Goal: Task Accomplishment & Management: Complete application form

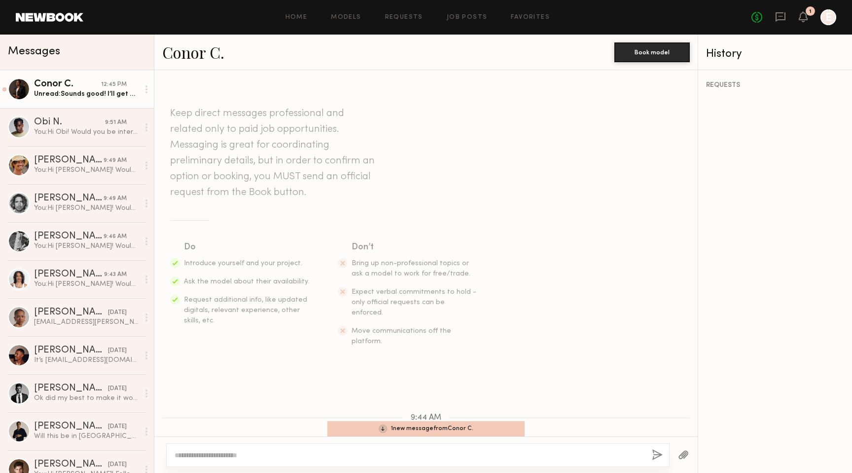
scroll to position [391, 0]
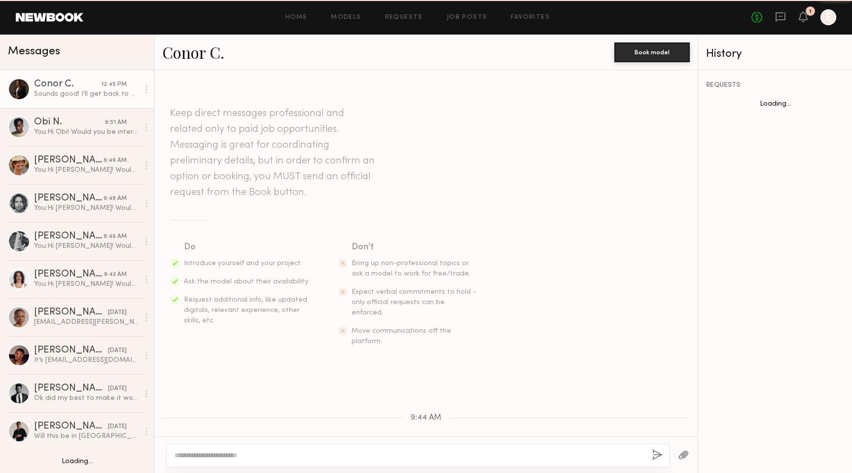
scroll to position [494, 0]
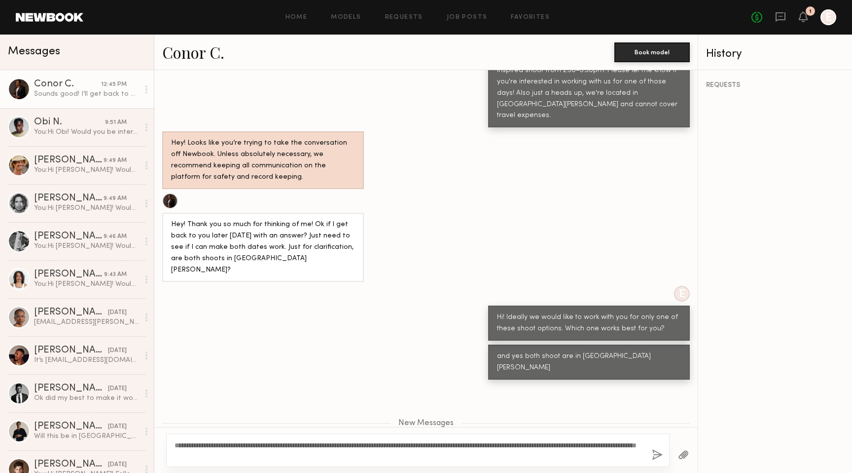
click at [577, 445] on textarea "**********" at bounding box center [410, 450] width 470 height 20
click at [372, 456] on textarea "**********" at bounding box center [410, 450] width 470 height 20
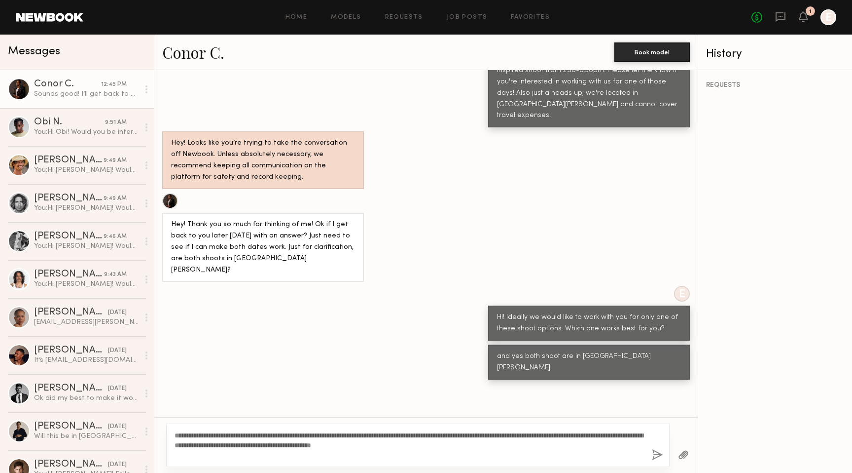
type textarea "**********"
click at [657, 453] on button "button" at bounding box center [657, 455] width 11 height 12
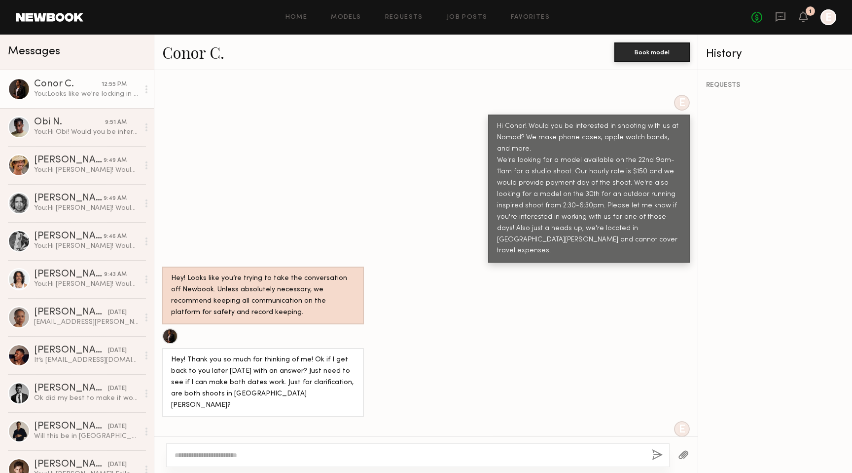
scroll to position [358, 0]
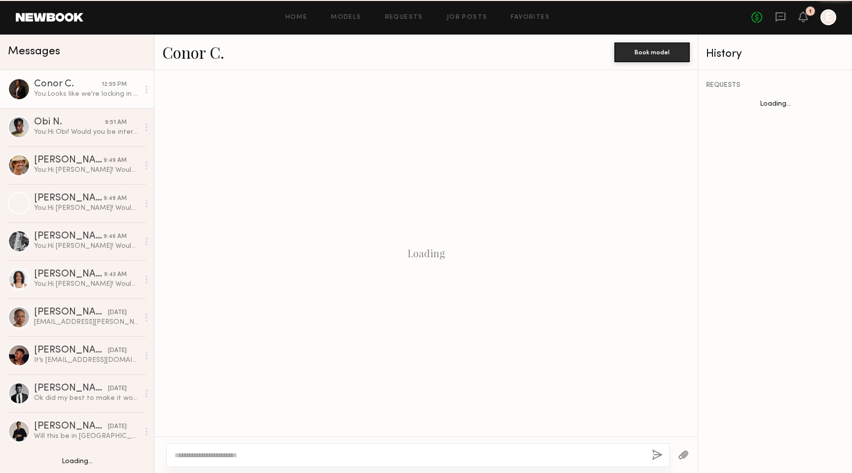
scroll to position [511, 0]
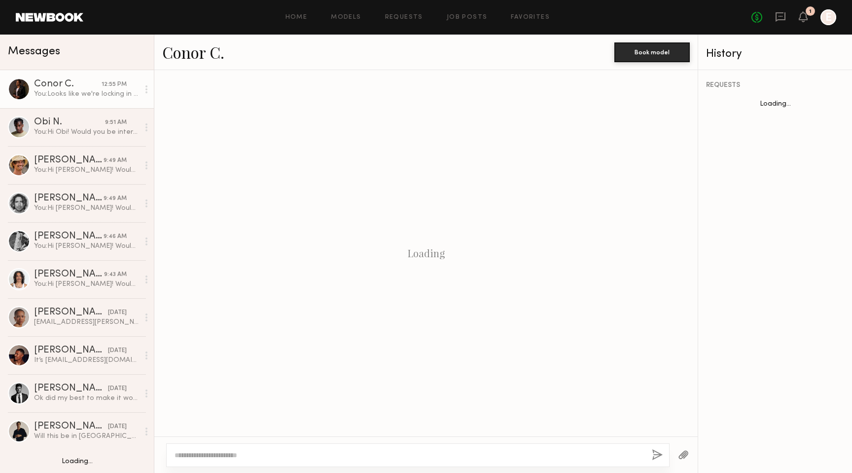
scroll to position [511, 0]
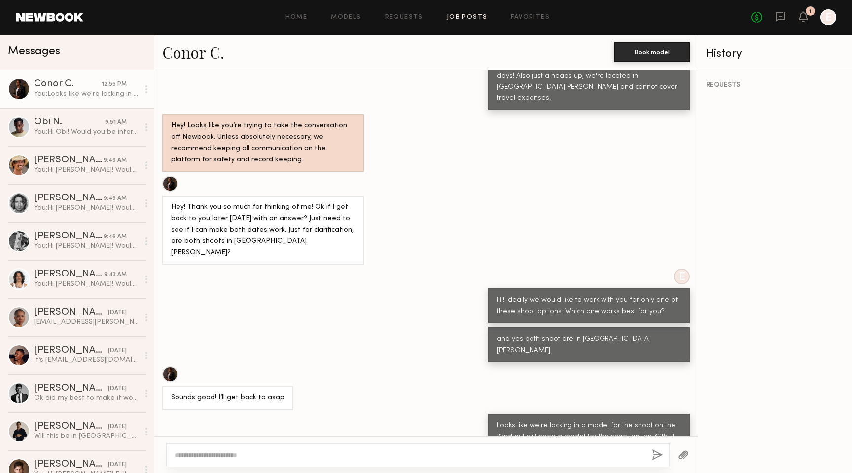
click at [466, 20] on link "Job Posts" at bounding box center [467, 17] width 41 height 6
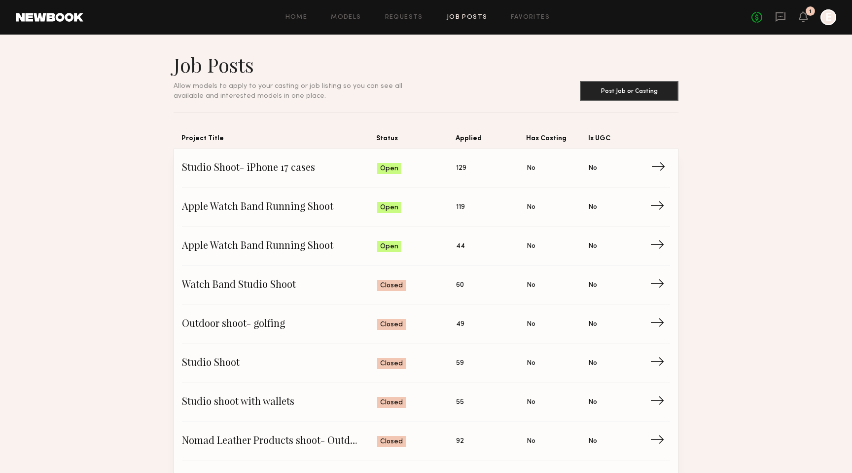
click at [331, 168] on span "Studio Shoot- iPhone 17 cases" at bounding box center [279, 168] width 195 height 15
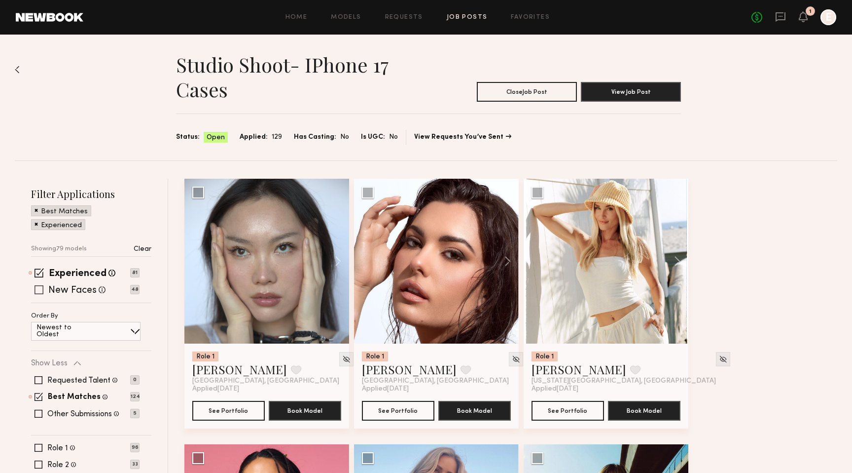
click at [42, 288] on span at bounding box center [39, 289] width 9 height 9
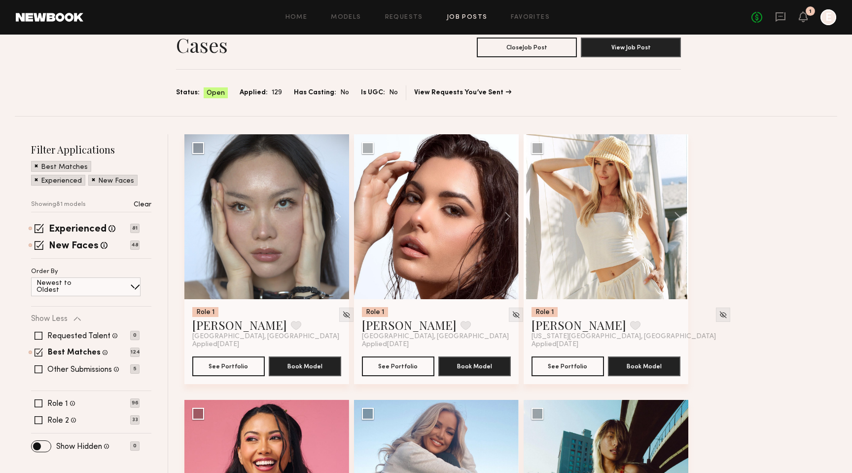
scroll to position [50, 0]
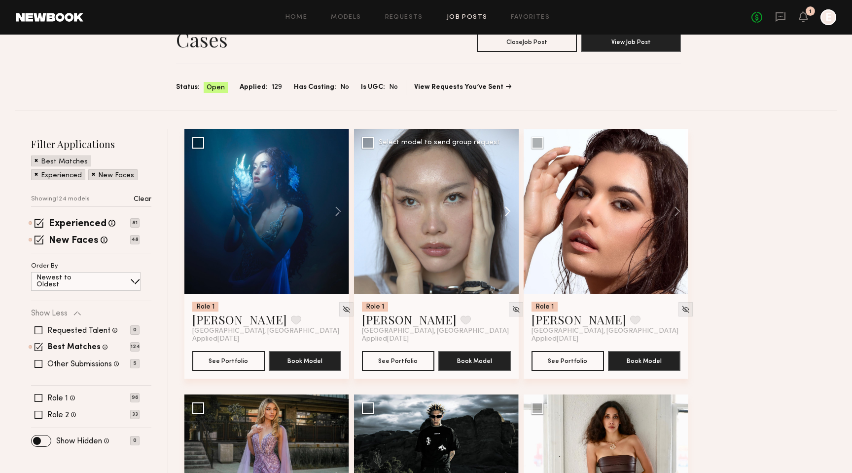
click at [509, 210] on button at bounding box center [503, 211] width 32 height 165
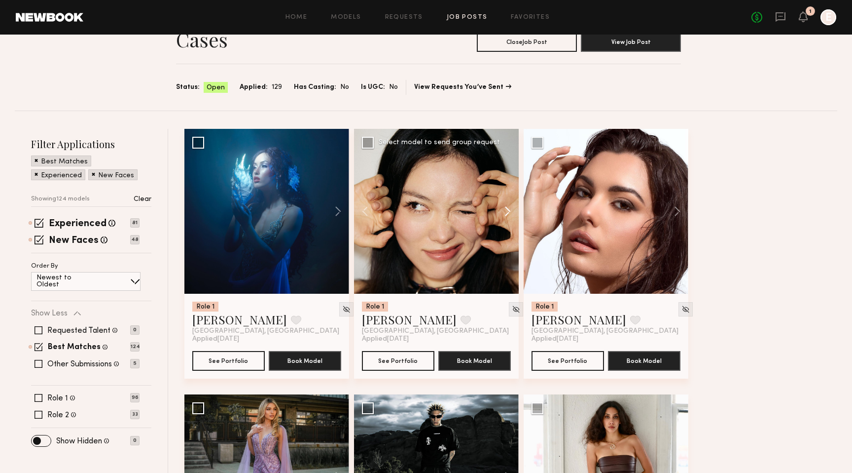
click at [507, 209] on button at bounding box center [503, 211] width 32 height 165
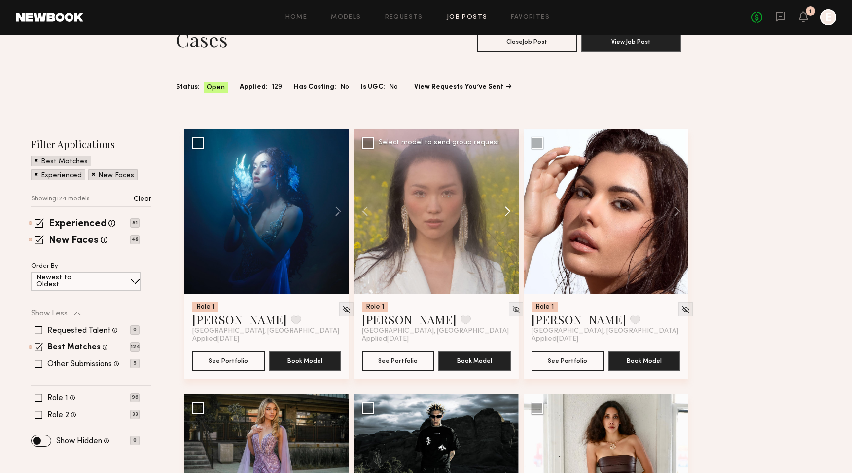
click at [507, 209] on button at bounding box center [503, 211] width 32 height 165
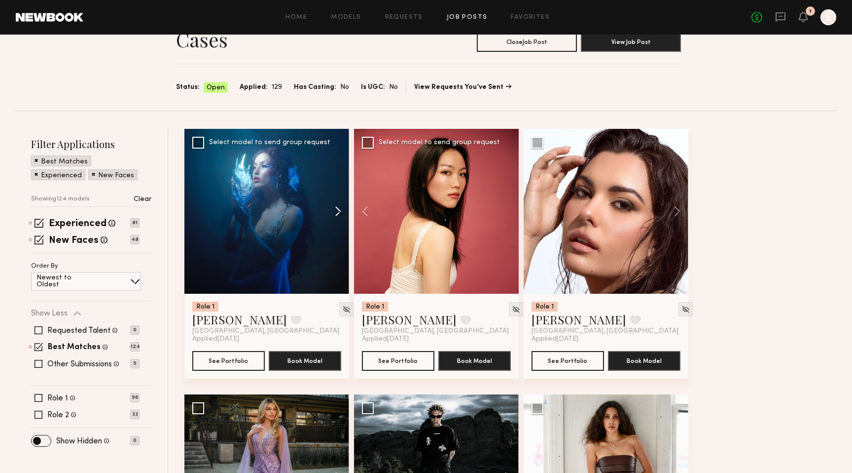
click at [339, 212] on button at bounding box center [334, 211] width 32 height 165
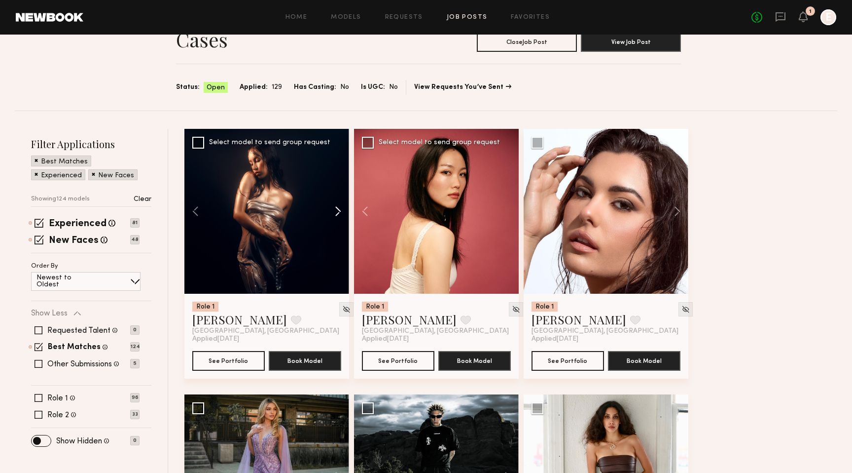
click at [339, 212] on button at bounding box center [334, 211] width 32 height 165
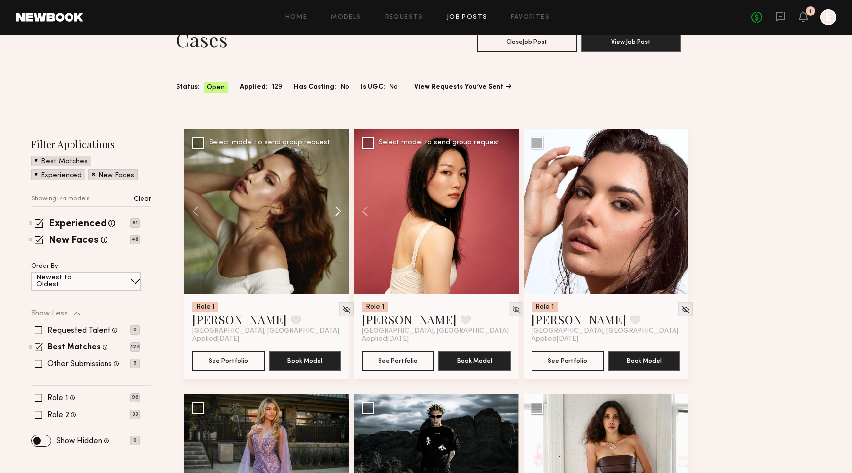
click at [339, 212] on button at bounding box center [334, 211] width 32 height 165
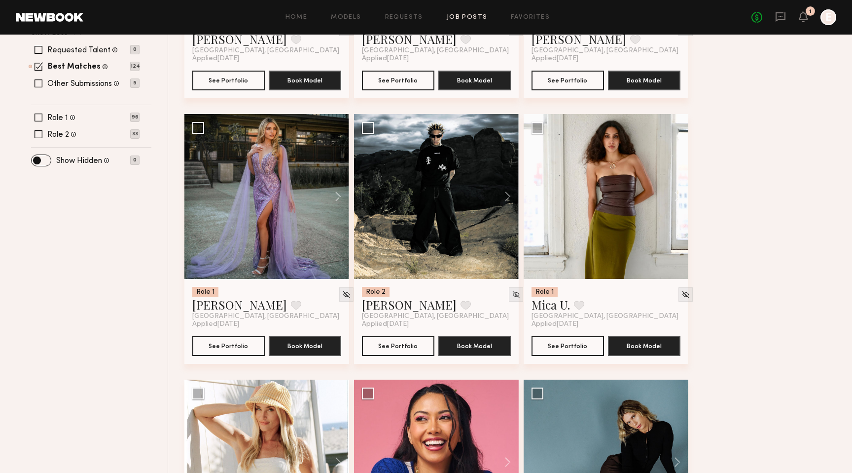
scroll to position [331, 0]
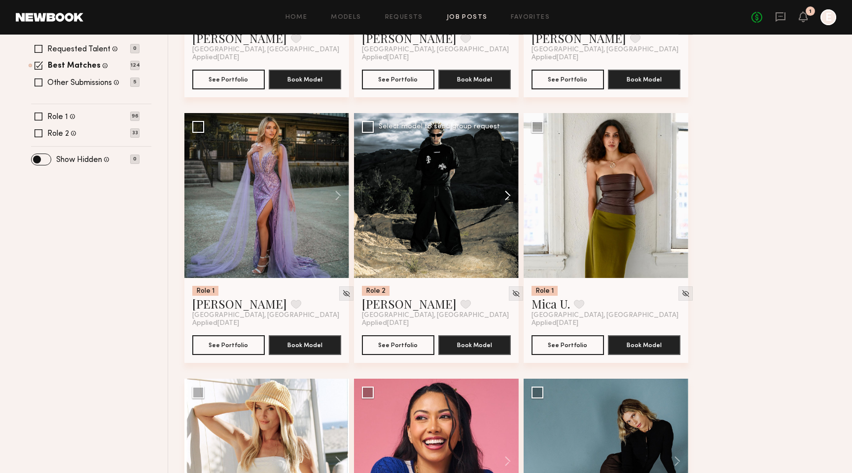
click at [508, 193] on button at bounding box center [503, 195] width 32 height 165
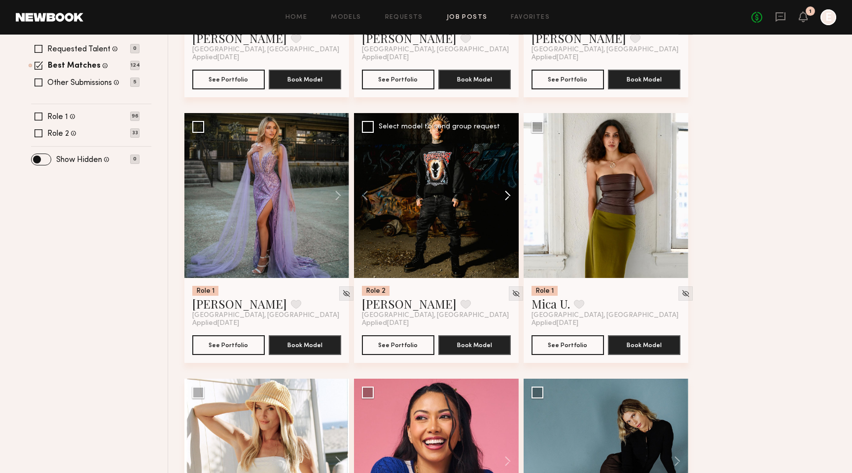
click at [508, 193] on button at bounding box center [503, 195] width 32 height 165
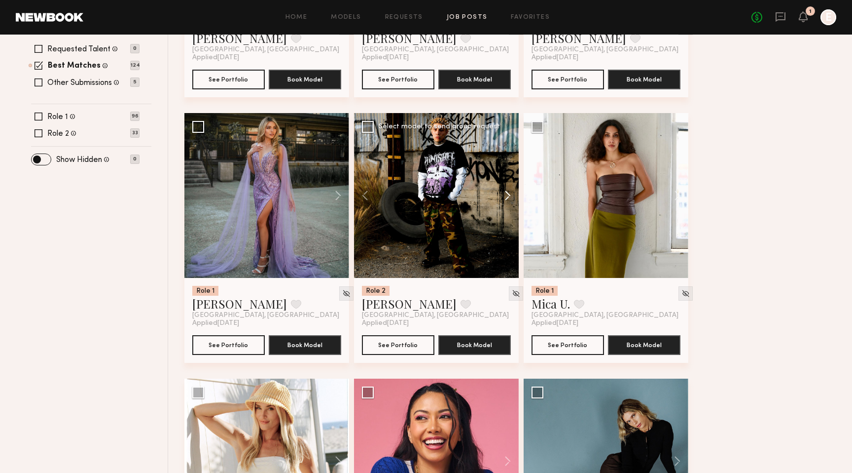
click at [508, 193] on button at bounding box center [503, 195] width 32 height 165
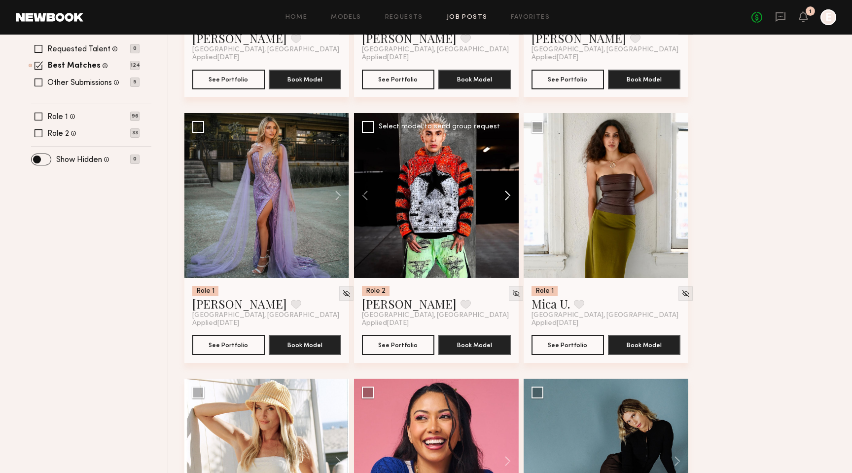
click at [508, 193] on button at bounding box center [503, 195] width 32 height 165
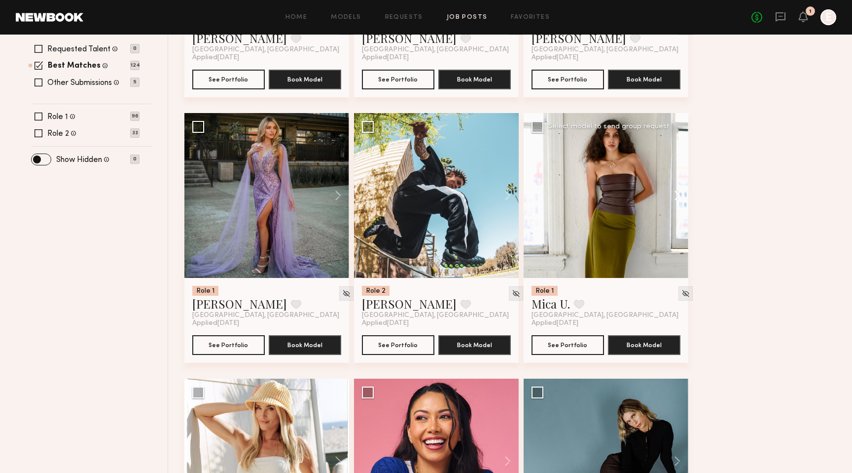
click at [676, 194] on button at bounding box center [673, 195] width 32 height 165
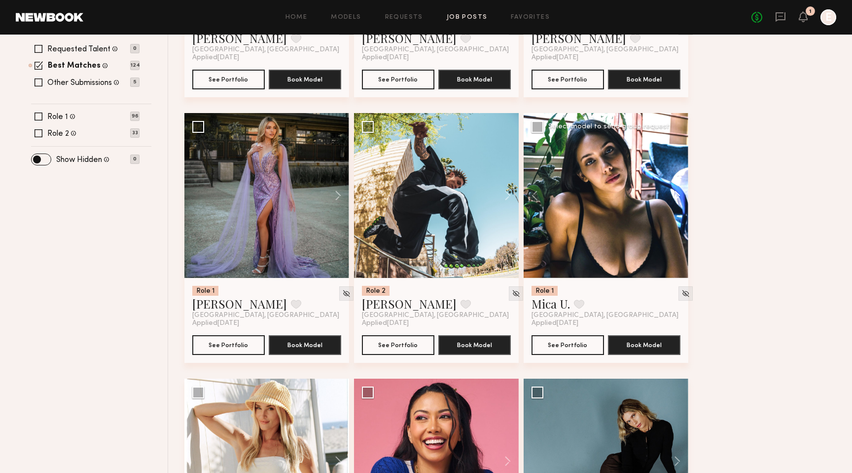
click at [676, 194] on button at bounding box center [673, 195] width 32 height 165
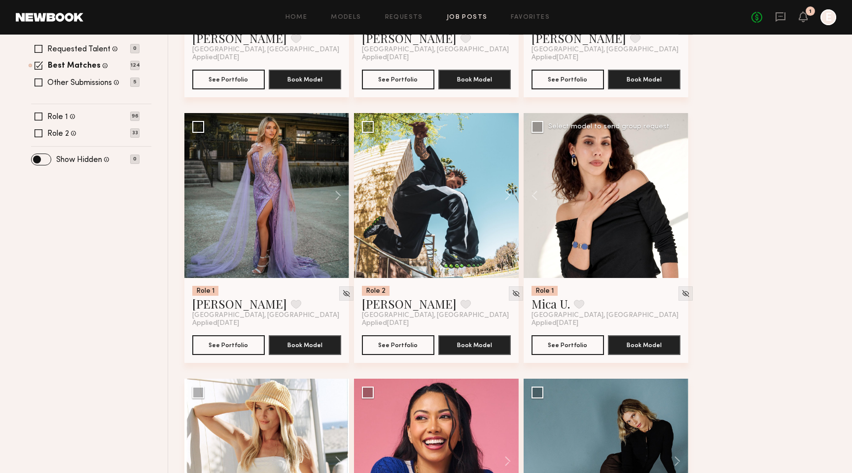
click at [677, 193] on button at bounding box center [673, 195] width 32 height 165
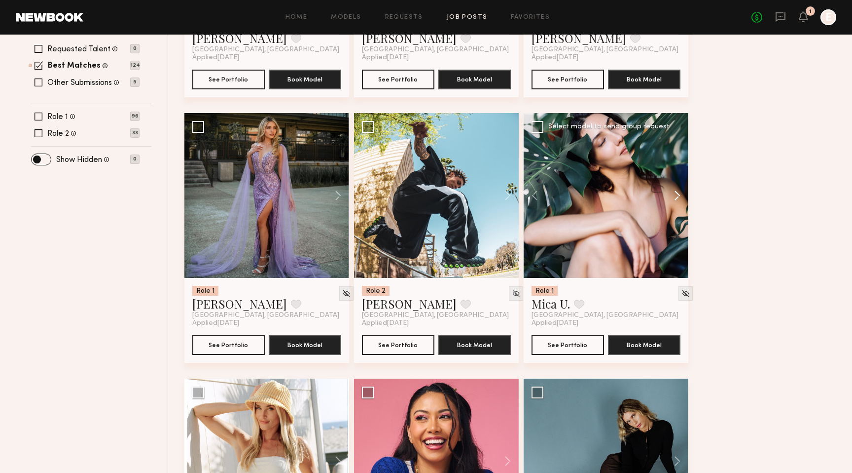
click at [677, 193] on button at bounding box center [673, 195] width 32 height 165
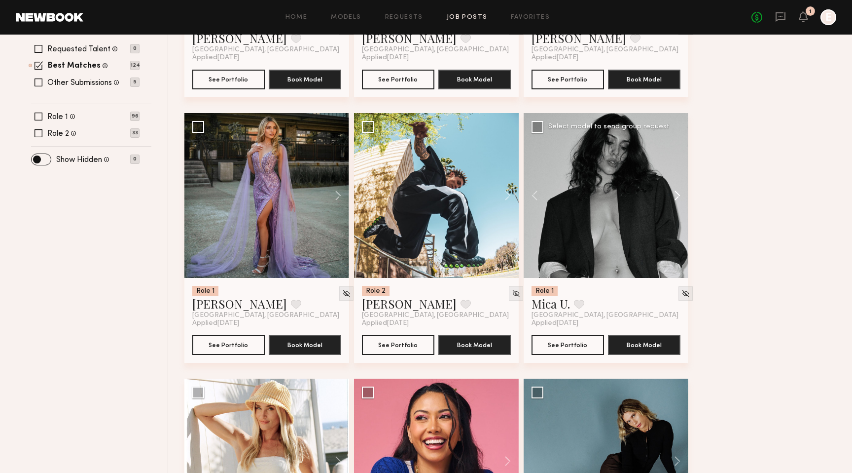
click at [677, 193] on button at bounding box center [673, 195] width 32 height 165
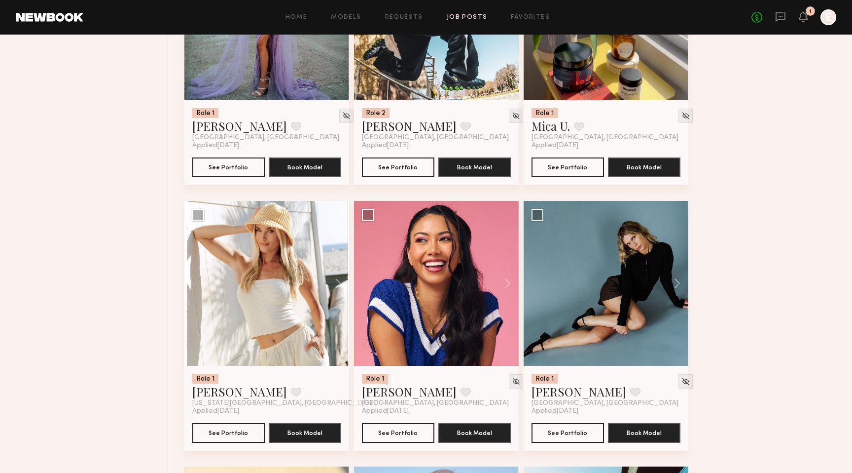
scroll to position [511, 0]
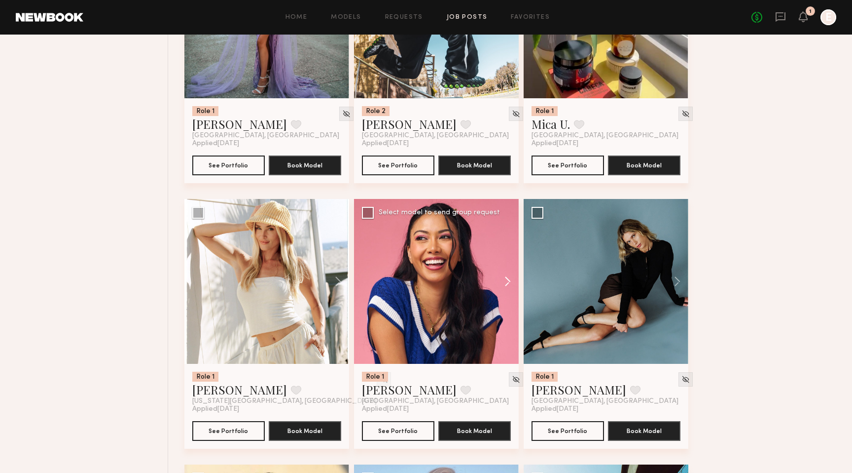
click at [506, 279] on button at bounding box center [503, 281] width 32 height 165
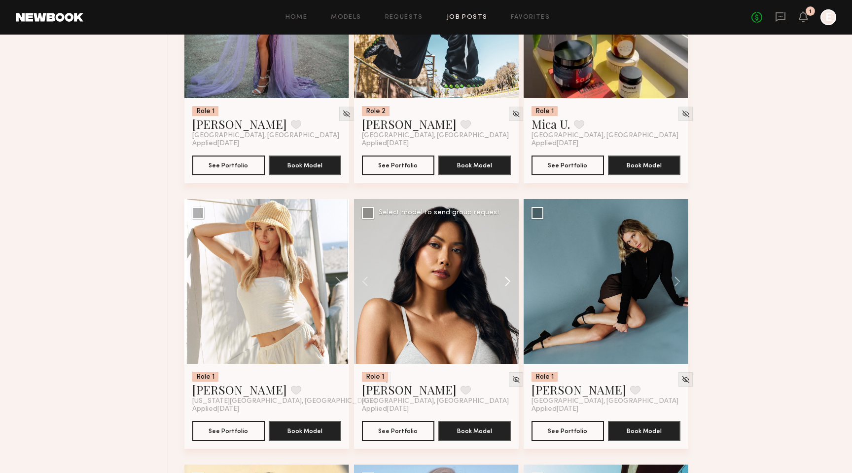
click at [506, 279] on button at bounding box center [503, 281] width 32 height 165
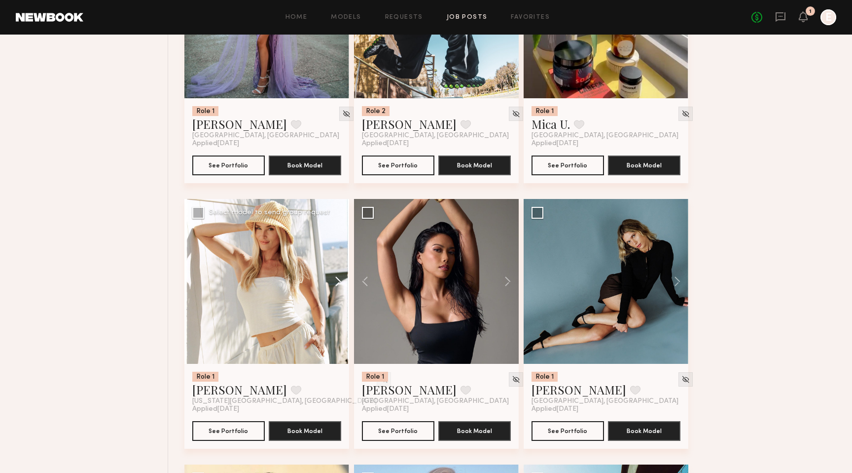
click at [333, 278] on button at bounding box center [334, 281] width 32 height 165
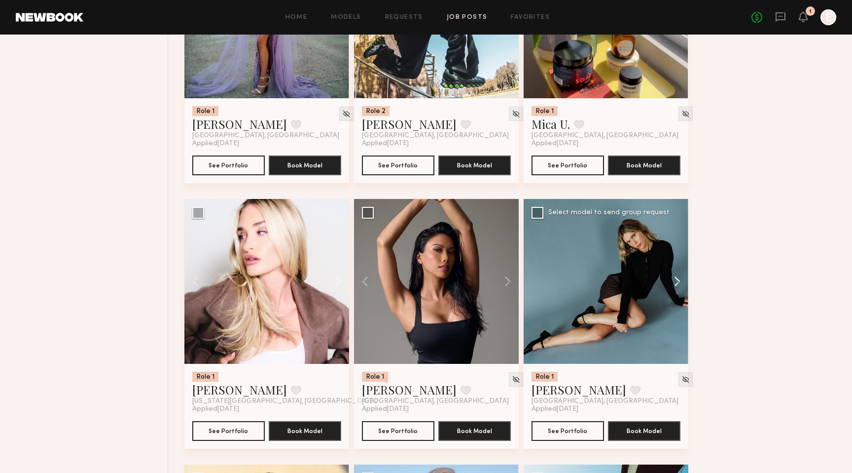
click at [676, 284] on button at bounding box center [673, 281] width 32 height 165
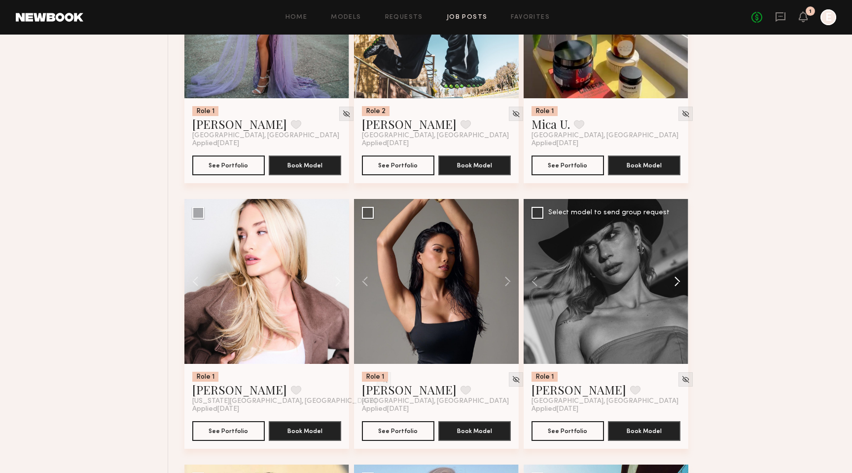
click at [676, 284] on button at bounding box center [673, 281] width 32 height 165
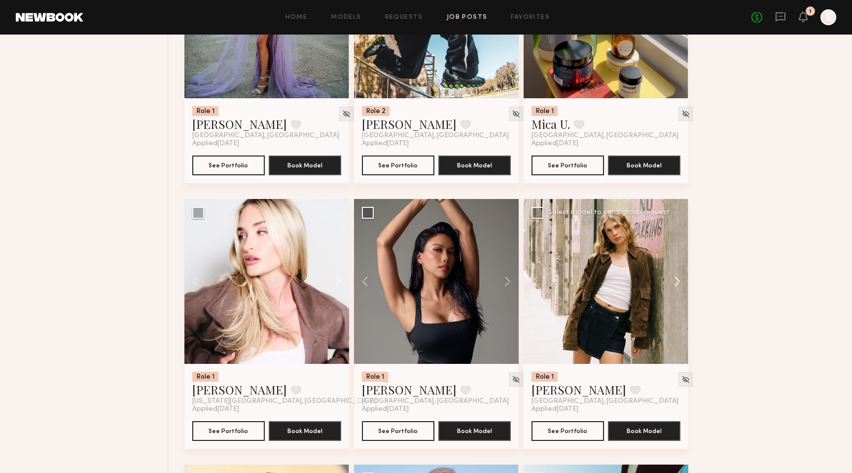
click at [676, 284] on button at bounding box center [673, 281] width 32 height 165
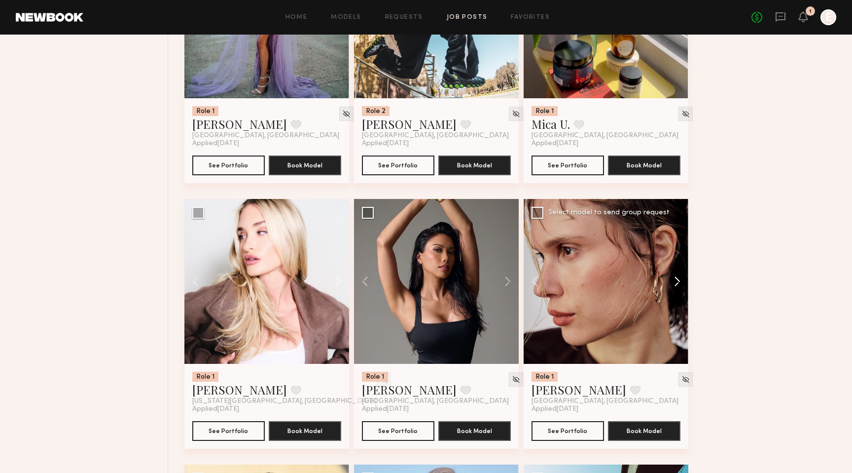
click at [676, 284] on button at bounding box center [673, 281] width 32 height 165
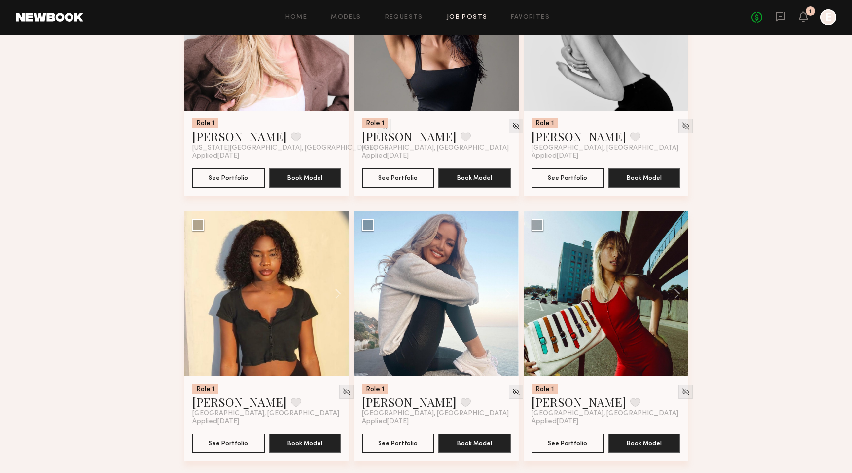
scroll to position [765, 0]
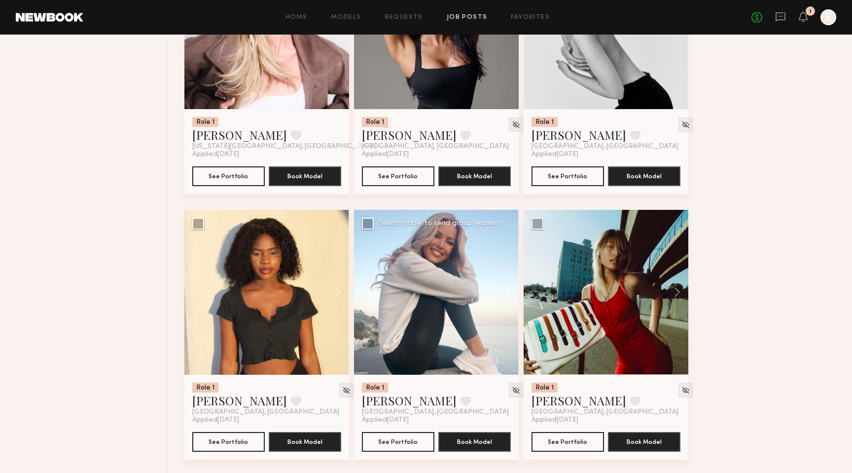
click at [504, 293] on button at bounding box center [503, 292] width 32 height 165
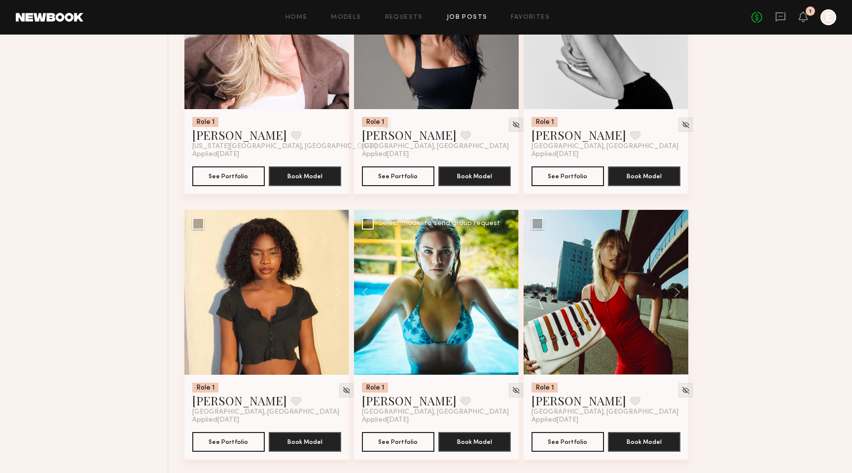
click at [504, 293] on button at bounding box center [503, 292] width 32 height 165
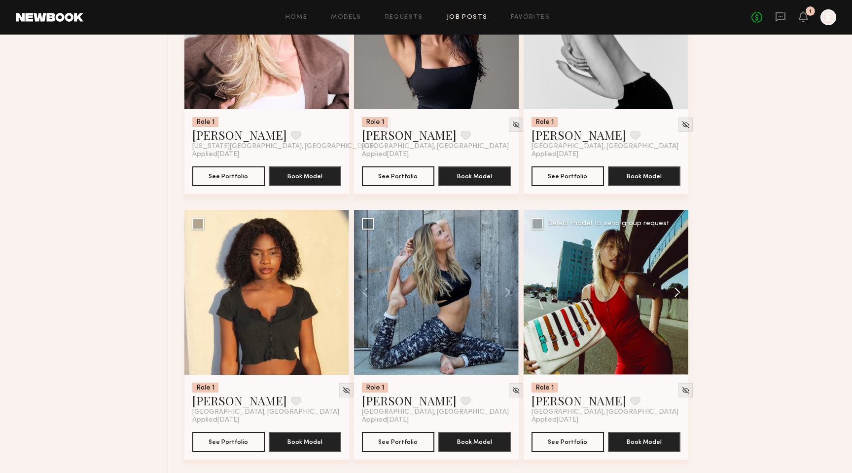
click at [673, 291] on button at bounding box center [673, 292] width 32 height 165
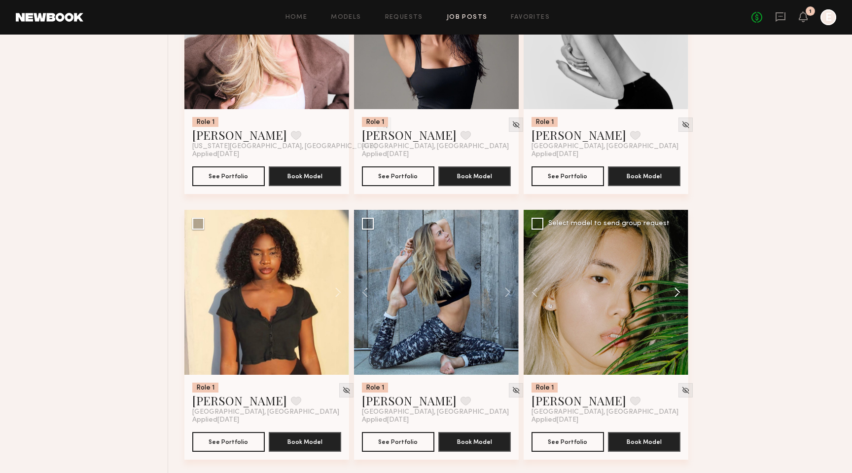
click at [673, 291] on button at bounding box center [673, 292] width 32 height 165
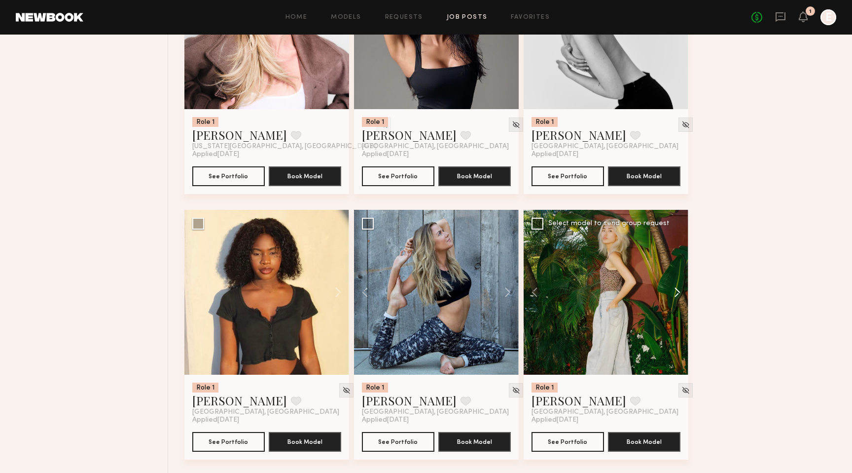
click at [676, 289] on button at bounding box center [673, 292] width 32 height 165
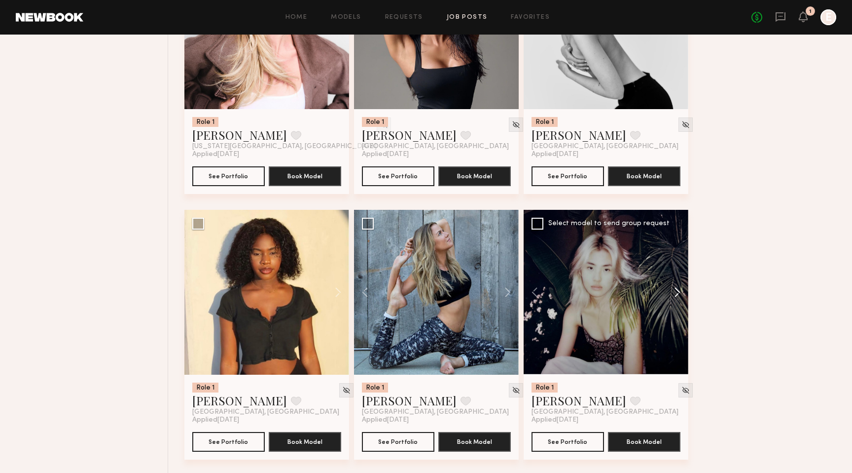
click at [677, 290] on button at bounding box center [673, 292] width 32 height 165
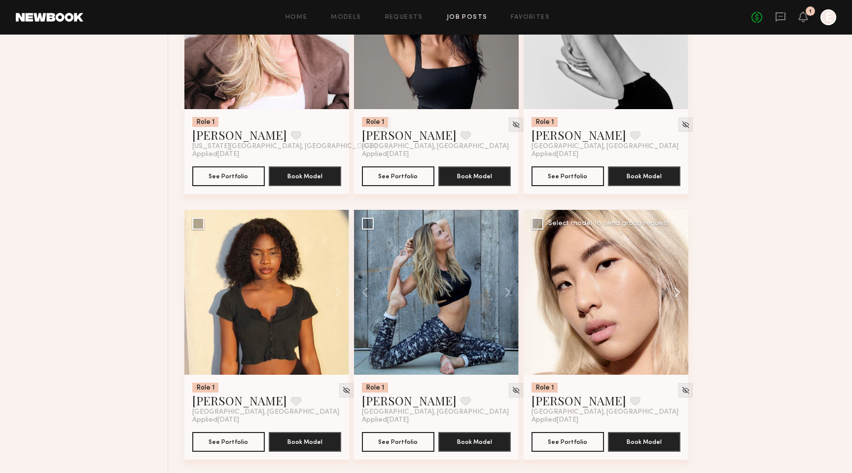
click at [677, 290] on button at bounding box center [673, 292] width 32 height 165
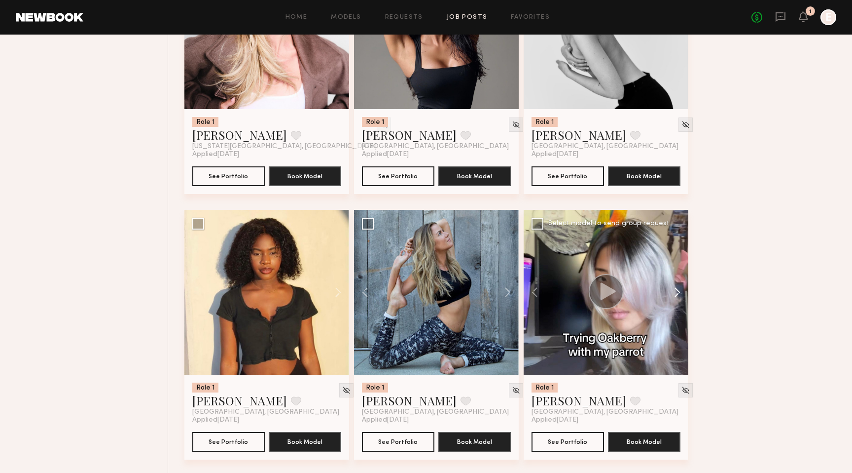
click at [678, 291] on button at bounding box center [673, 292] width 32 height 165
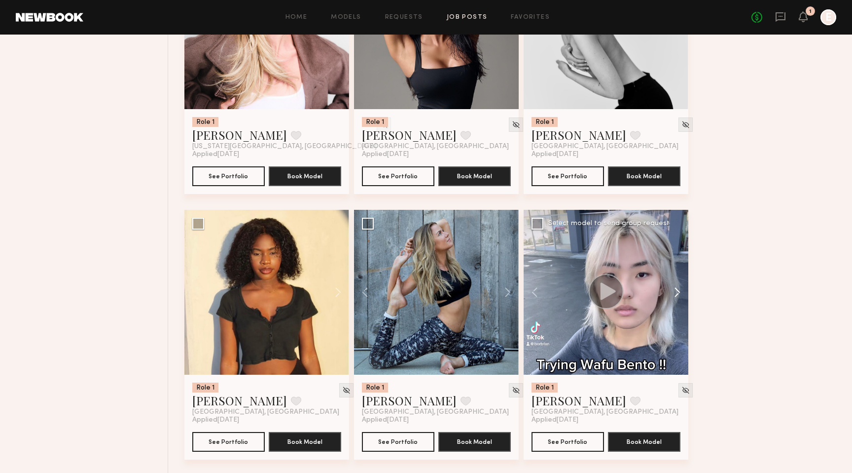
click at [678, 292] on button at bounding box center [673, 292] width 32 height 165
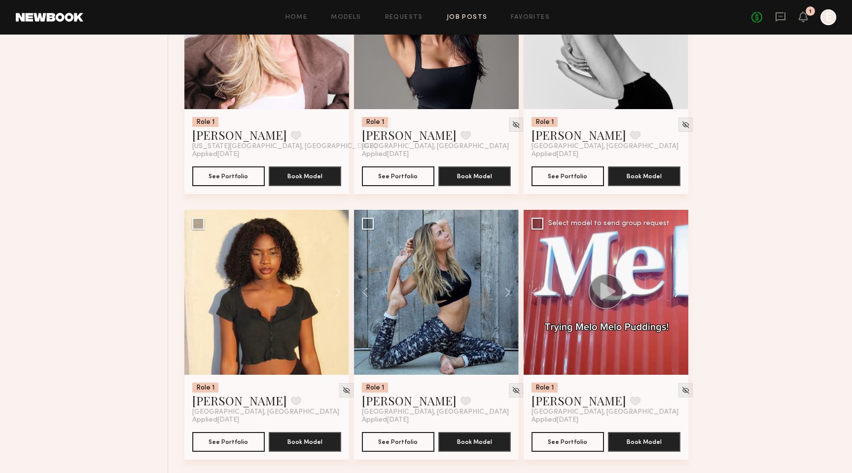
click at [678, 292] on button at bounding box center [673, 292] width 32 height 165
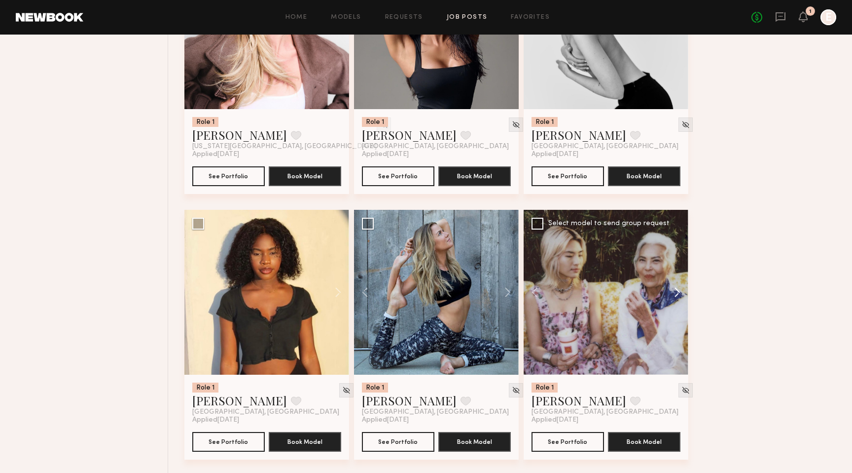
click at [678, 292] on button at bounding box center [673, 292] width 32 height 165
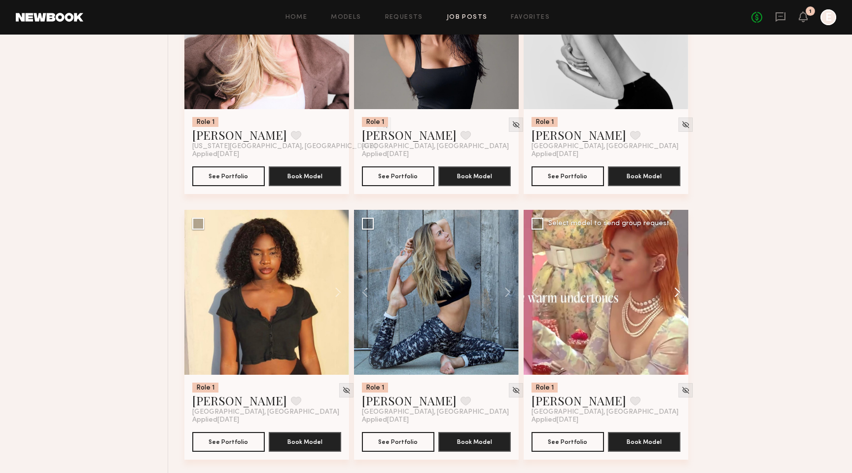
click at [678, 292] on button at bounding box center [673, 292] width 32 height 165
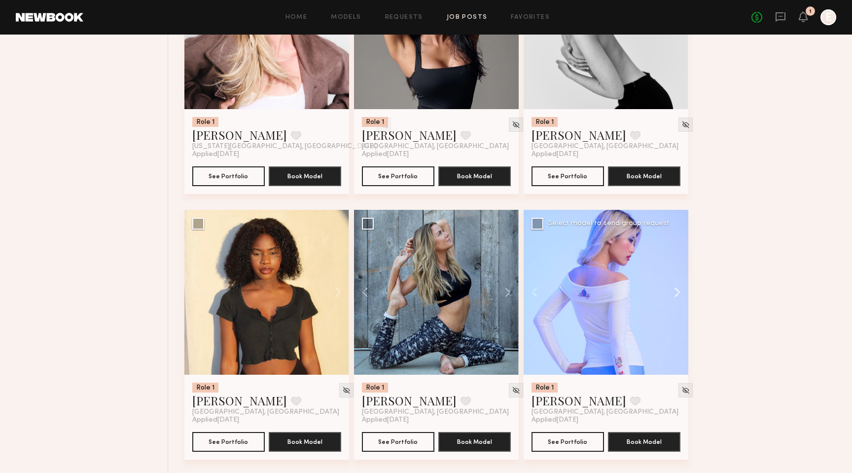
click at [678, 292] on button at bounding box center [673, 292] width 32 height 165
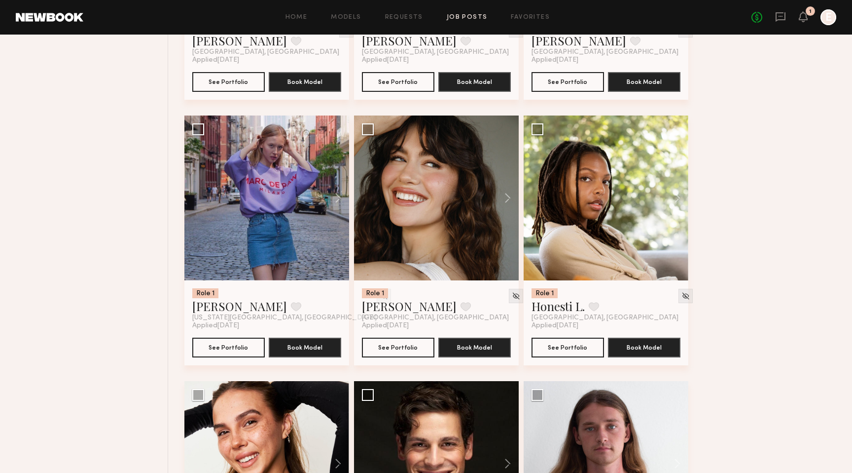
scroll to position [1399, 0]
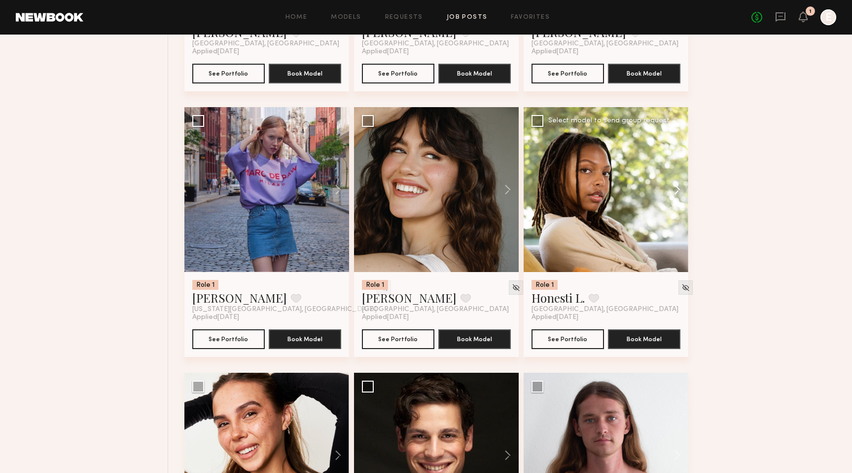
click at [676, 191] on button at bounding box center [673, 189] width 32 height 165
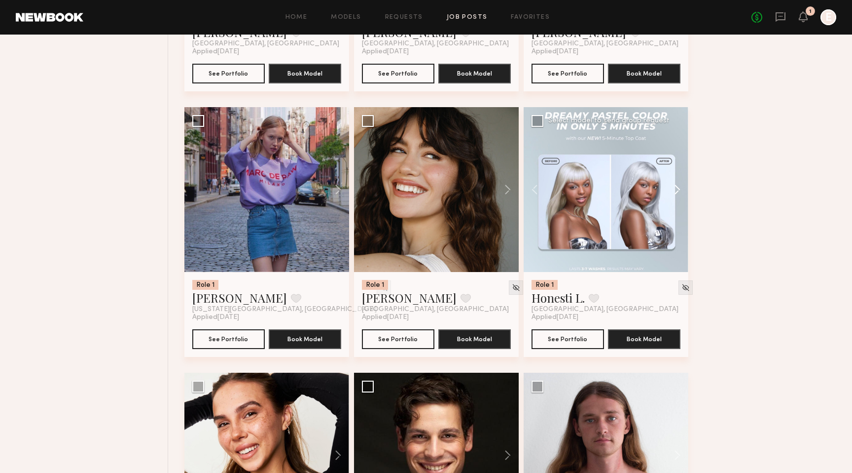
click at [673, 190] on button at bounding box center [673, 189] width 32 height 165
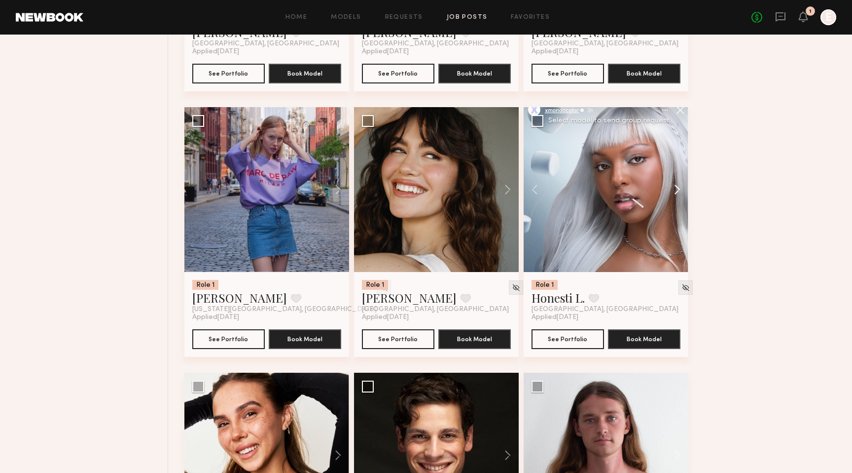
click at [677, 190] on button at bounding box center [673, 189] width 32 height 165
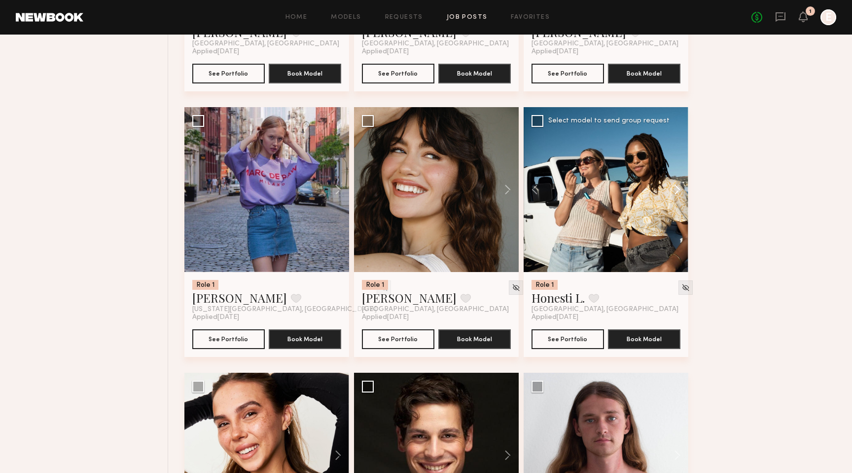
click at [677, 190] on button at bounding box center [673, 189] width 32 height 165
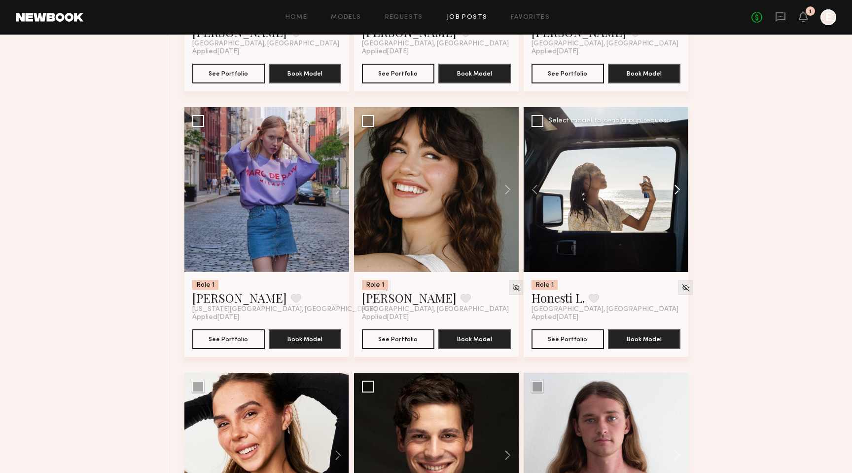
click at [677, 190] on button at bounding box center [673, 189] width 32 height 165
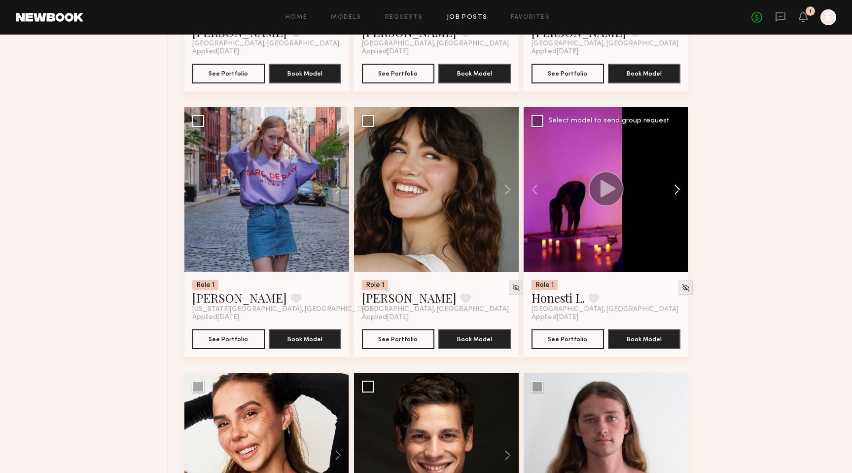
click at [677, 190] on button at bounding box center [673, 189] width 32 height 165
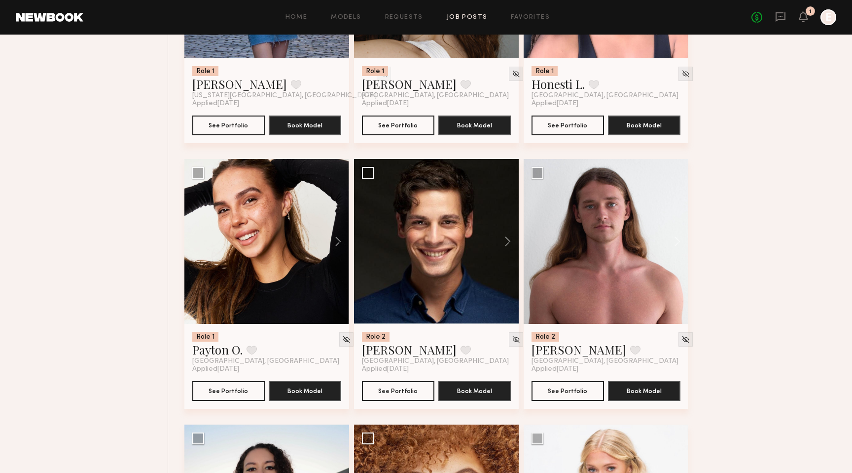
scroll to position [1615, 0]
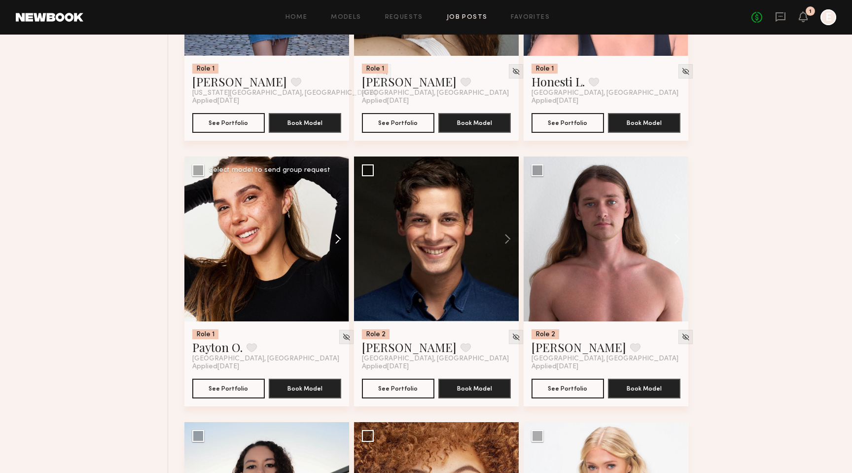
click at [341, 239] on button at bounding box center [334, 238] width 32 height 165
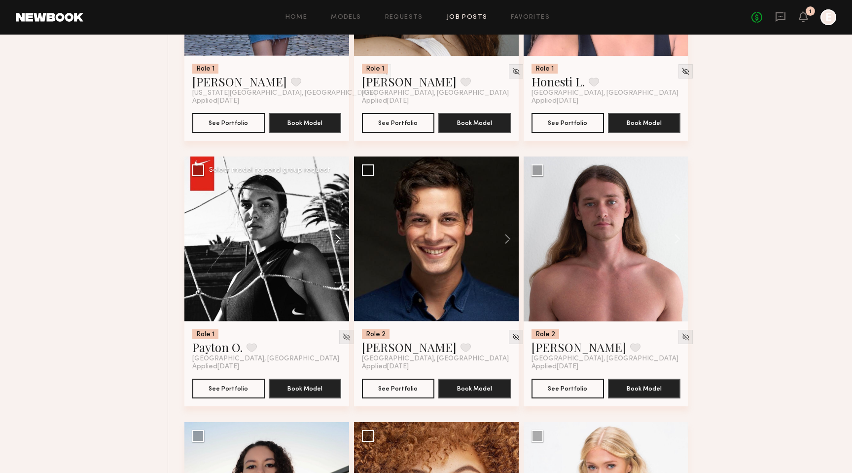
click at [341, 239] on button at bounding box center [334, 238] width 32 height 165
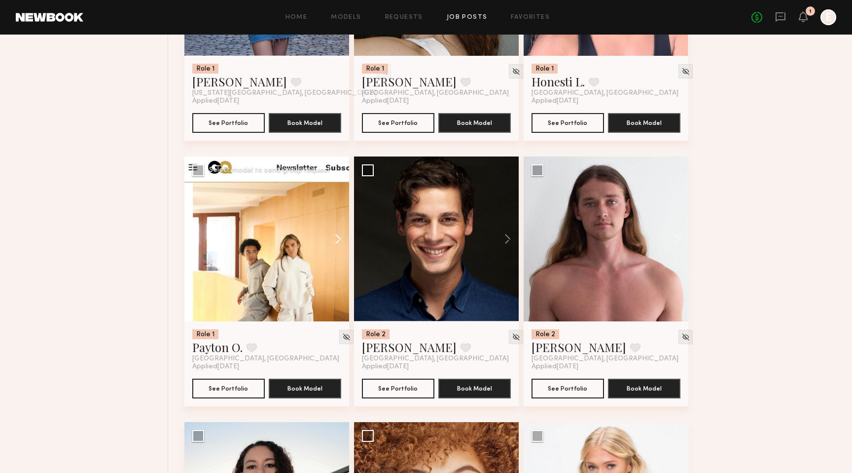
click at [341, 239] on button at bounding box center [334, 238] width 32 height 165
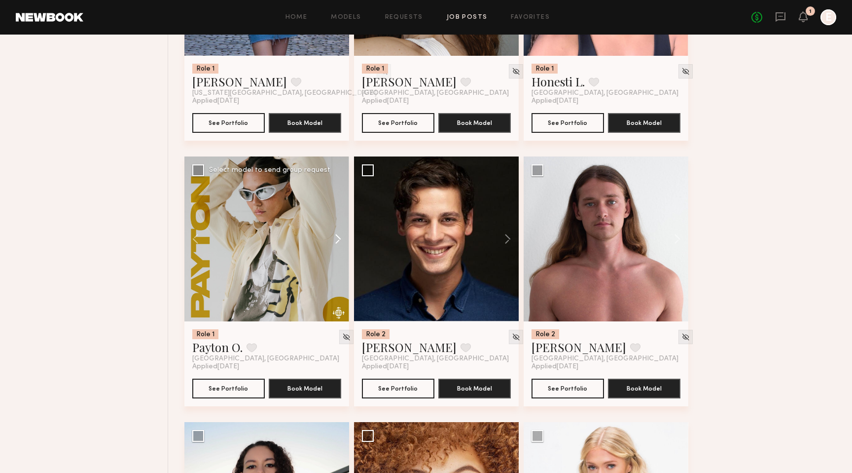
click at [341, 239] on button at bounding box center [334, 238] width 32 height 165
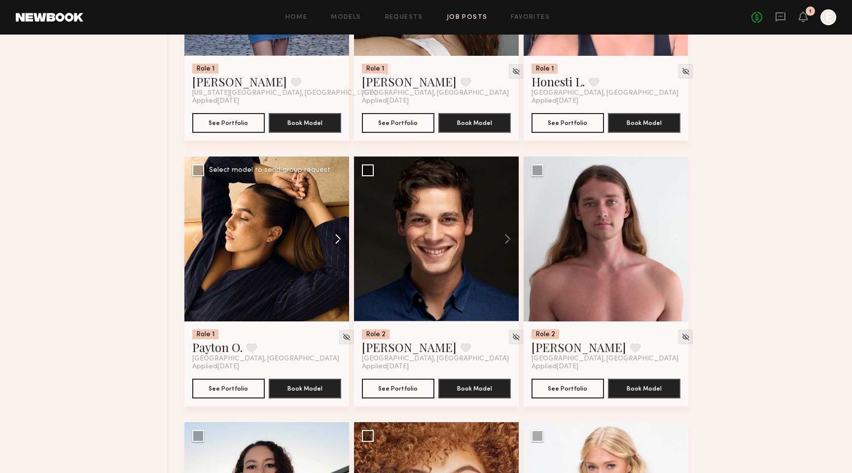
click at [341, 239] on button at bounding box center [334, 238] width 32 height 165
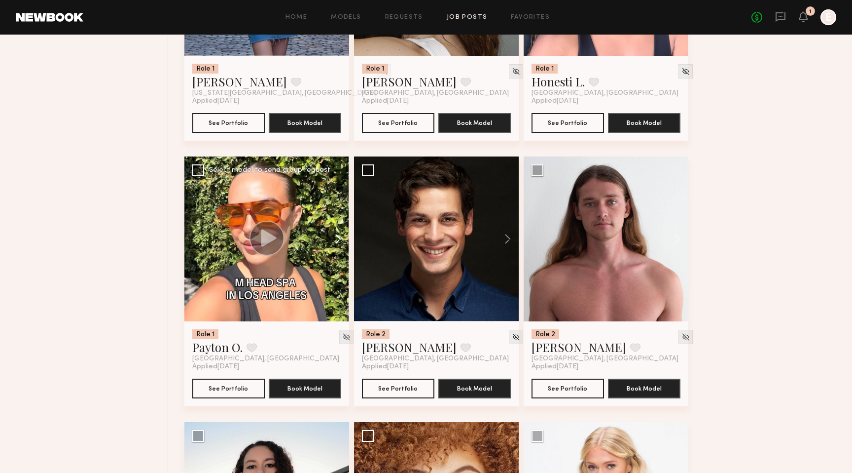
click at [340, 239] on button at bounding box center [334, 238] width 32 height 165
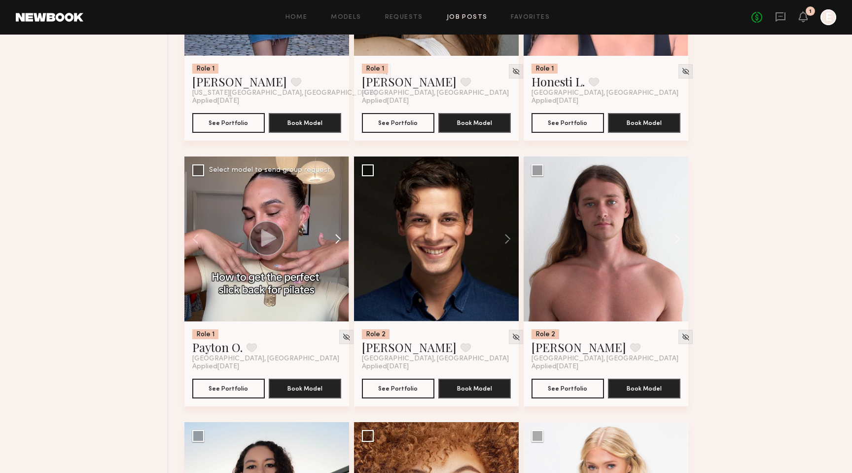
click at [338, 239] on button at bounding box center [334, 238] width 32 height 165
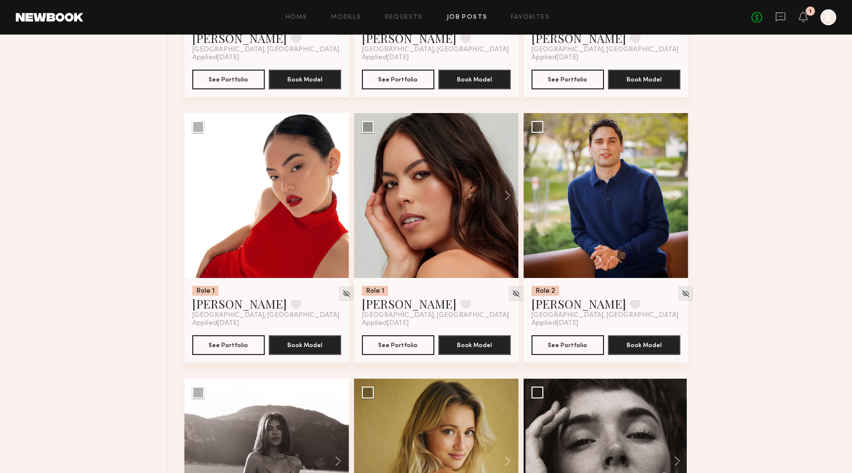
scroll to position [2193, 0]
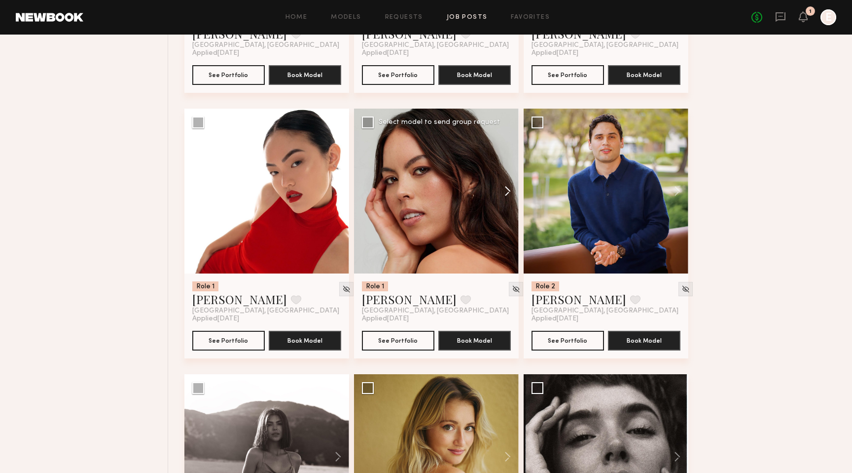
click at [506, 191] on button at bounding box center [503, 191] width 32 height 165
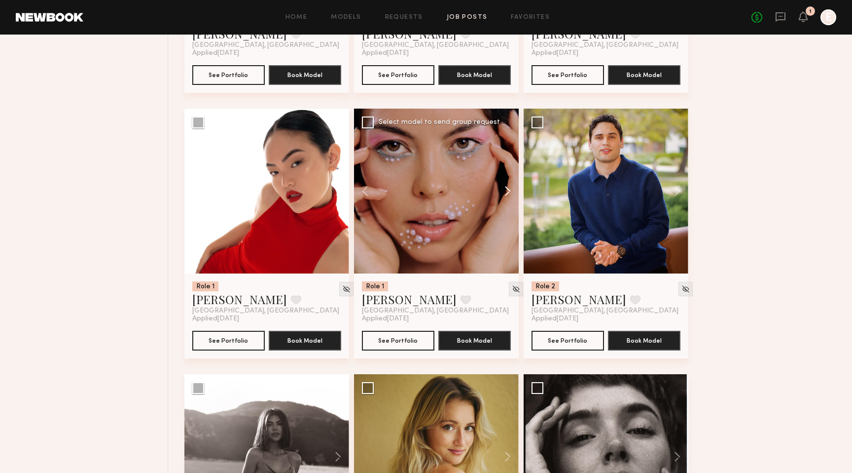
click at [506, 191] on button at bounding box center [503, 191] width 32 height 165
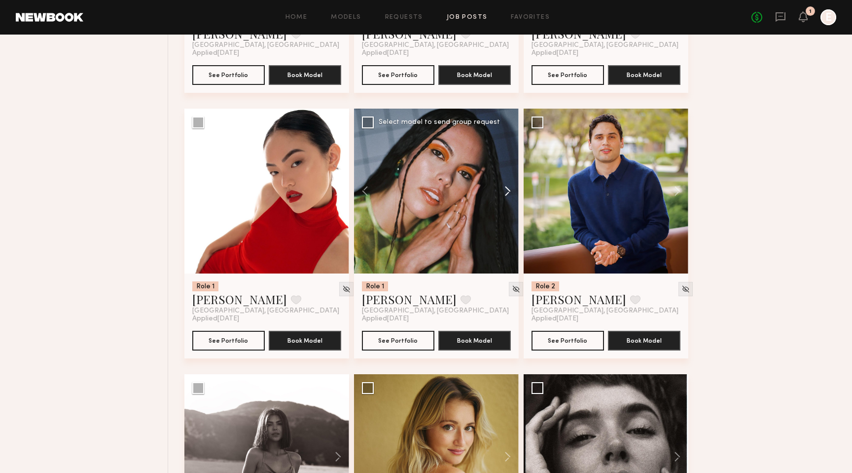
click at [506, 191] on button at bounding box center [503, 191] width 32 height 165
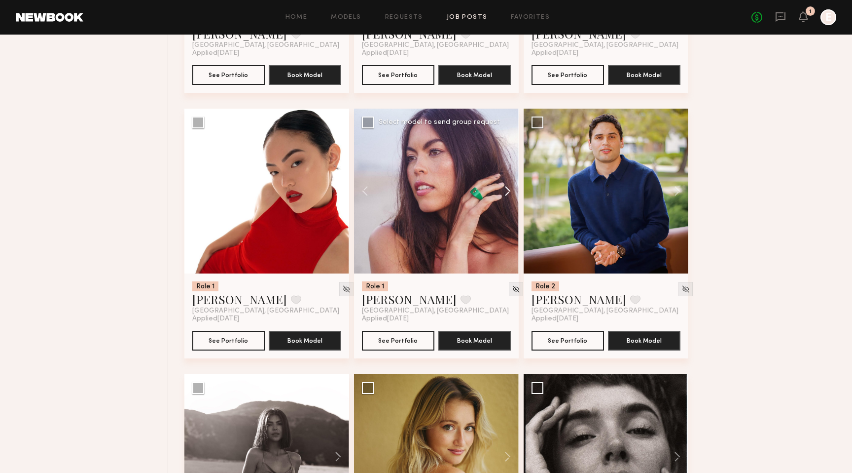
click at [506, 191] on button at bounding box center [503, 191] width 32 height 165
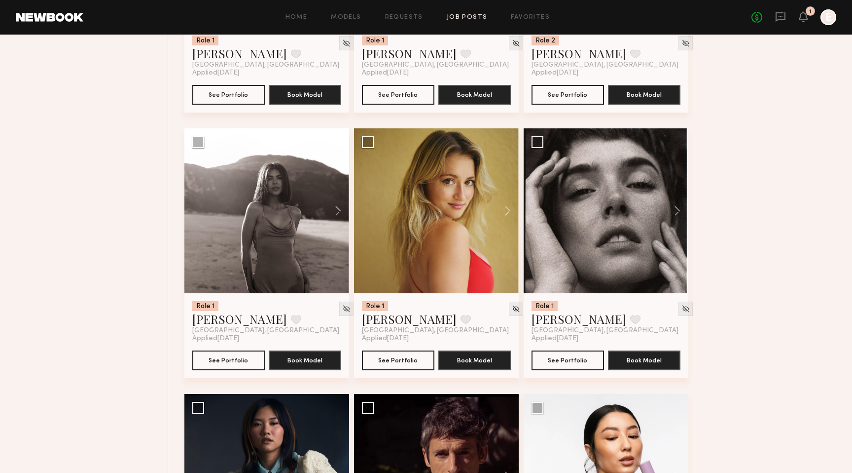
scroll to position [2440, 0]
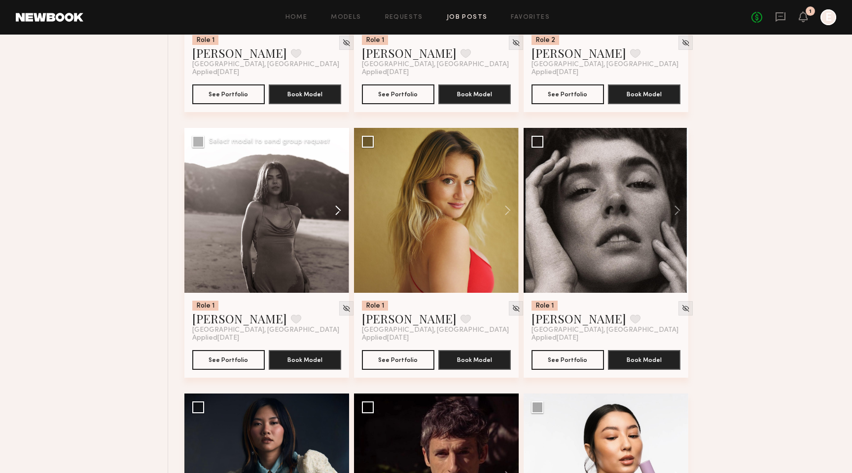
click at [339, 212] on button at bounding box center [334, 210] width 32 height 165
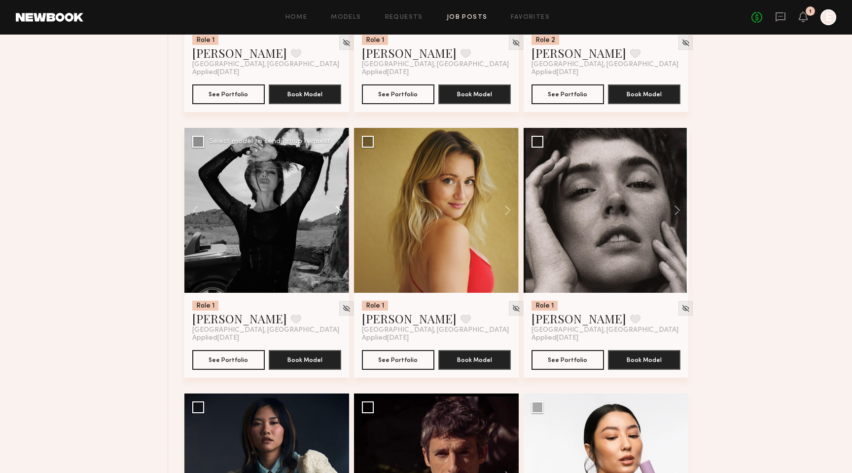
click at [339, 212] on button at bounding box center [334, 210] width 32 height 165
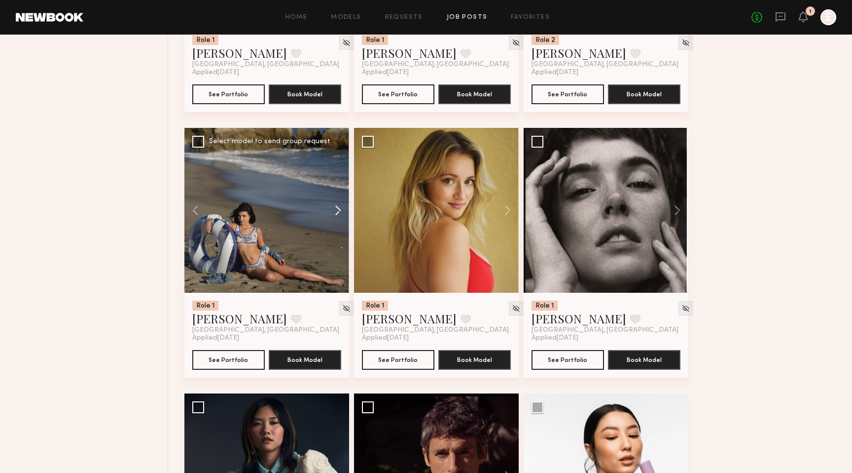
click at [339, 212] on button at bounding box center [334, 210] width 32 height 165
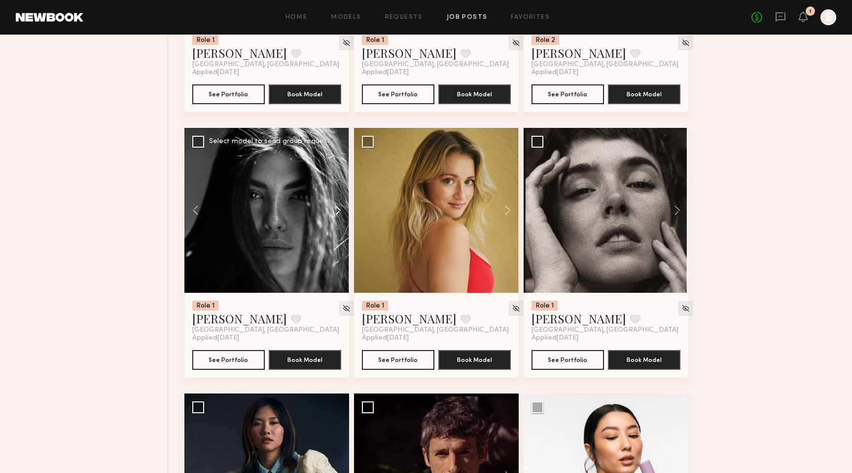
click at [339, 212] on button at bounding box center [334, 210] width 32 height 165
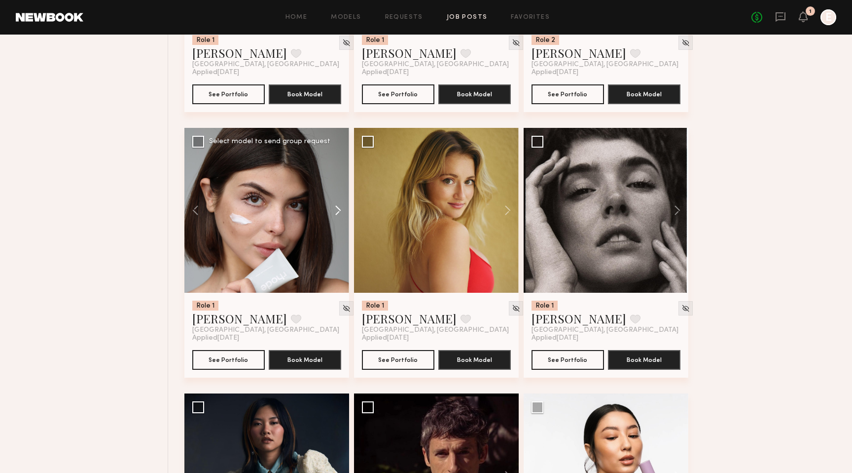
click at [339, 212] on button at bounding box center [334, 210] width 32 height 165
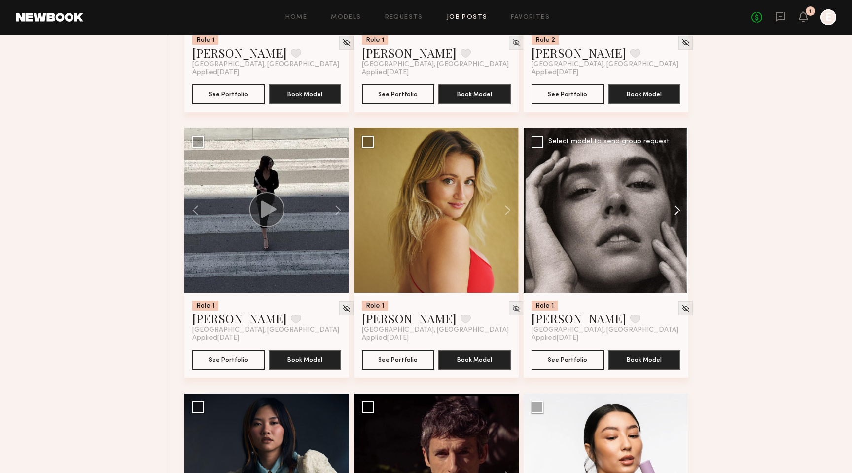
click at [680, 215] on button at bounding box center [673, 210] width 32 height 165
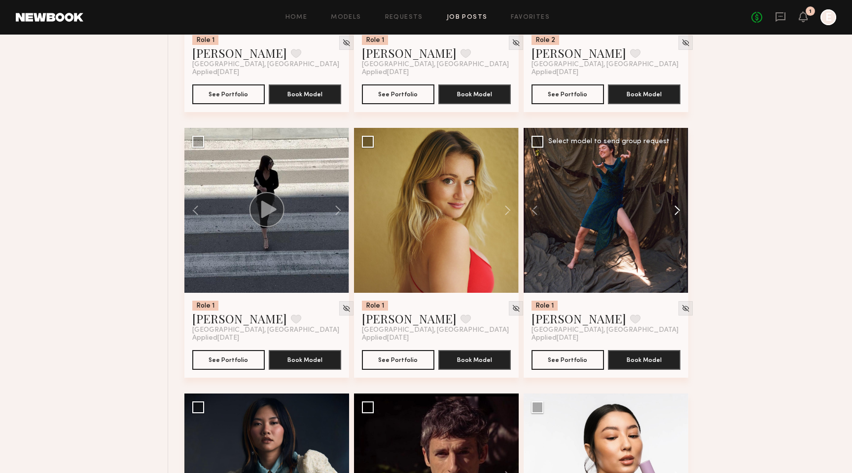
click at [680, 215] on button at bounding box center [673, 210] width 32 height 165
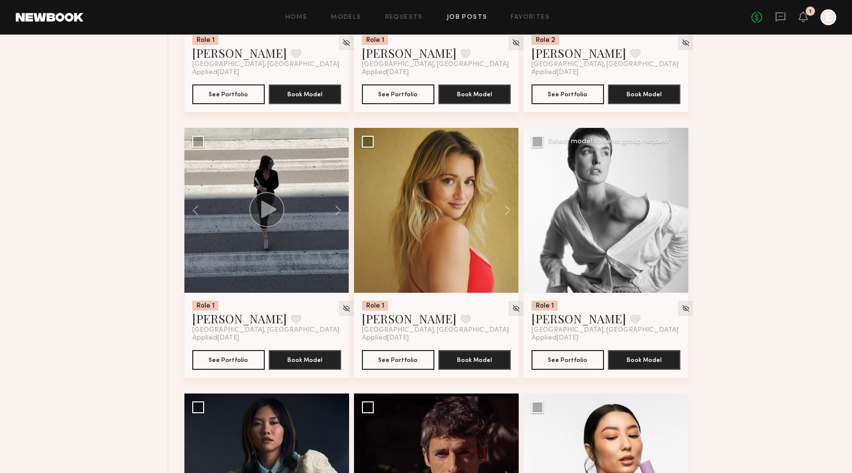
click at [680, 215] on button at bounding box center [673, 210] width 32 height 165
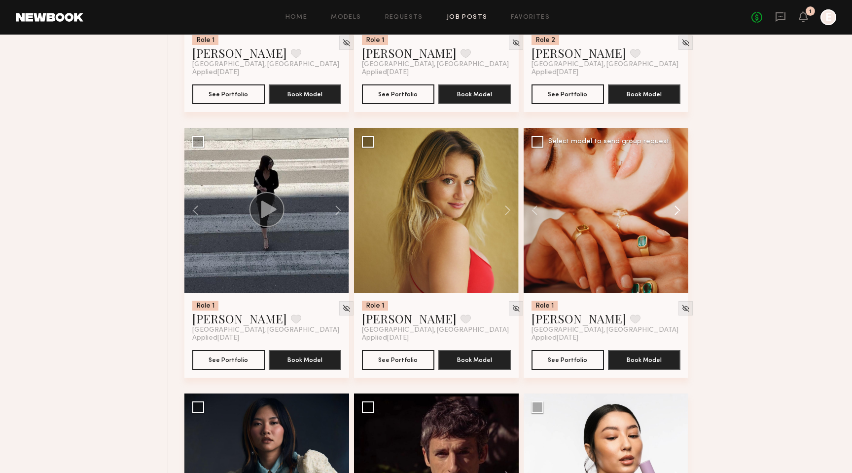
click at [680, 215] on button at bounding box center [673, 210] width 32 height 165
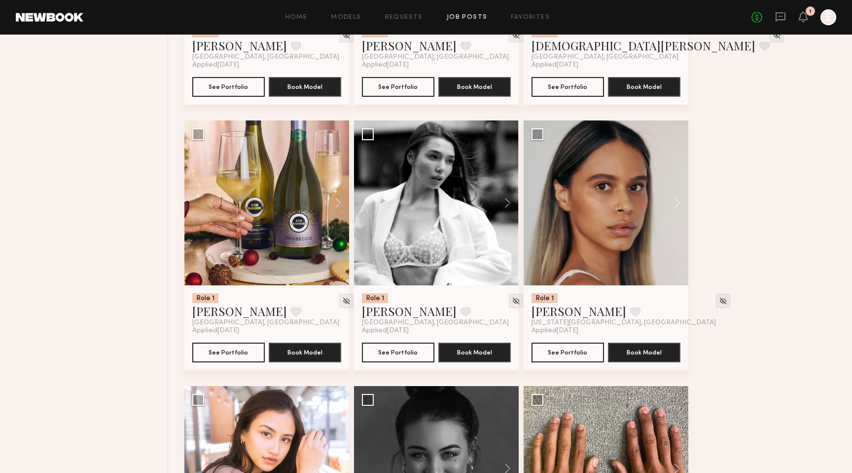
scroll to position [3513, 0]
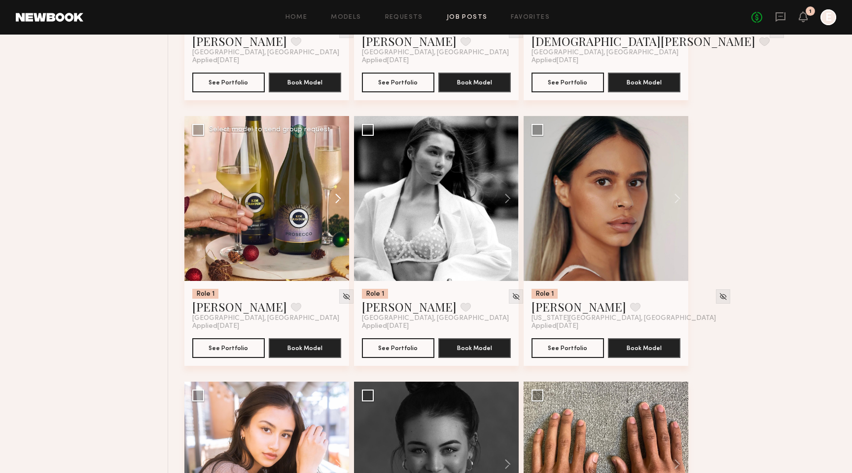
click at [338, 201] on button at bounding box center [334, 198] width 32 height 165
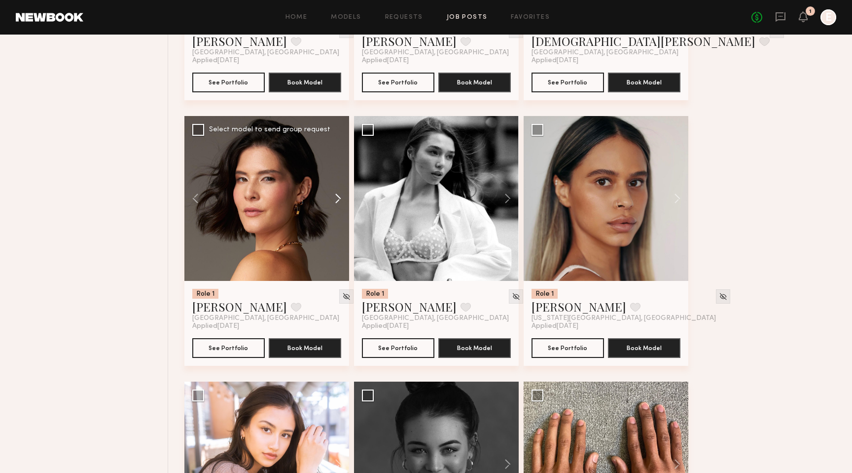
click at [338, 201] on button at bounding box center [334, 198] width 32 height 165
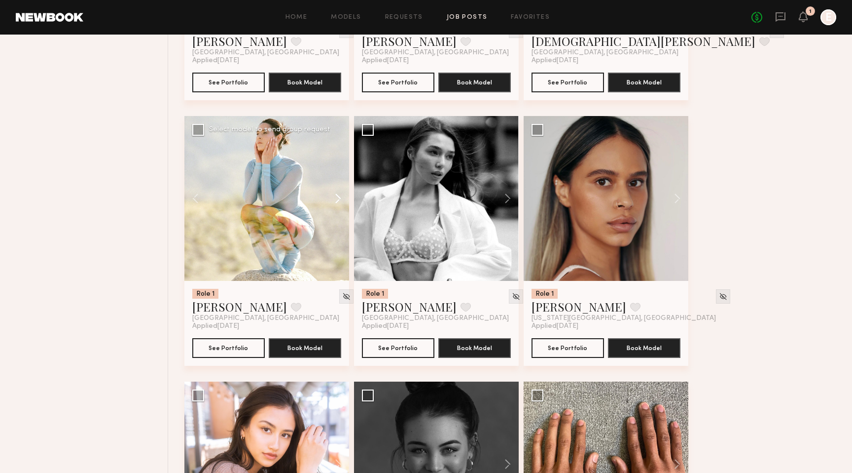
click at [338, 201] on button at bounding box center [334, 198] width 32 height 165
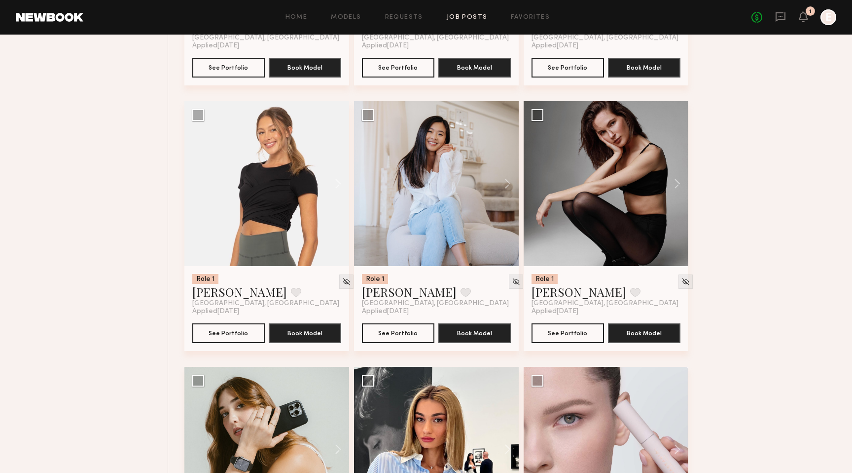
scroll to position [5132, 0]
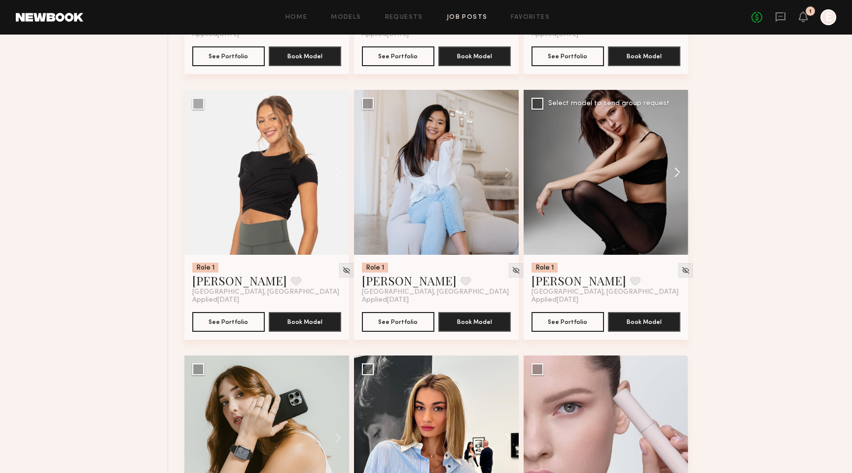
click at [676, 177] on button at bounding box center [673, 172] width 32 height 165
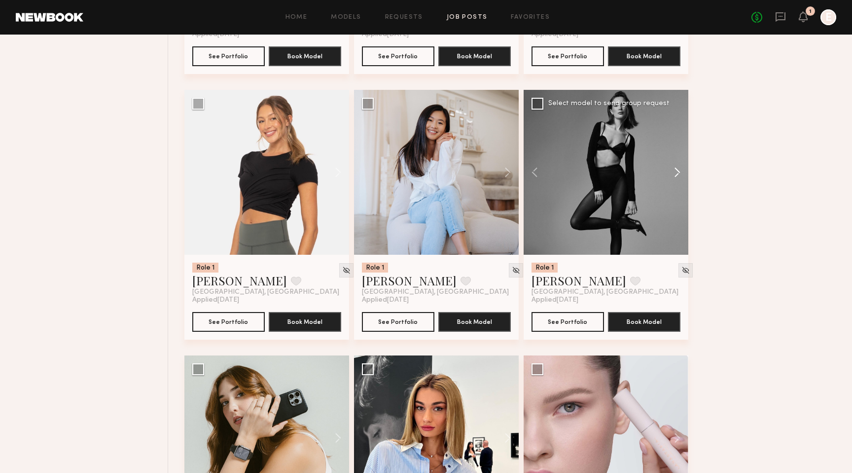
click at [676, 177] on button at bounding box center [673, 172] width 32 height 165
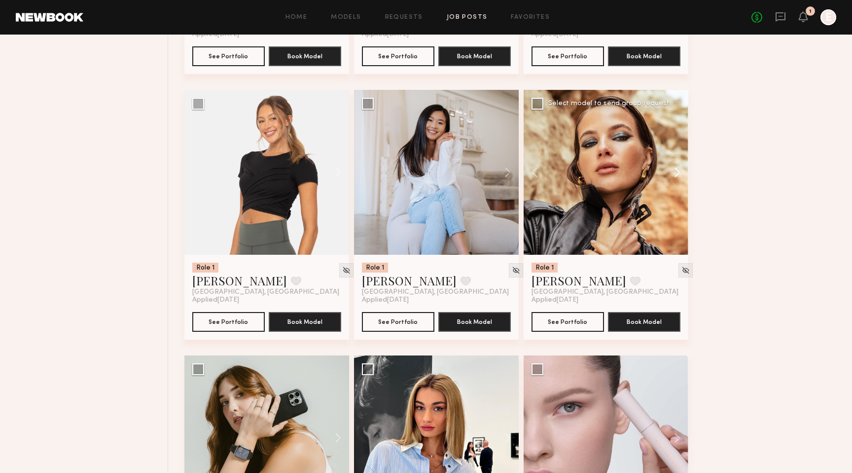
click at [676, 177] on button at bounding box center [673, 172] width 32 height 165
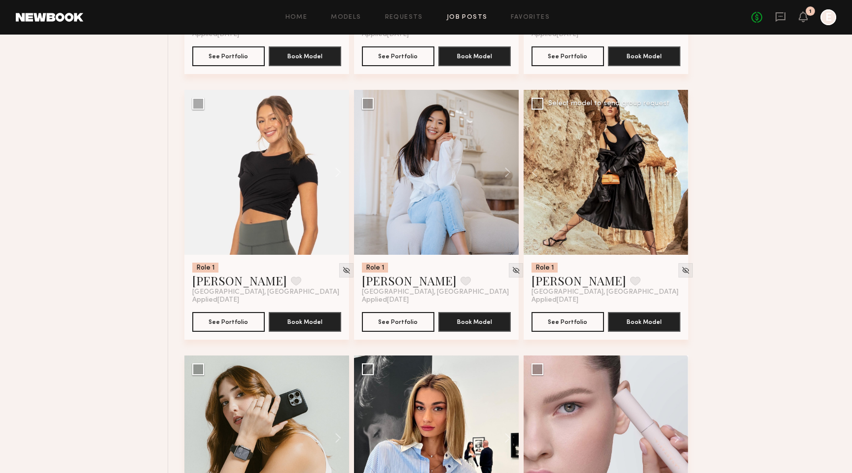
click at [676, 177] on button at bounding box center [673, 172] width 32 height 165
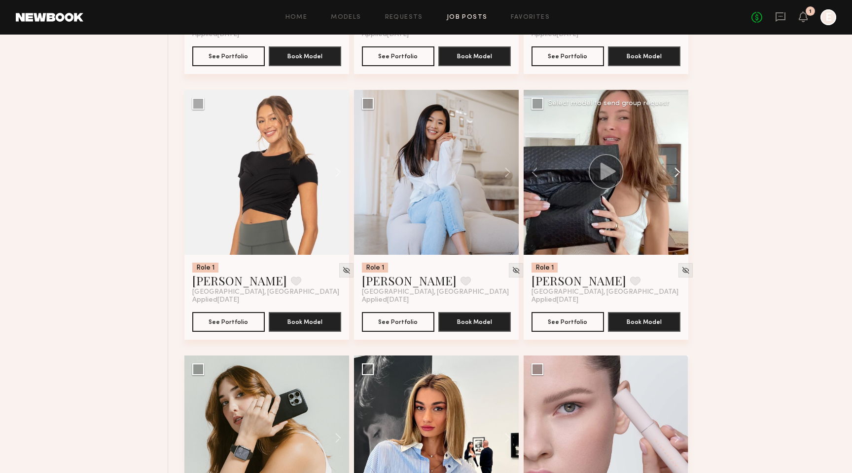
click at [676, 177] on button at bounding box center [673, 172] width 32 height 165
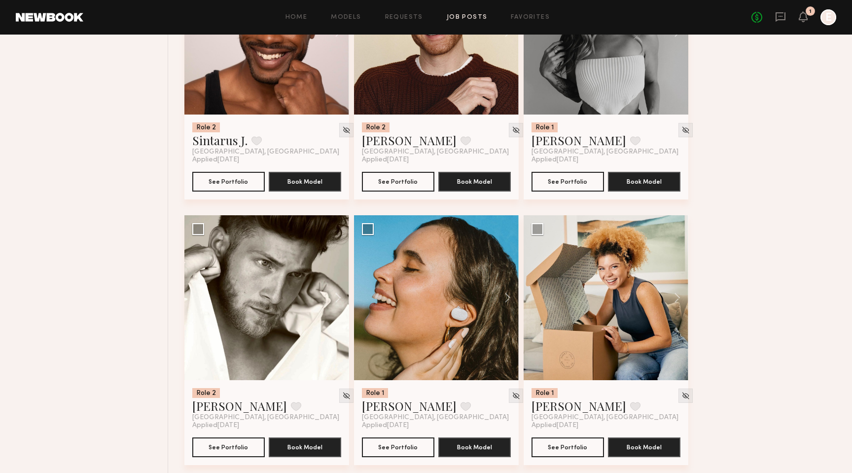
scroll to position [6335, 0]
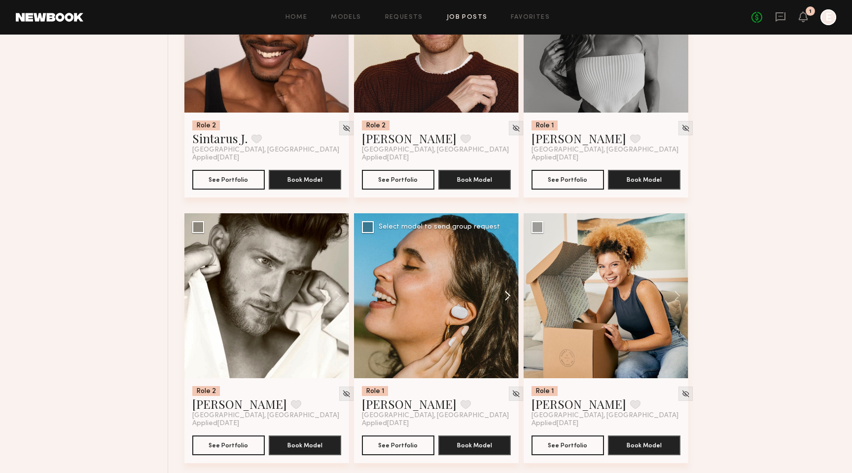
click at [508, 299] on button at bounding box center [503, 295] width 32 height 165
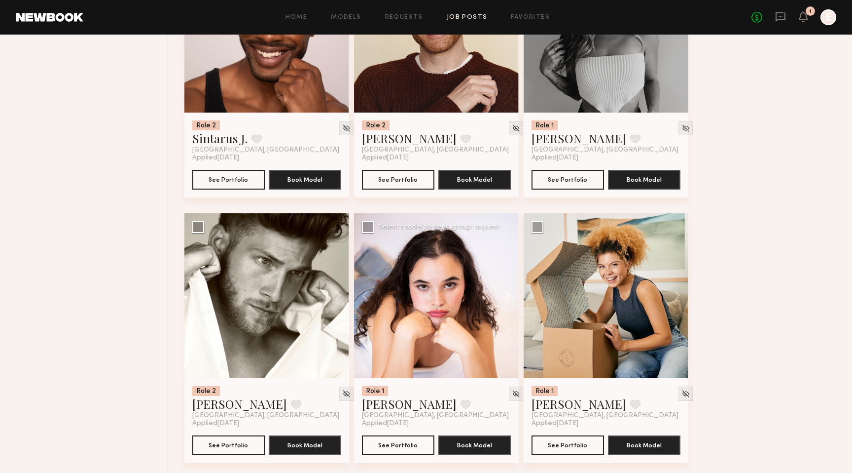
click at [508, 299] on button at bounding box center [503, 295] width 32 height 165
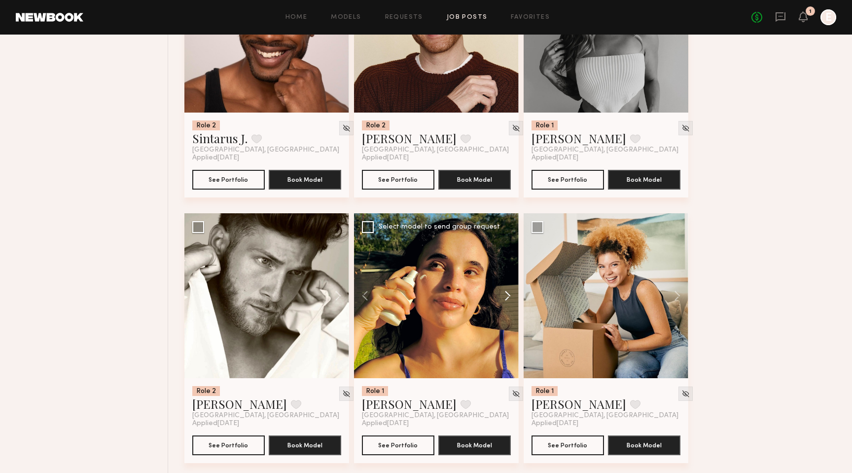
click at [508, 299] on button at bounding box center [503, 295] width 32 height 165
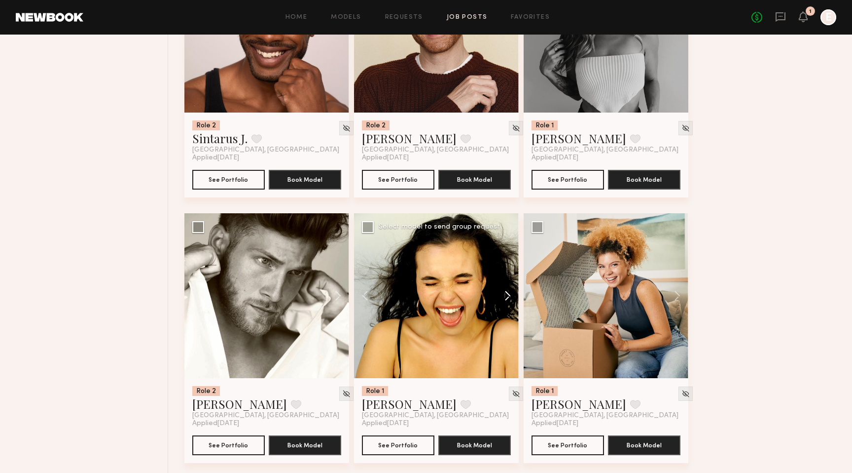
click at [508, 299] on button at bounding box center [503, 295] width 32 height 165
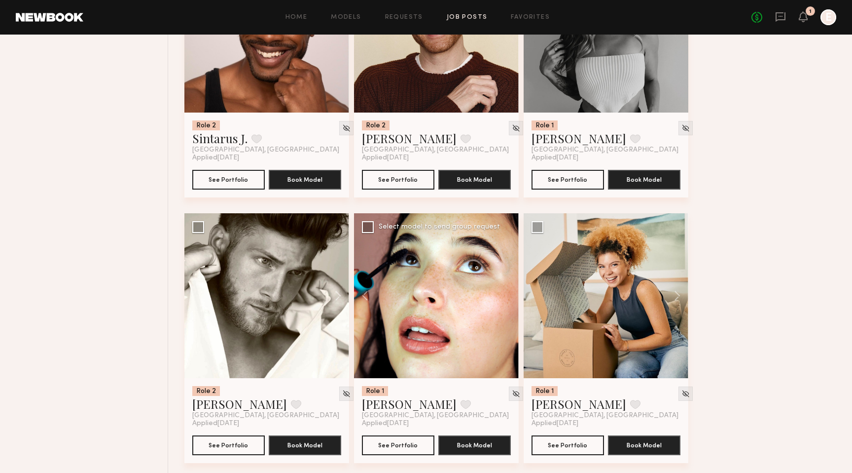
click at [508, 299] on div at bounding box center [436, 295] width 165 height 165
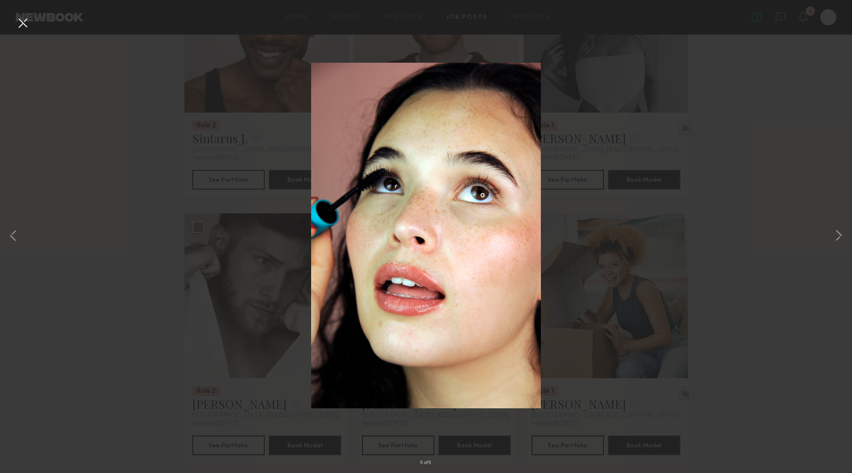
click at [768, 226] on div "5 of 5" at bounding box center [426, 236] width 852 height 473
click at [21, 29] on button at bounding box center [23, 24] width 16 height 18
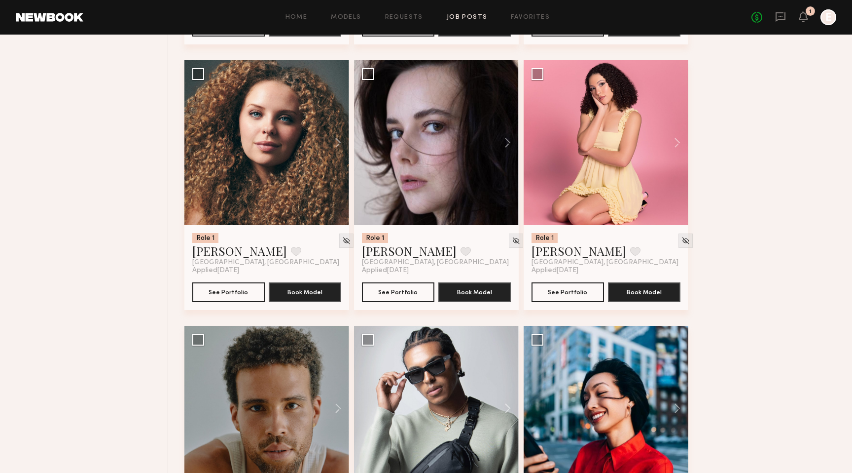
scroll to position [7020, 0]
click at [340, 148] on button at bounding box center [334, 142] width 32 height 165
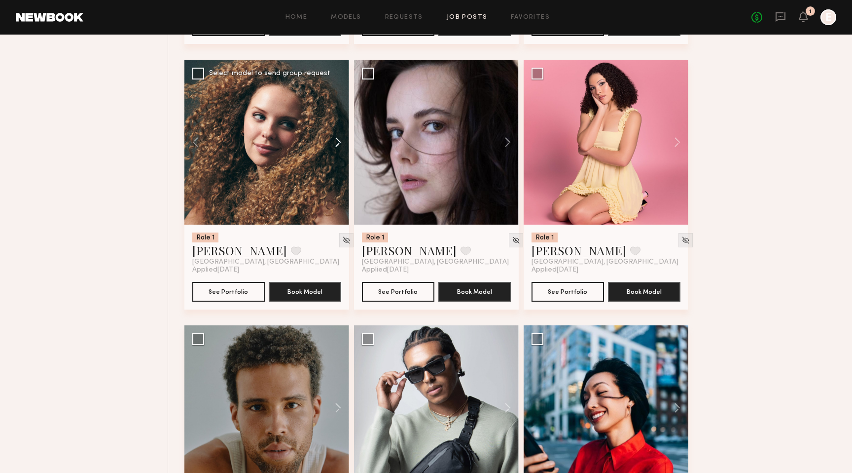
click at [338, 148] on button at bounding box center [334, 142] width 32 height 165
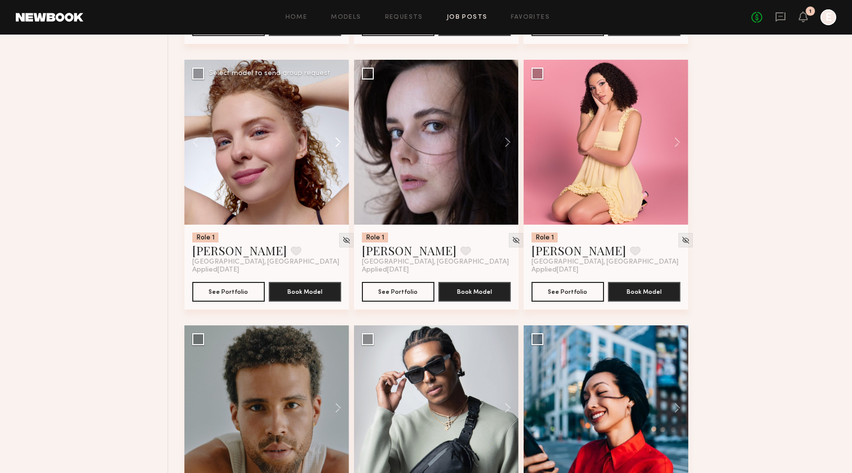
click at [338, 148] on button at bounding box center [334, 142] width 32 height 165
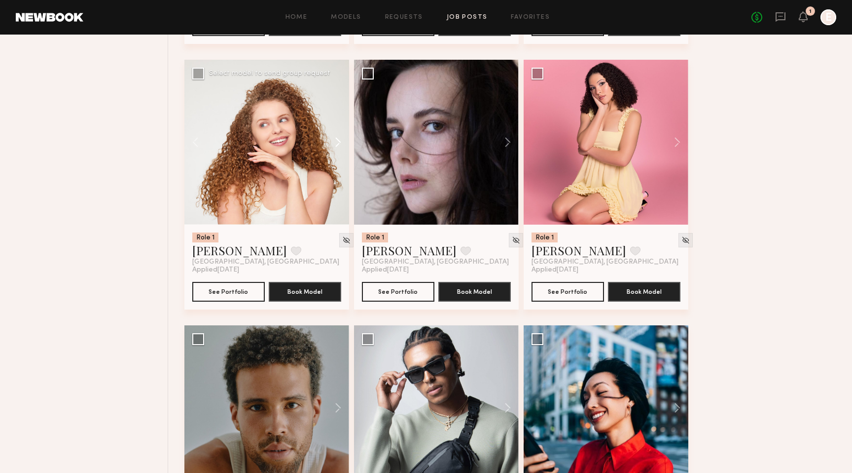
click at [339, 148] on button at bounding box center [334, 142] width 32 height 165
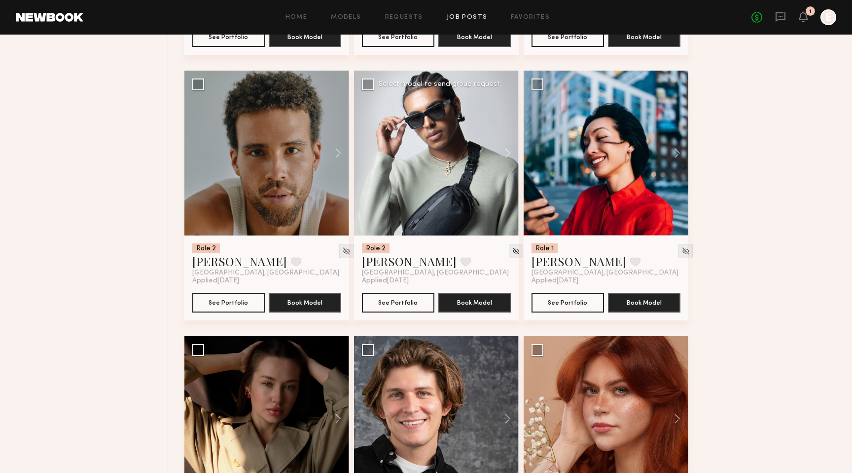
scroll to position [7286, 0]
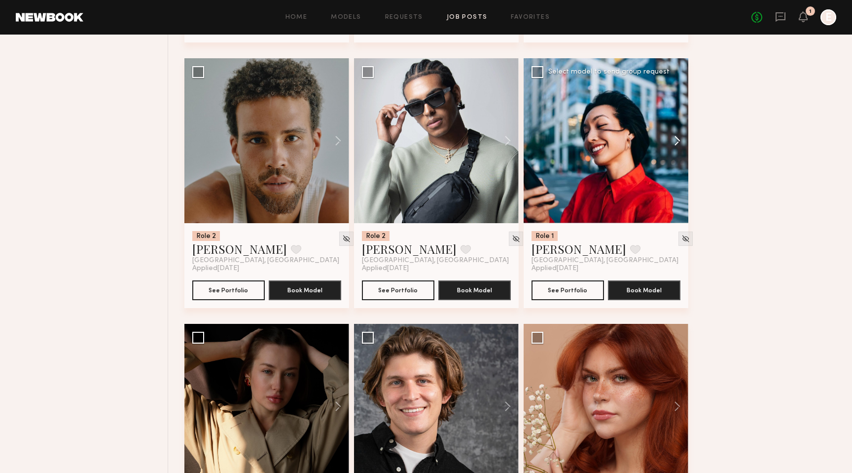
click at [679, 147] on button at bounding box center [673, 140] width 32 height 165
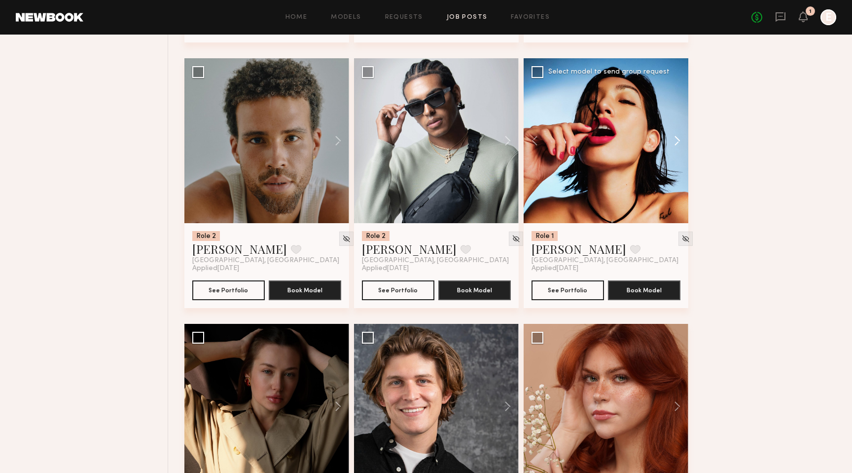
click at [679, 147] on button at bounding box center [673, 140] width 32 height 165
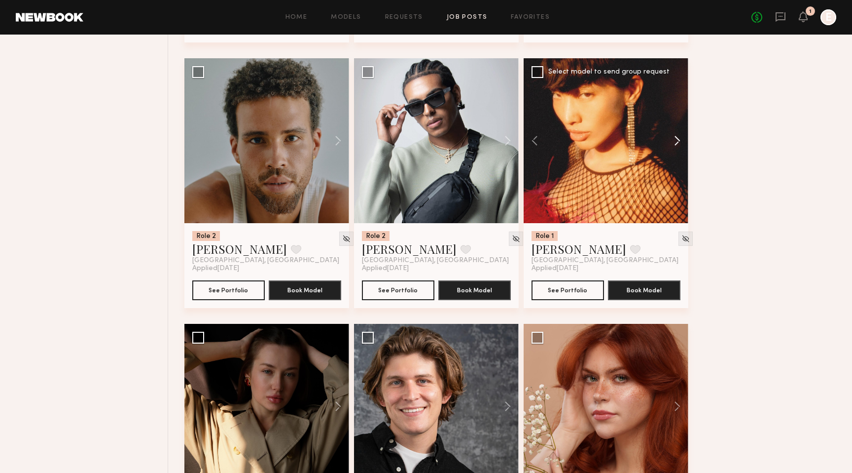
click at [679, 147] on button at bounding box center [673, 140] width 32 height 165
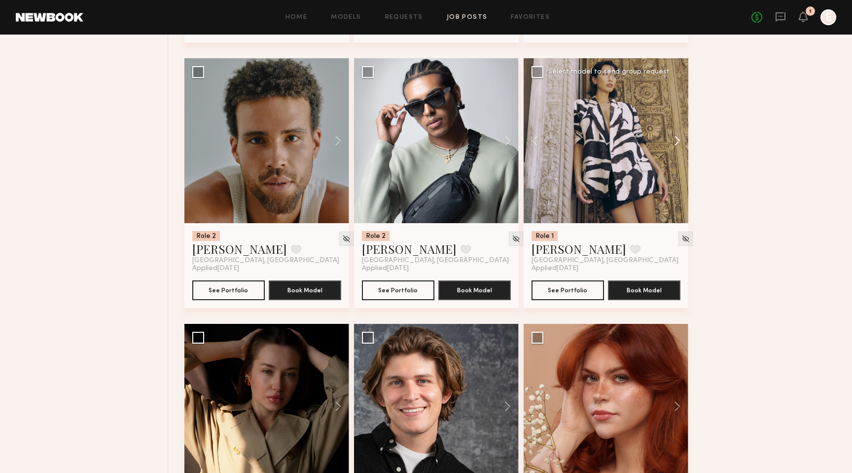
click at [679, 147] on button at bounding box center [673, 140] width 32 height 165
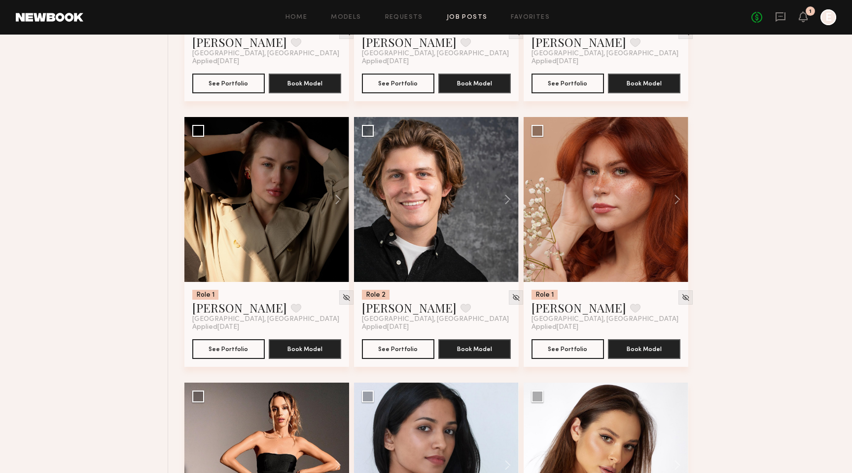
scroll to position [7513, 0]
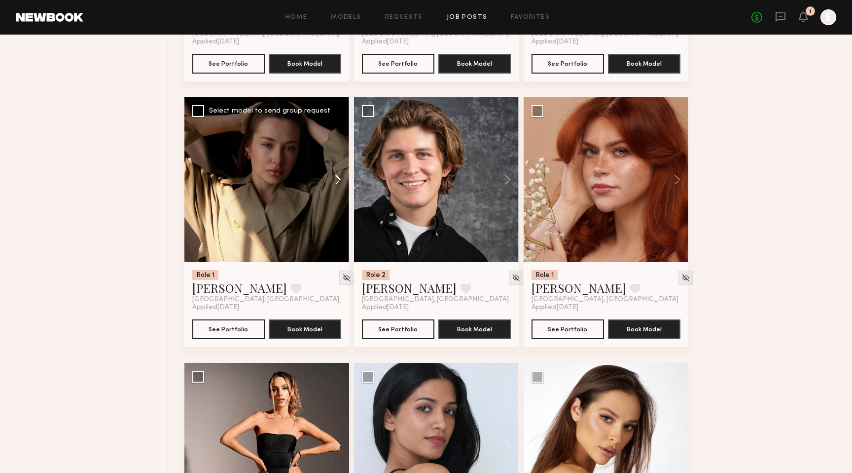
click at [334, 189] on button at bounding box center [334, 179] width 32 height 165
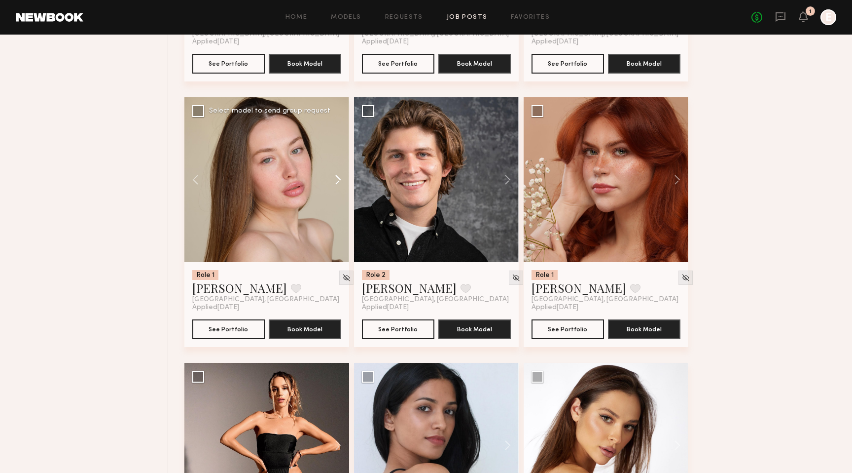
click at [334, 189] on button at bounding box center [334, 179] width 32 height 165
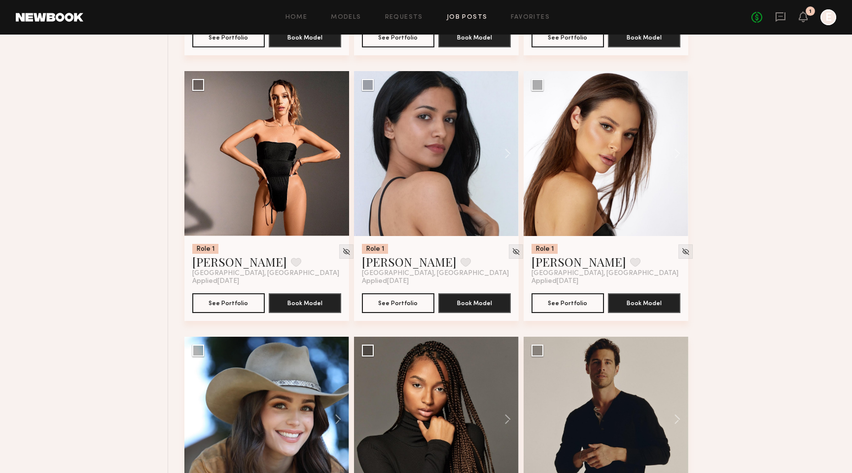
scroll to position [7806, 0]
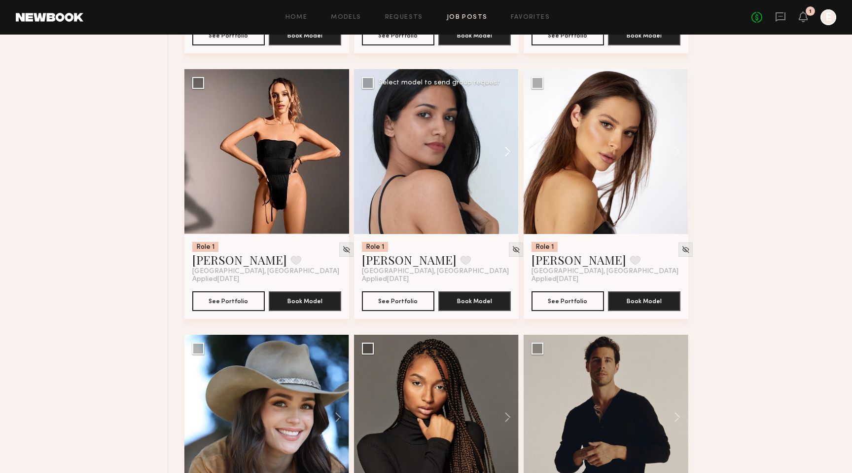
click at [509, 160] on button at bounding box center [503, 151] width 32 height 165
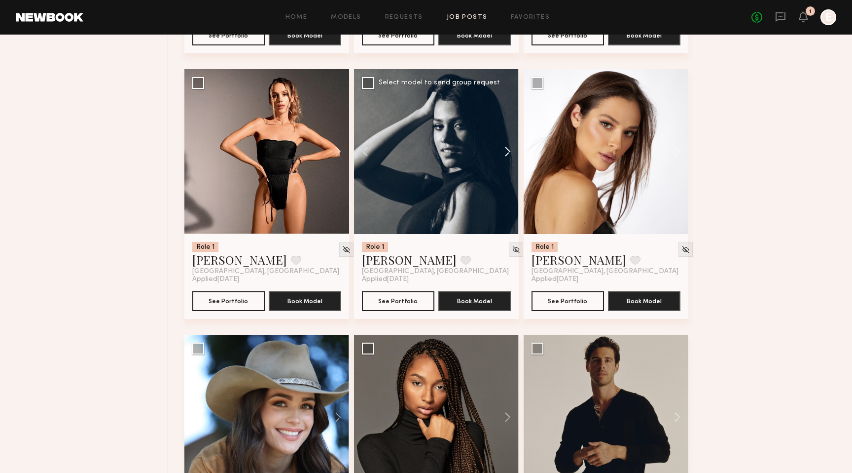
click at [509, 160] on button at bounding box center [503, 151] width 32 height 165
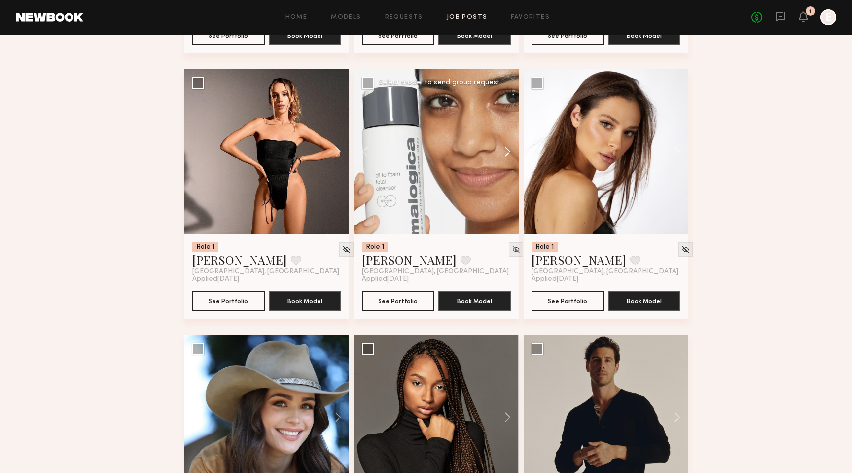
click at [511, 158] on button at bounding box center [503, 151] width 32 height 165
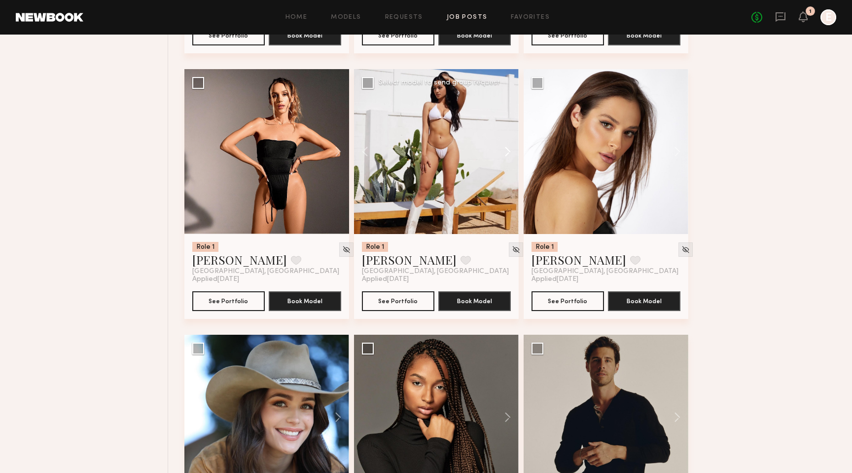
click at [511, 158] on button at bounding box center [503, 151] width 32 height 165
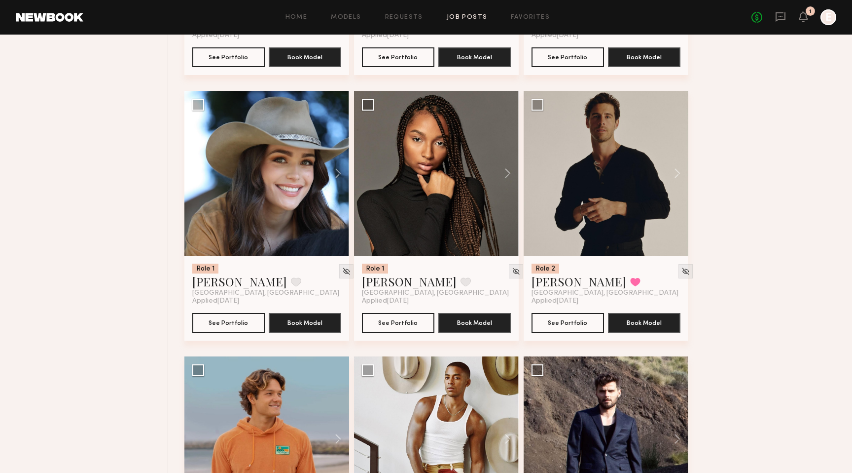
scroll to position [8052, 0]
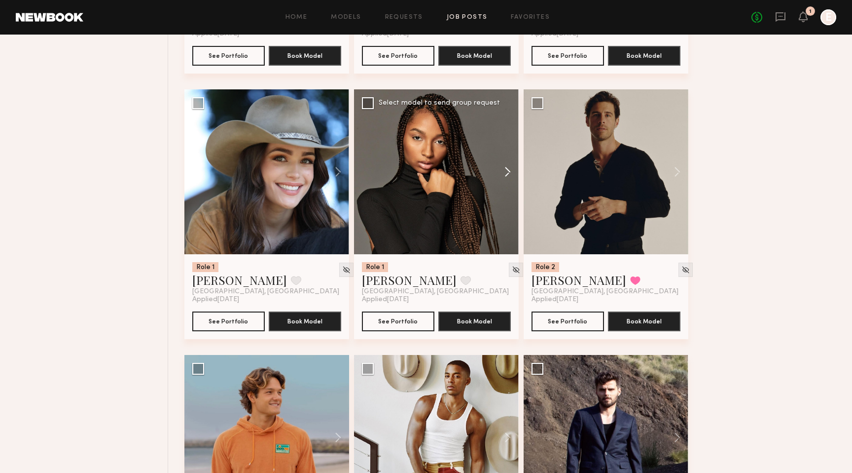
click at [506, 180] on button at bounding box center [503, 171] width 32 height 165
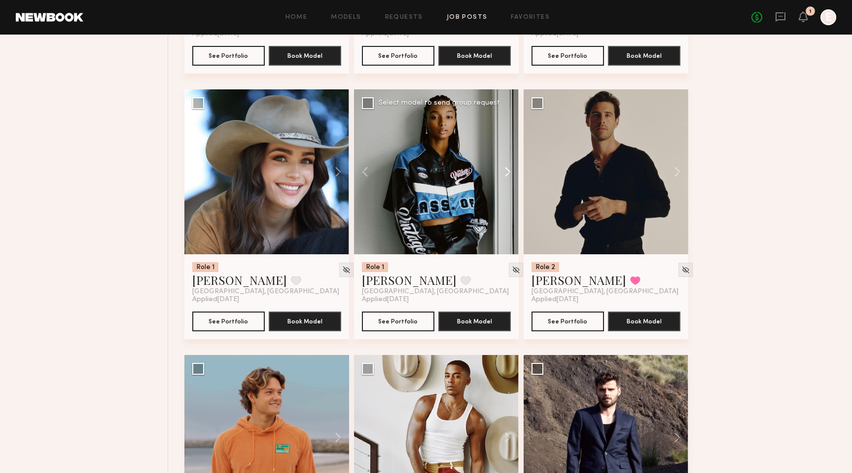
click at [506, 180] on button at bounding box center [503, 171] width 32 height 165
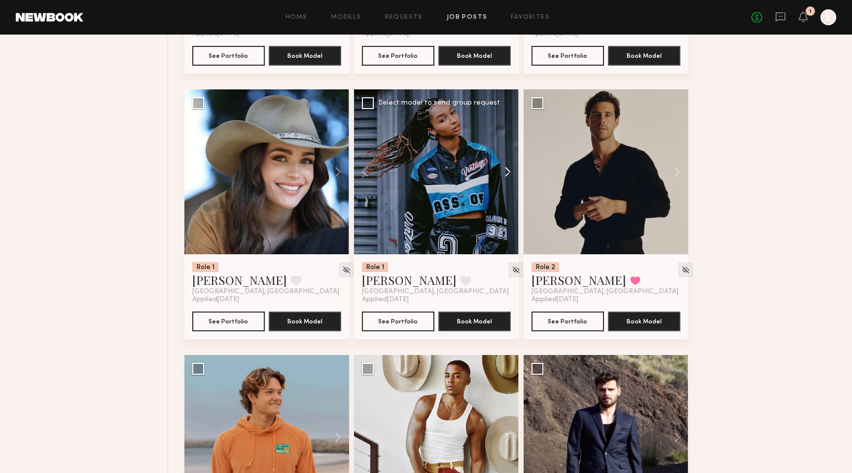
click at [507, 180] on button at bounding box center [503, 171] width 32 height 165
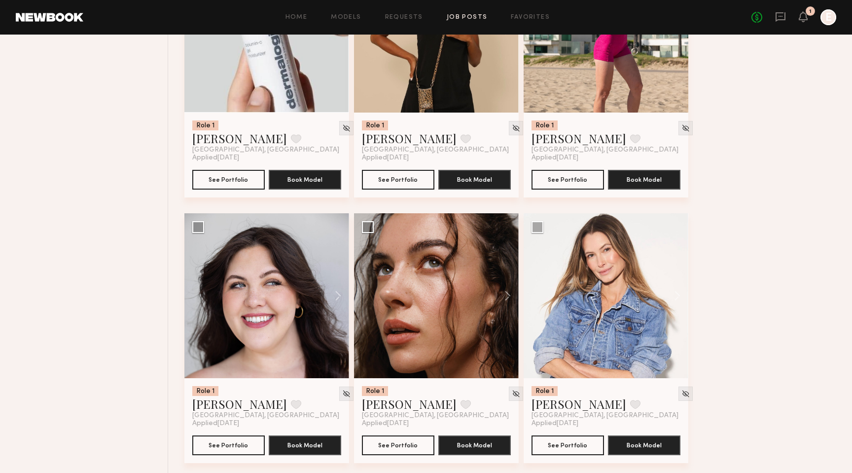
scroll to position [9255, 0]
click at [507, 305] on button at bounding box center [503, 295] width 32 height 165
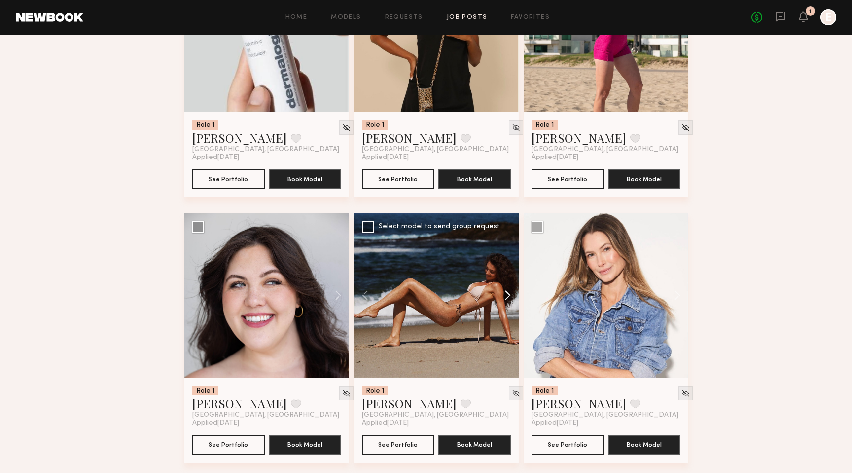
click at [507, 305] on button at bounding box center [503, 295] width 32 height 165
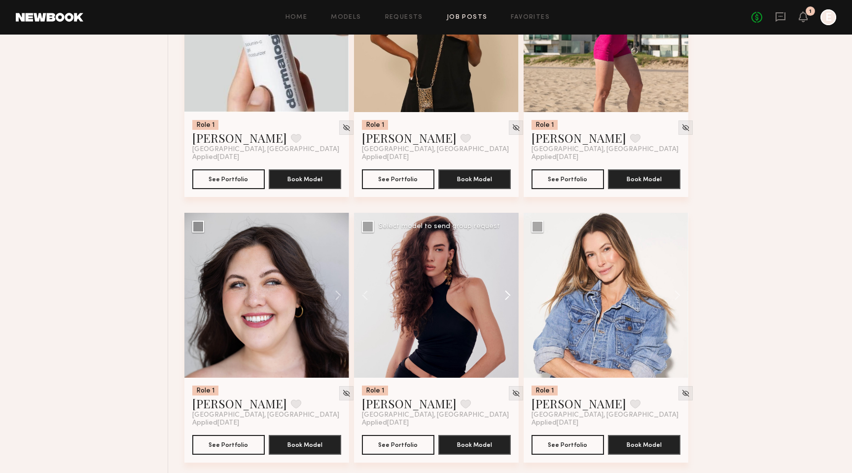
click at [507, 305] on button at bounding box center [503, 295] width 32 height 165
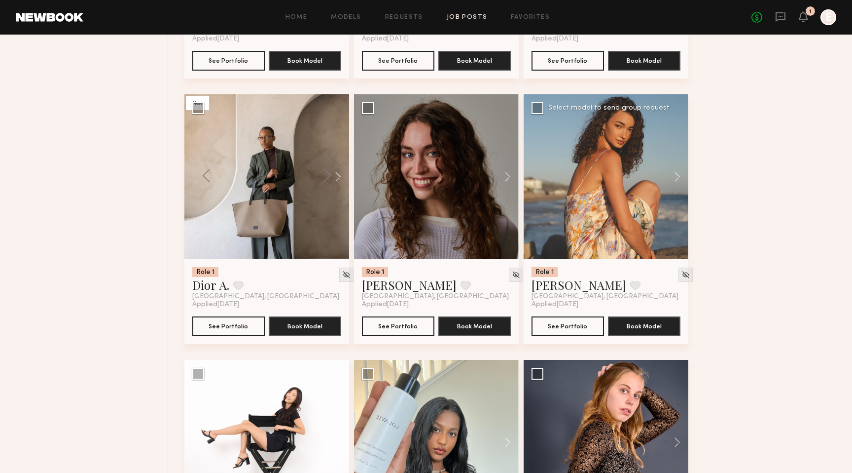
scroll to position [9908, 0]
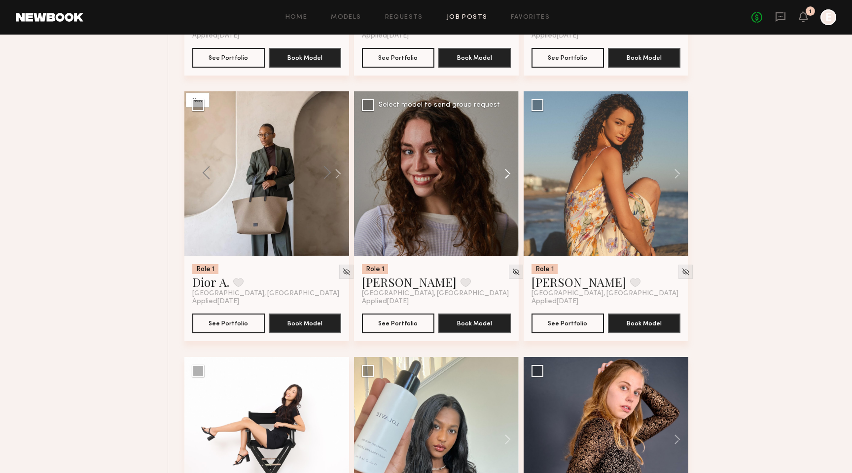
click at [506, 184] on button at bounding box center [503, 173] width 32 height 165
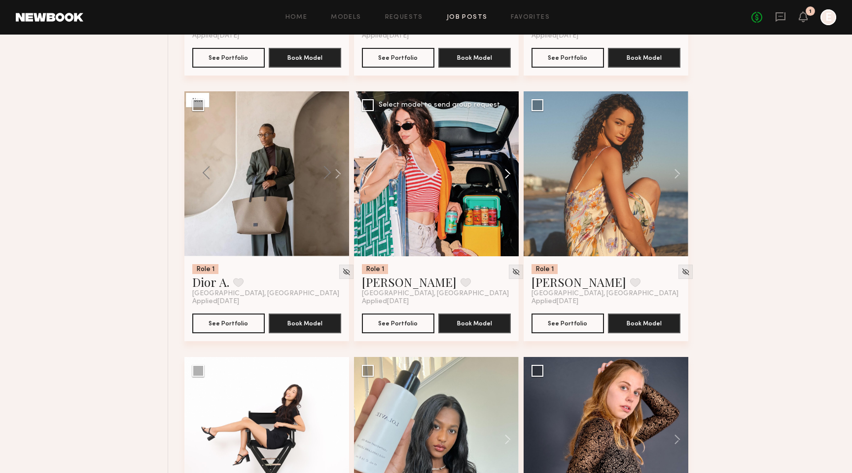
click at [506, 184] on button at bounding box center [503, 173] width 32 height 165
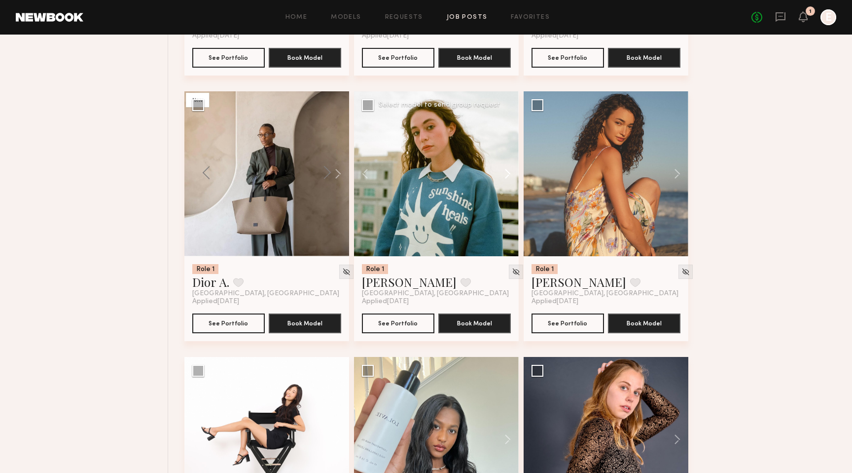
click at [506, 184] on button at bounding box center [503, 173] width 32 height 165
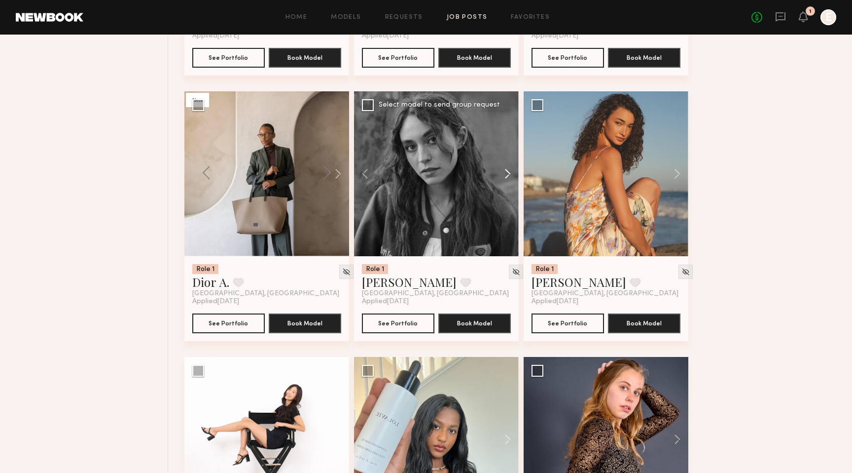
click at [507, 184] on button at bounding box center [503, 173] width 32 height 165
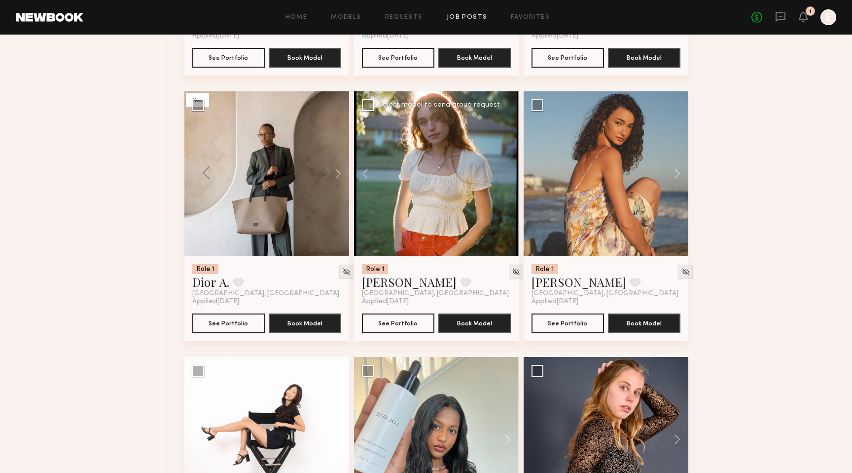
click at [507, 184] on div at bounding box center [436, 173] width 165 height 165
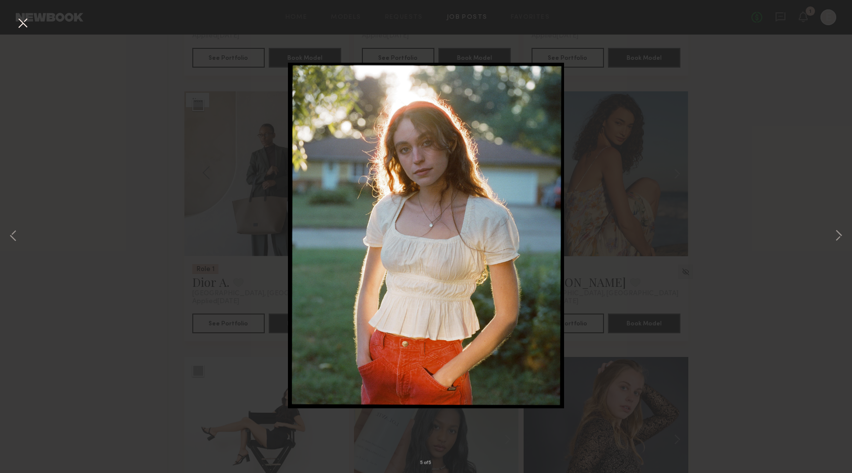
click at [25, 25] on button at bounding box center [23, 24] width 16 height 18
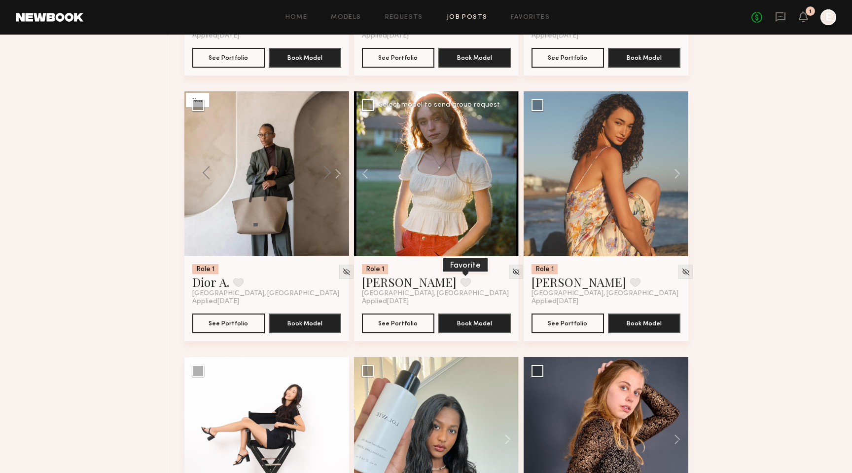
click at [461, 287] on button at bounding box center [466, 282] width 10 height 9
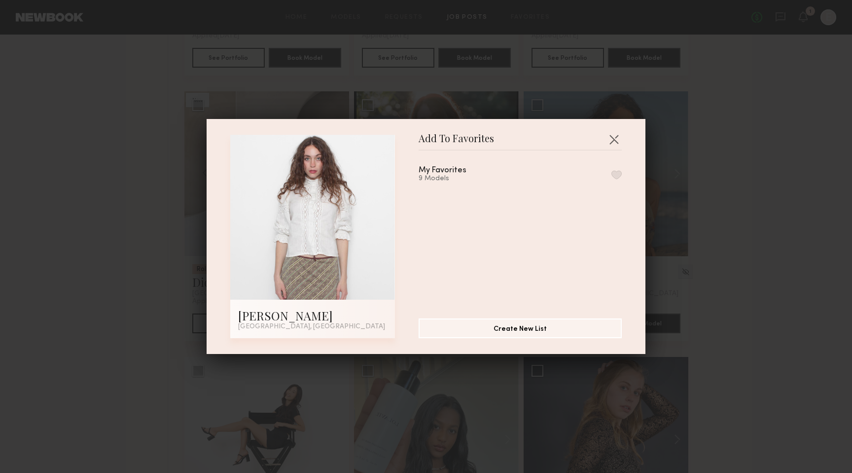
click at [617, 173] on button "button" at bounding box center [617, 174] width 10 height 9
click at [614, 137] on button "button" at bounding box center [614, 139] width 16 height 16
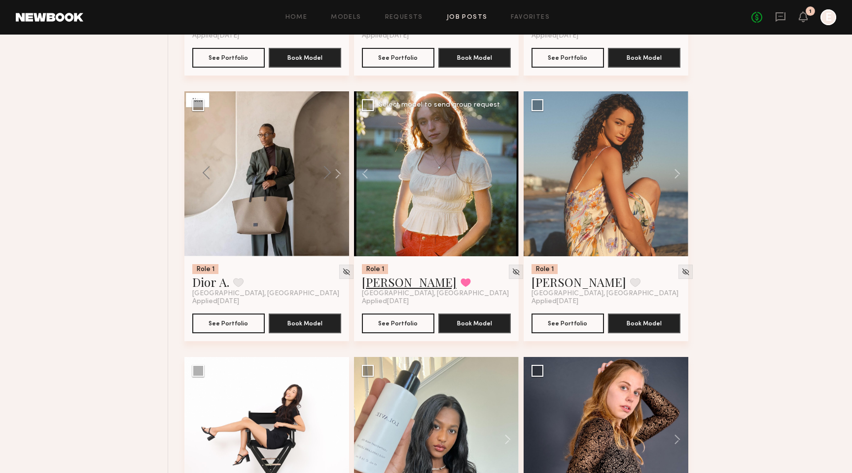
click at [390, 289] on link "Callandra H." at bounding box center [409, 282] width 95 height 16
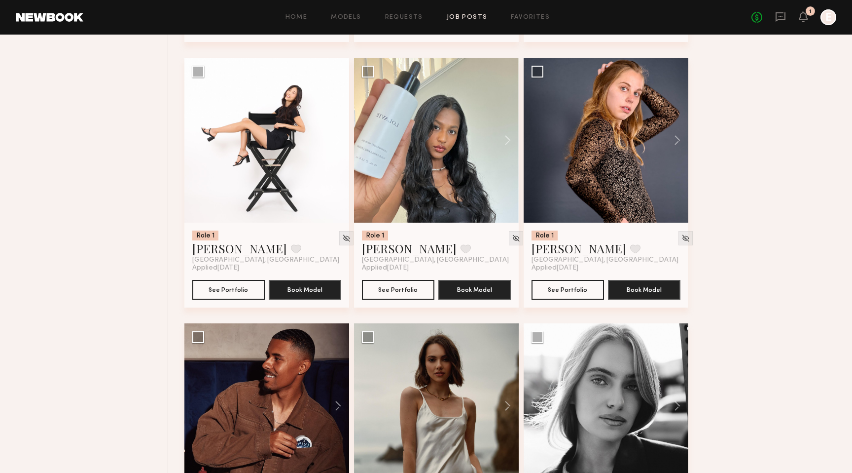
scroll to position [10208, 0]
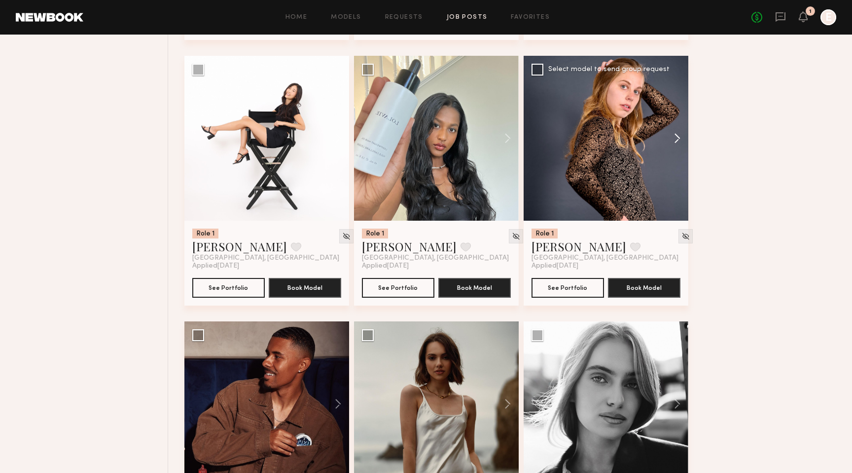
click at [678, 147] on button at bounding box center [673, 138] width 32 height 165
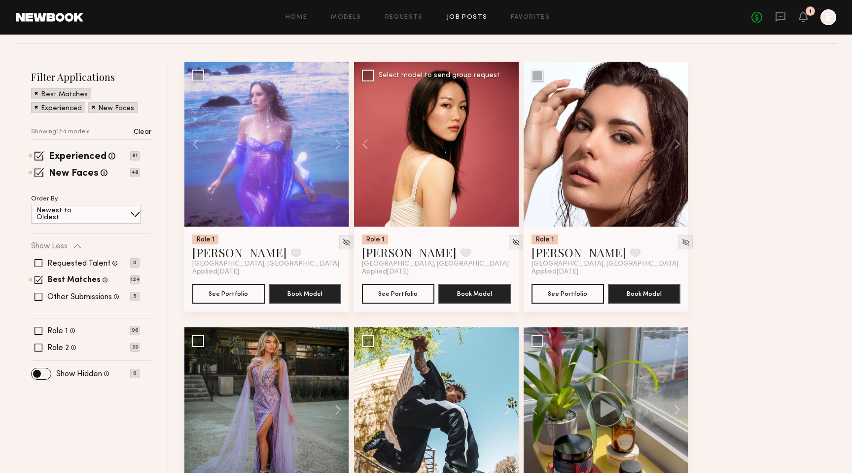
scroll to position [113, 0]
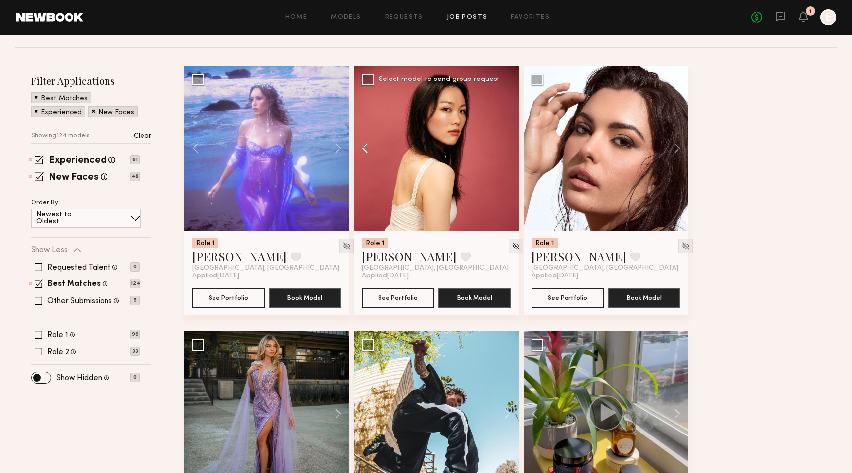
click at [364, 147] on button at bounding box center [370, 148] width 32 height 165
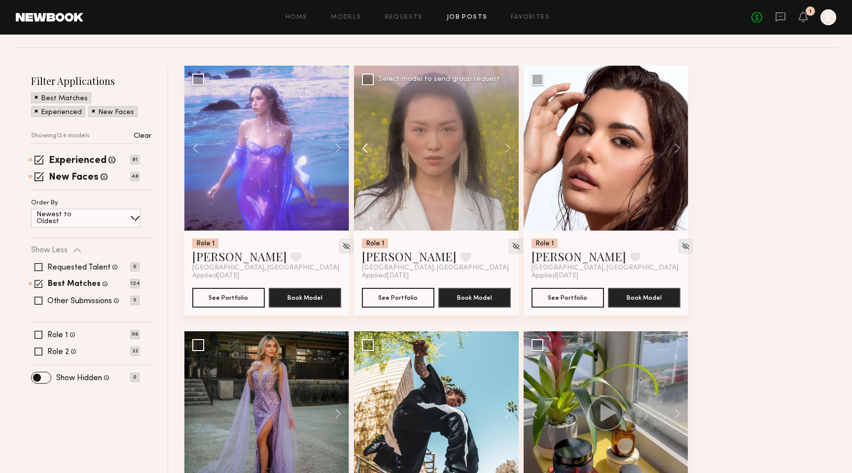
click at [364, 146] on button at bounding box center [370, 148] width 32 height 165
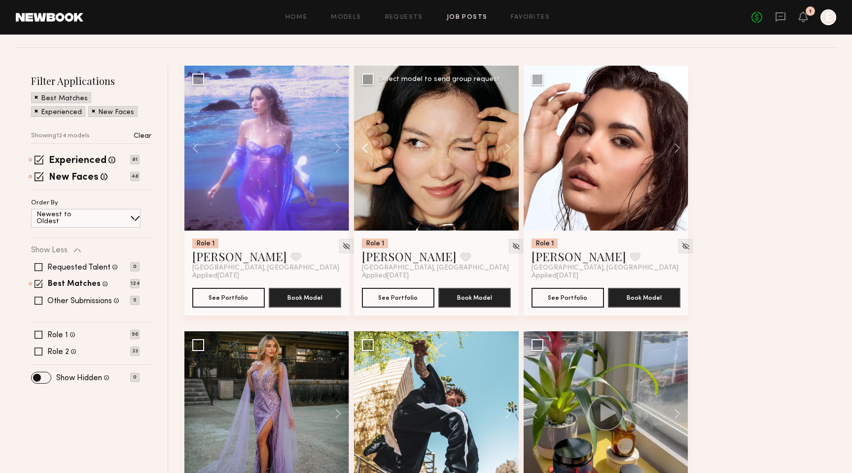
click at [364, 146] on button at bounding box center [370, 148] width 32 height 165
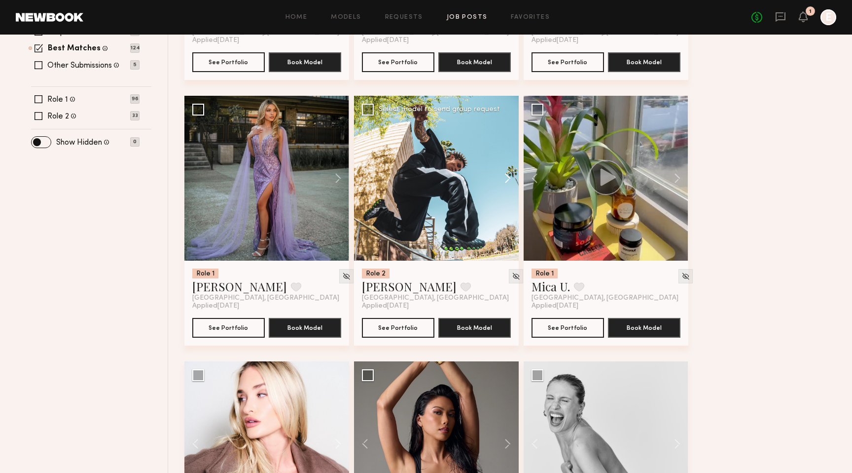
scroll to position [342, 0]
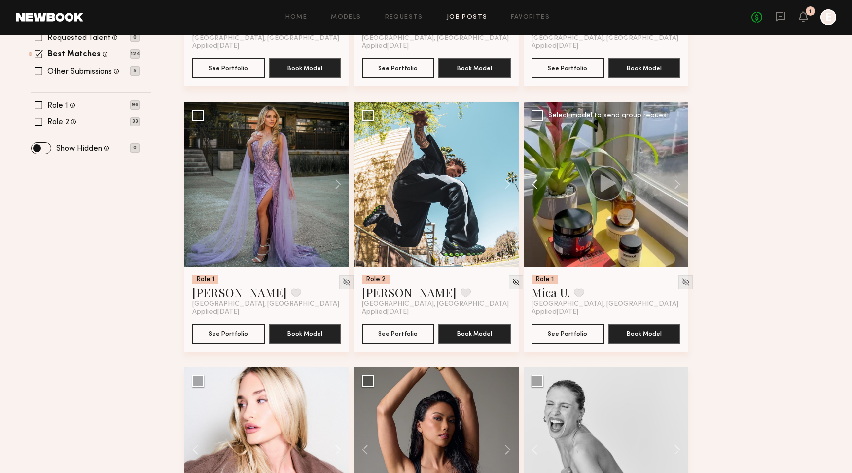
click at [535, 185] on button at bounding box center [540, 184] width 32 height 165
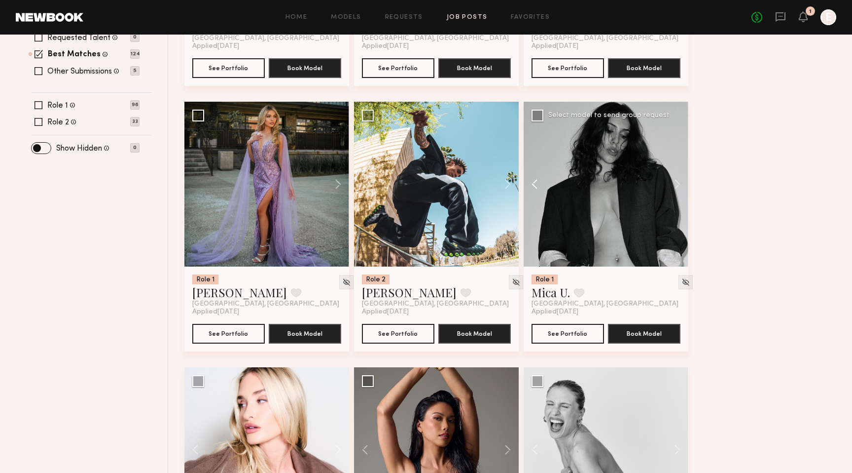
click at [535, 185] on button at bounding box center [540, 184] width 32 height 165
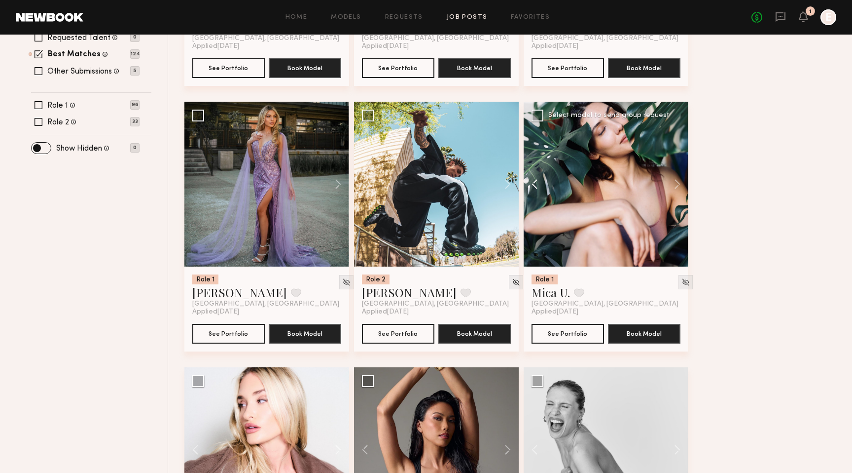
click at [534, 185] on button at bounding box center [540, 184] width 32 height 165
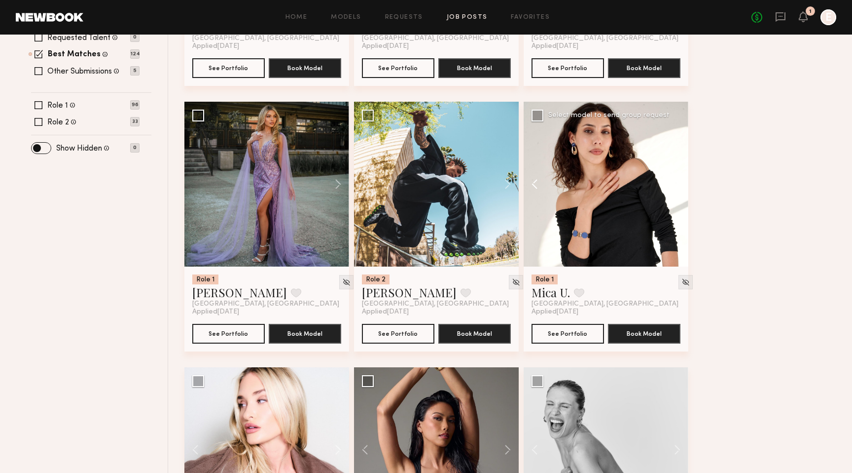
click at [534, 185] on button at bounding box center [540, 184] width 32 height 165
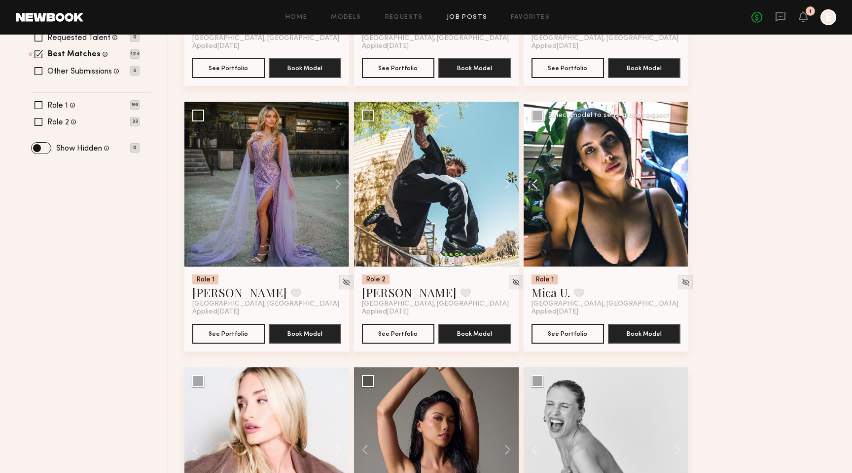
click at [534, 185] on button at bounding box center [540, 184] width 32 height 165
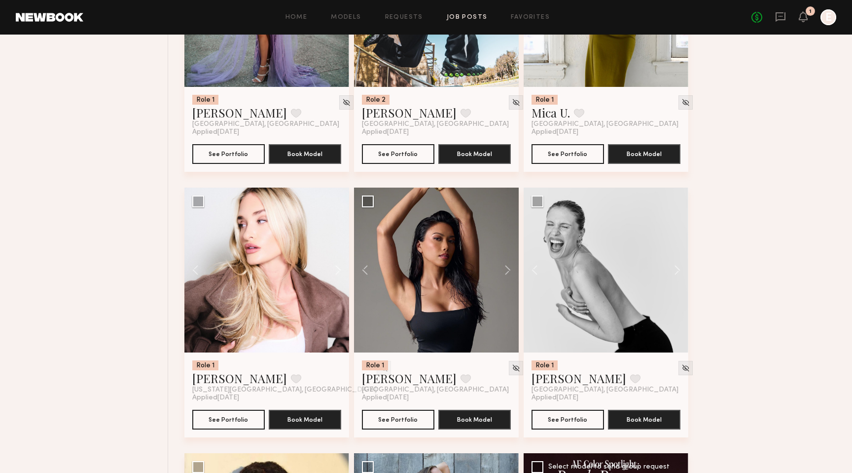
scroll to position [529, 0]
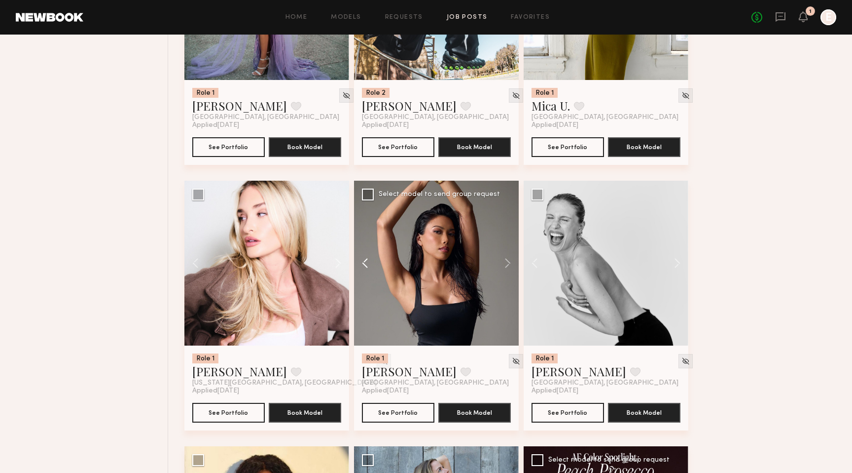
click at [365, 260] on button at bounding box center [370, 263] width 32 height 165
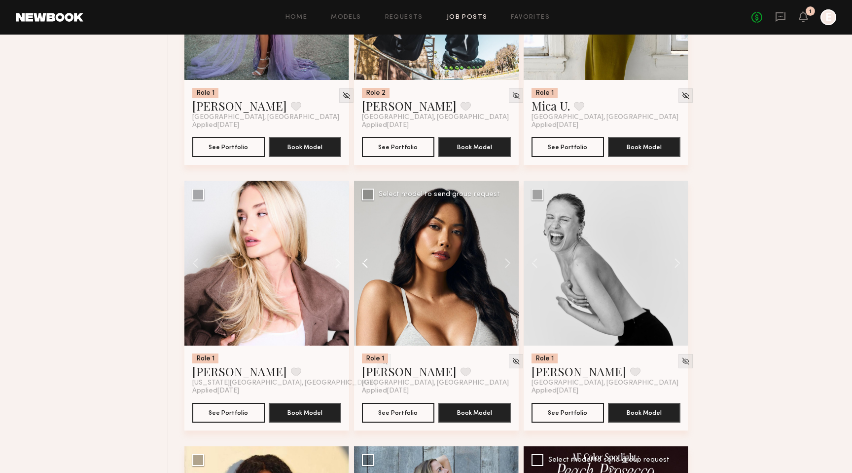
click at [365, 260] on button at bounding box center [370, 263] width 32 height 165
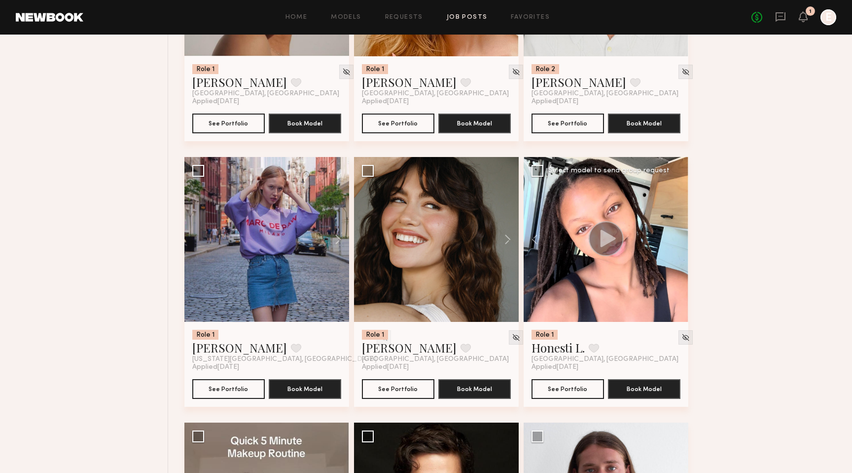
scroll to position [1353, 0]
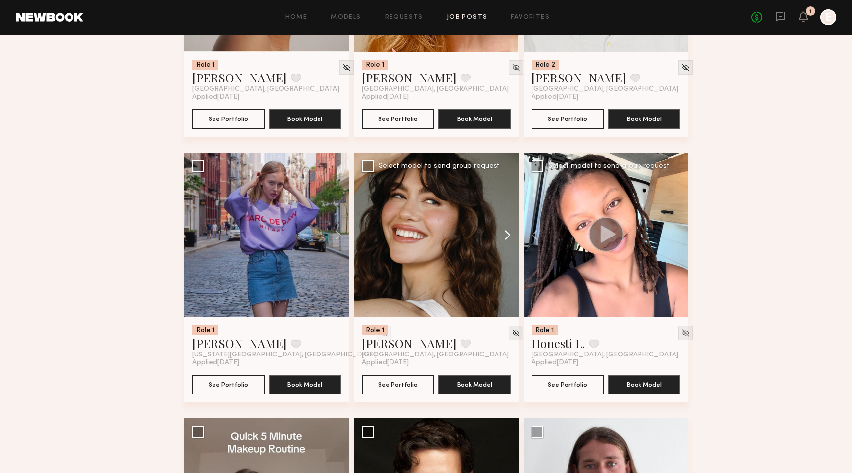
click at [508, 234] on button at bounding box center [503, 234] width 32 height 165
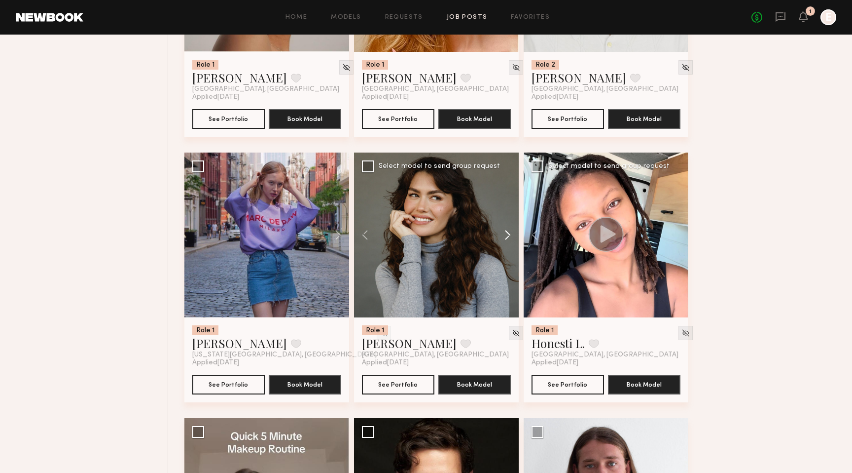
click at [508, 234] on button at bounding box center [503, 234] width 32 height 165
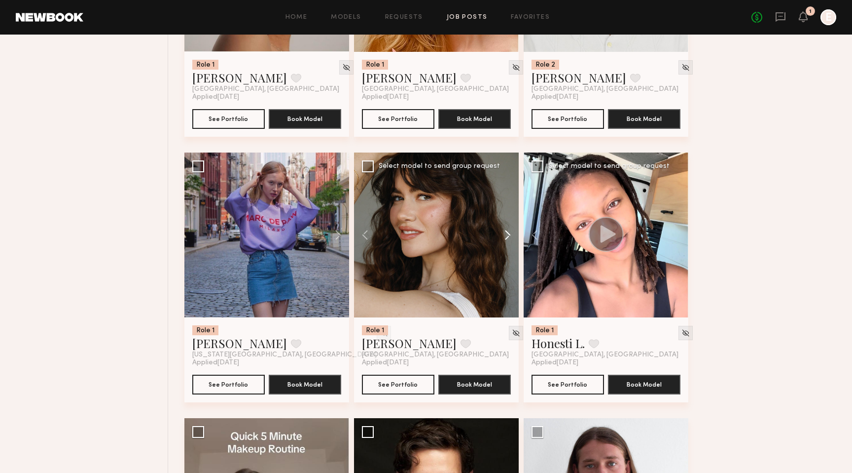
click at [508, 234] on button at bounding box center [503, 234] width 32 height 165
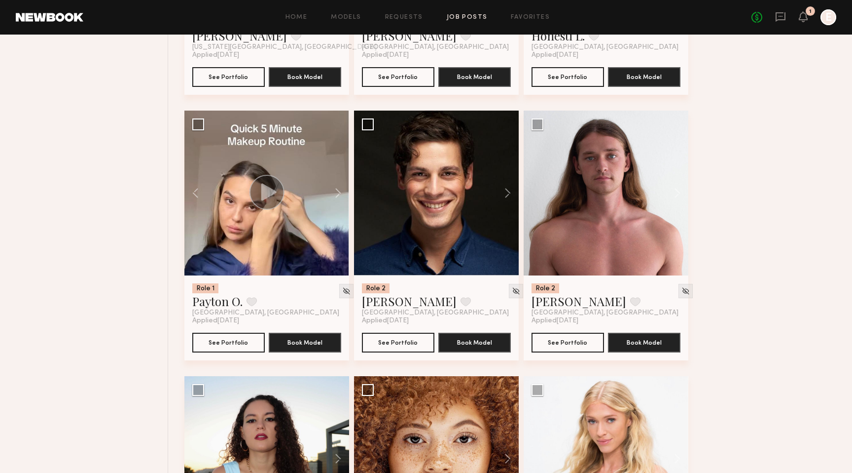
scroll to position [1633, 0]
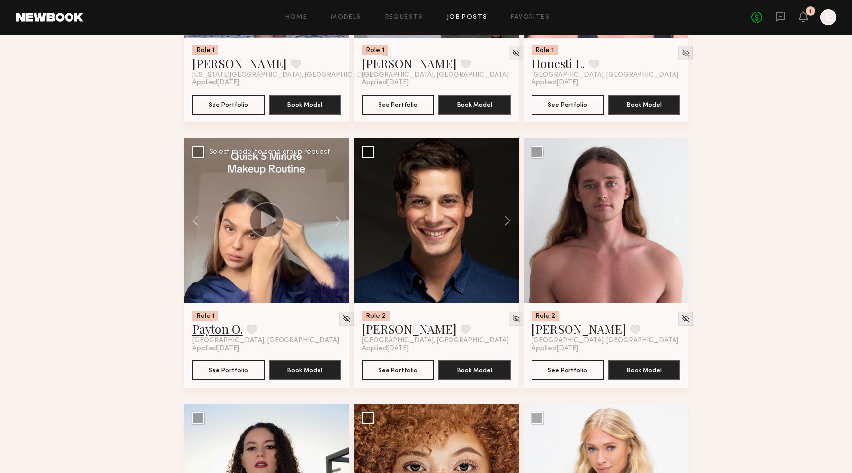
click at [209, 329] on link "Payton O." at bounding box center [217, 329] width 50 height 16
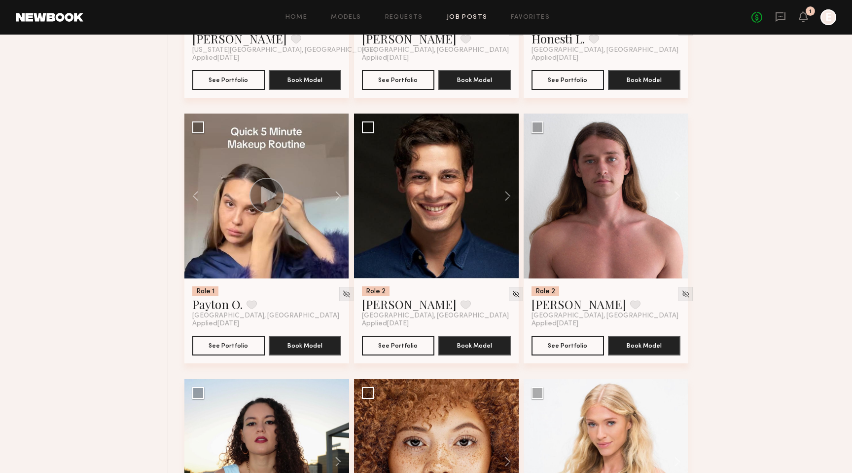
scroll to position [1660, 0]
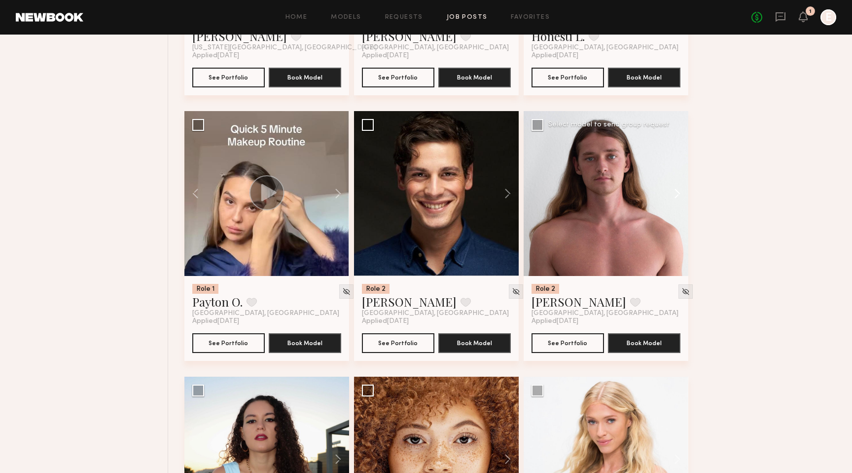
click at [677, 198] on button at bounding box center [673, 193] width 32 height 165
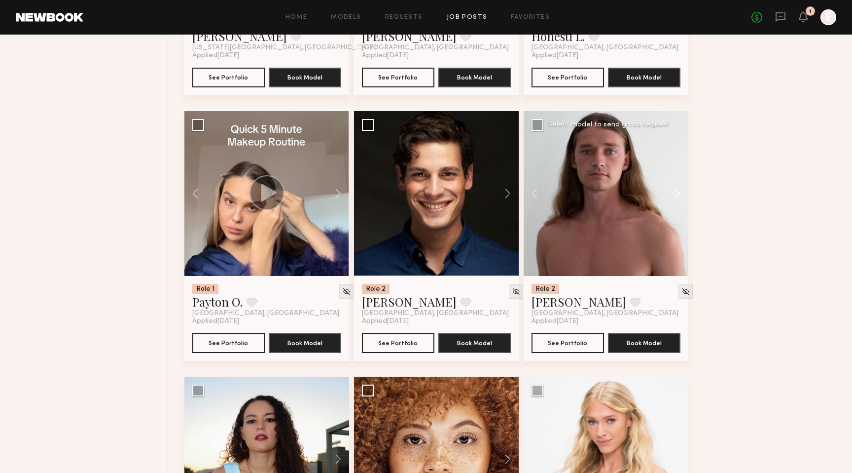
click at [677, 198] on button at bounding box center [673, 193] width 32 height 165
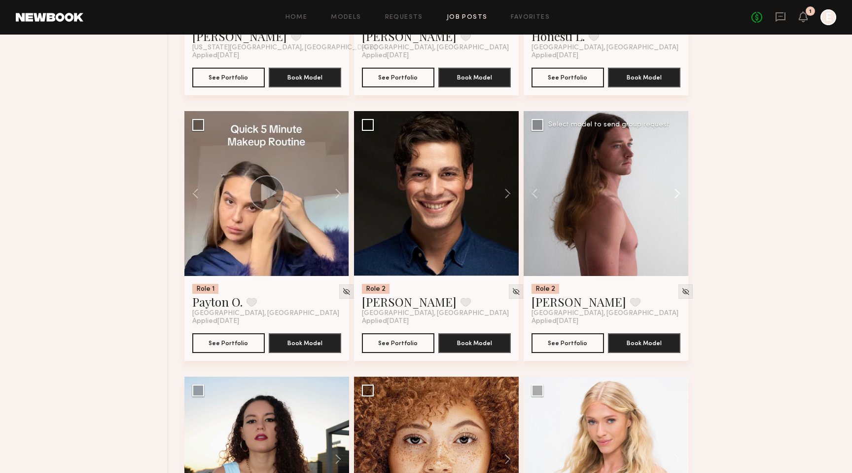
click at [677, 198] on button at bounding box center [673, 193] width 32 height 165
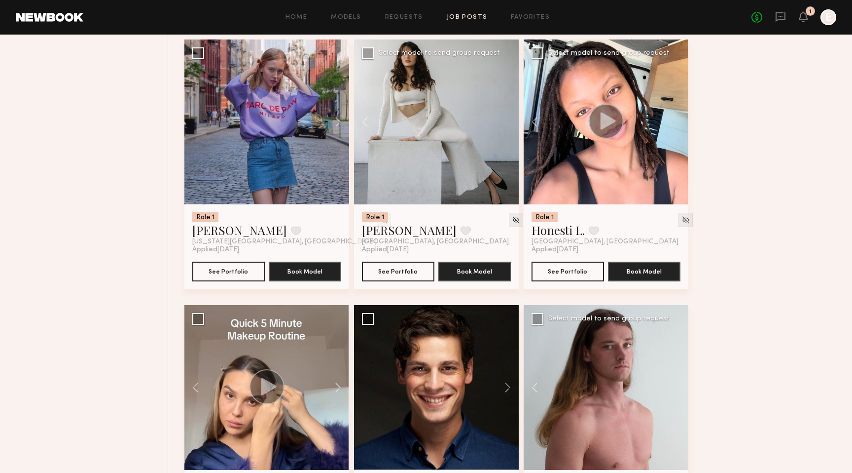
scroll to position [1465, 0]
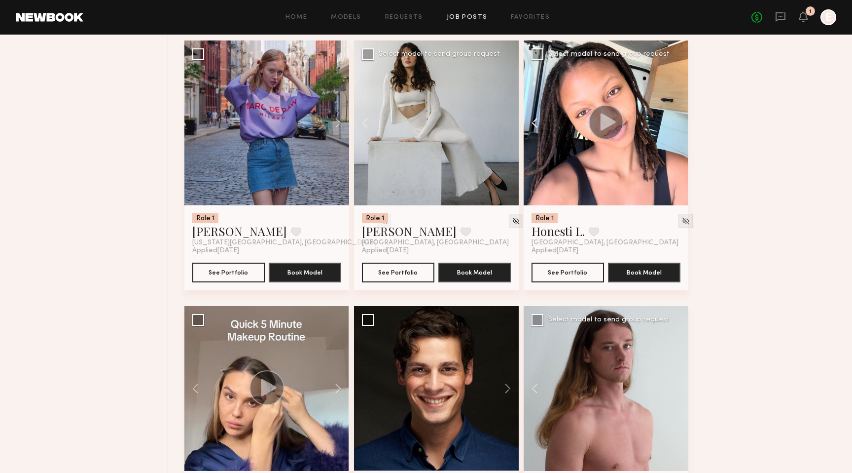
click at [534, 121] on button at bounding box center [540, 122] width 32 height 165
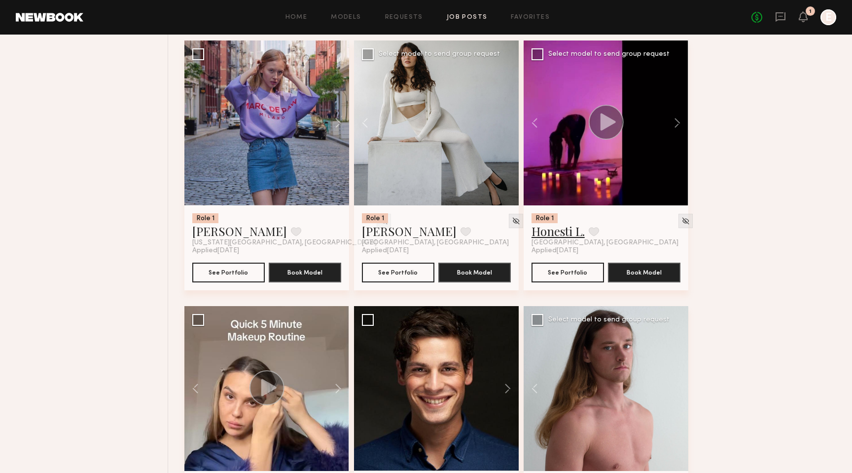
click at [558, 233] on link "Honesti L." at bounding box center [558, 231] width 53 height 16
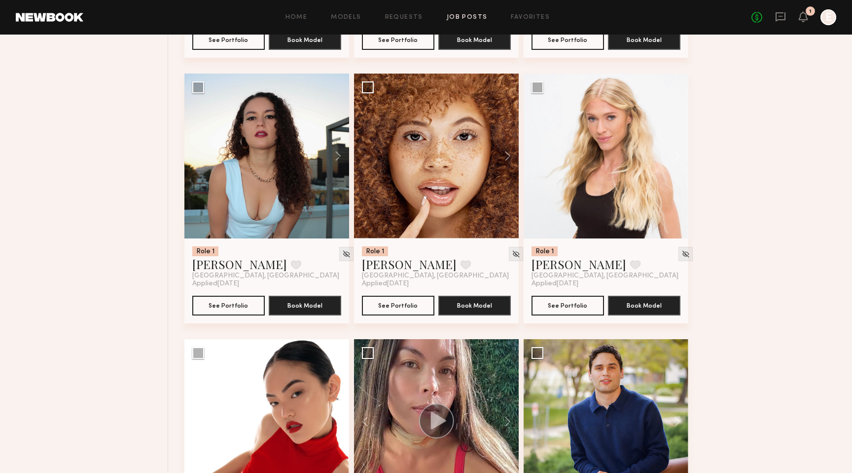
scroll to position [1963, 0]
click at [507, 156] on button at bounding box center [503, 155] width 32 height 165
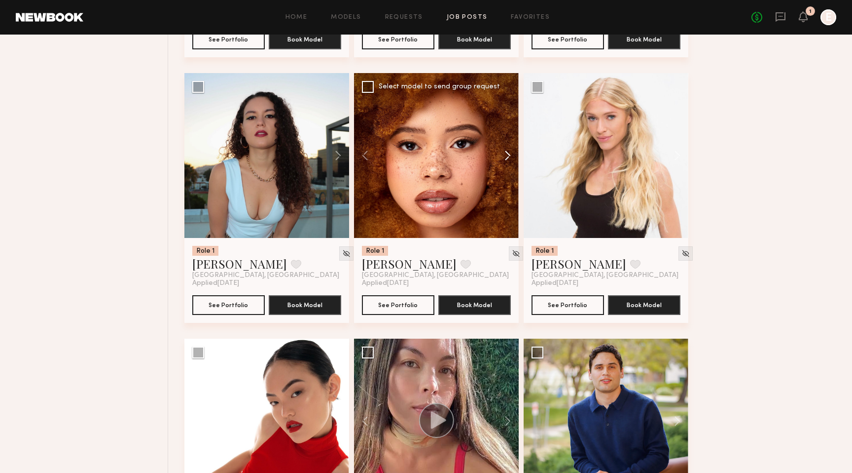
click at [507, 156] on button at bounding box center [503, 155] width 32 height 165
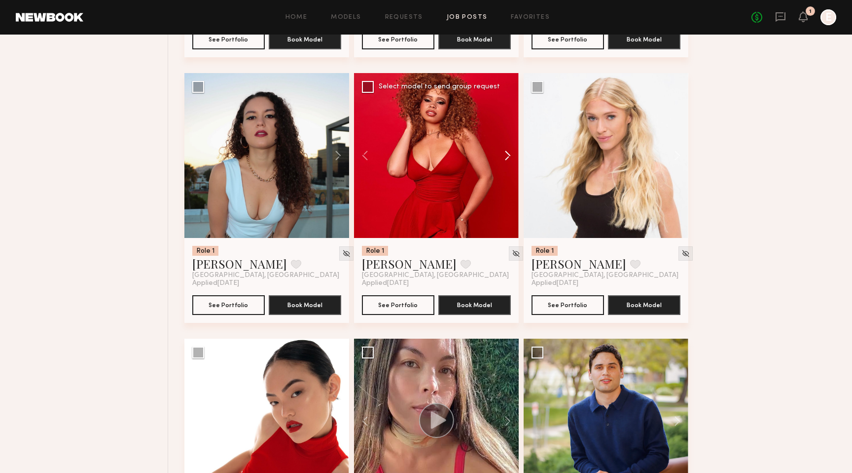
click at [507, 156] on button at bounding box center [503, 155] width 32 height 165
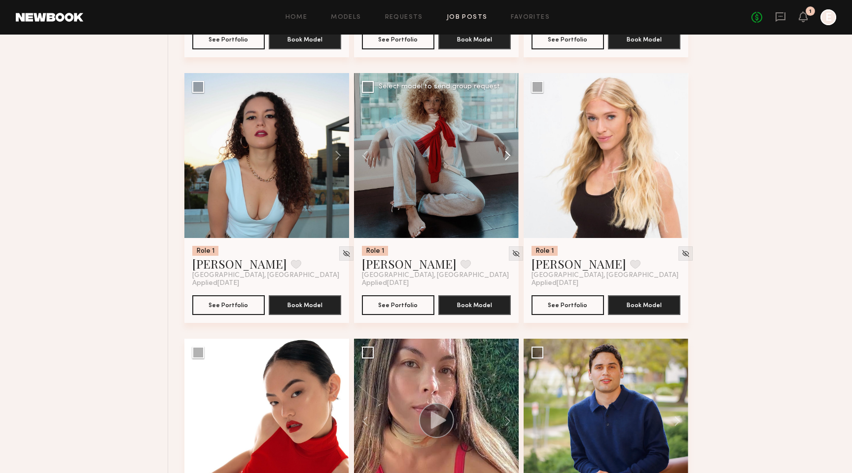
click at [507, 154] on button at bounding box center [503, 155] width 32 height 165
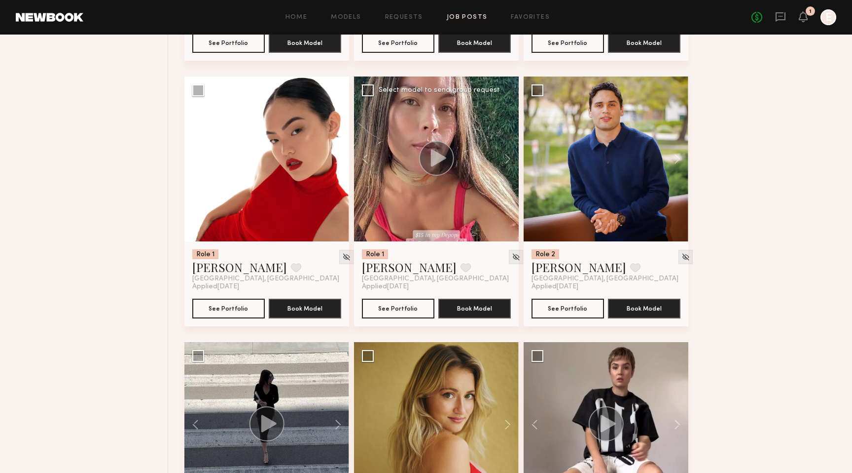
scroll to position [2230, 0]
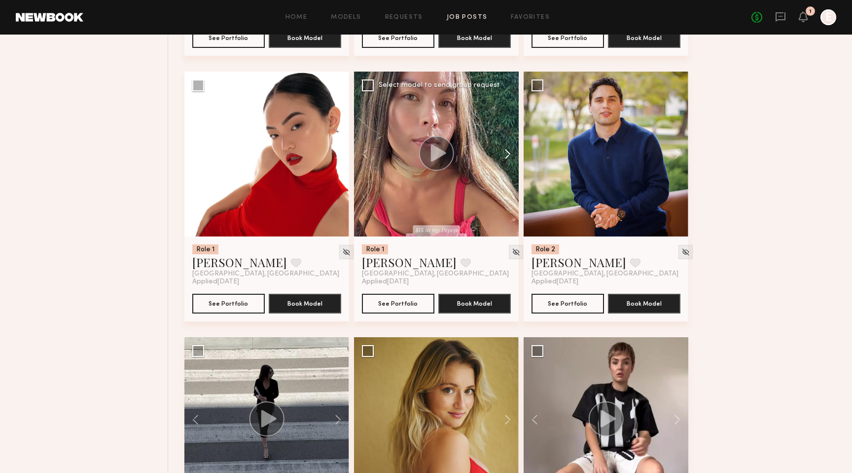
click at [512, 155] on button at bounding box center [503, 154] width 32 height 165
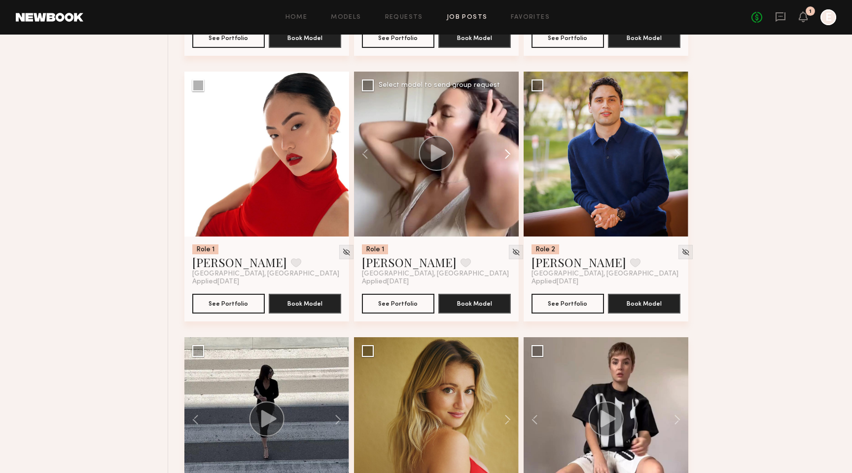
click at [512, 155] on button at bounding box center [503, 154] width 32 height 165
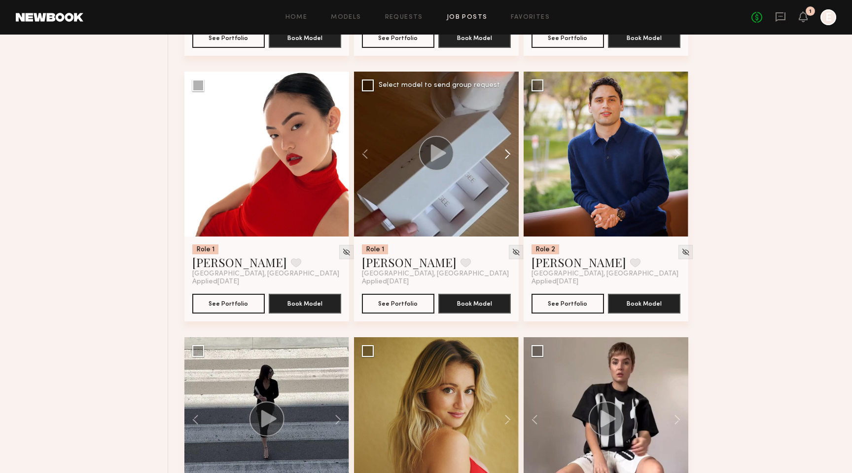
click at [512, 155] on button at bounding box center [503, 154] width 32 height 165
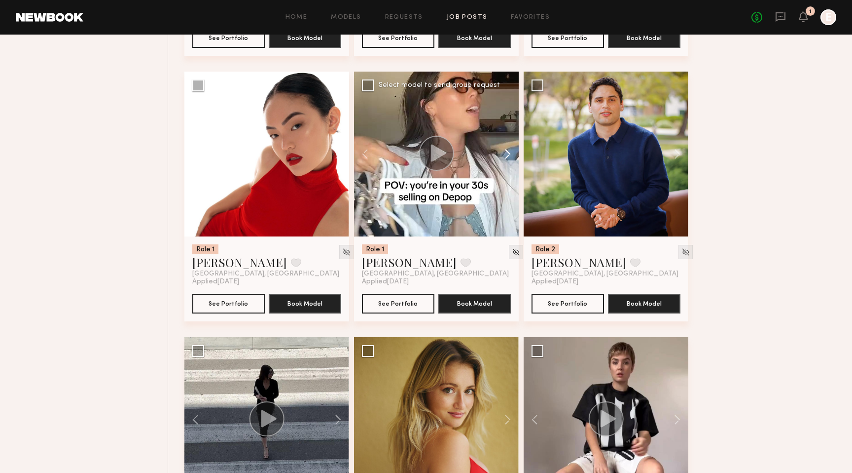
click at [512, 155] on button at bounding box center [503, 154] width 32 height 165
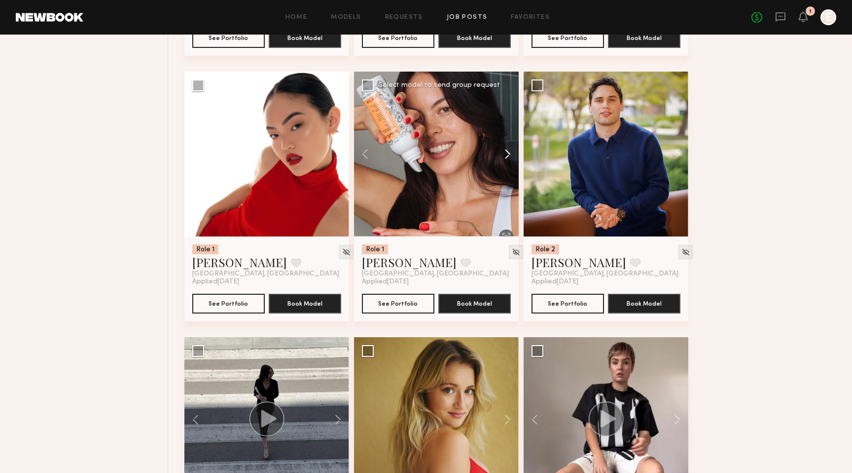
click at [512, 155] on button at bounding box center [503, 154] width 32 height 165
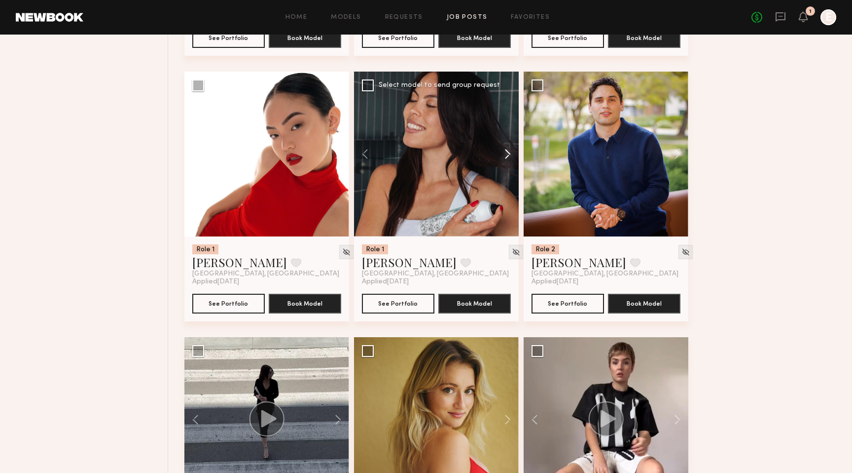
click at [512, 155] on button at bounding box center [503, 154] width 32 height 165
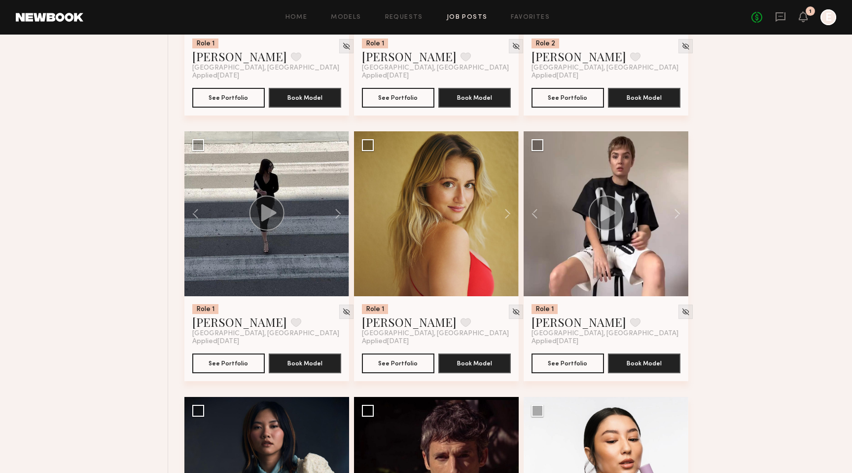
scroll to position [2441, 0]
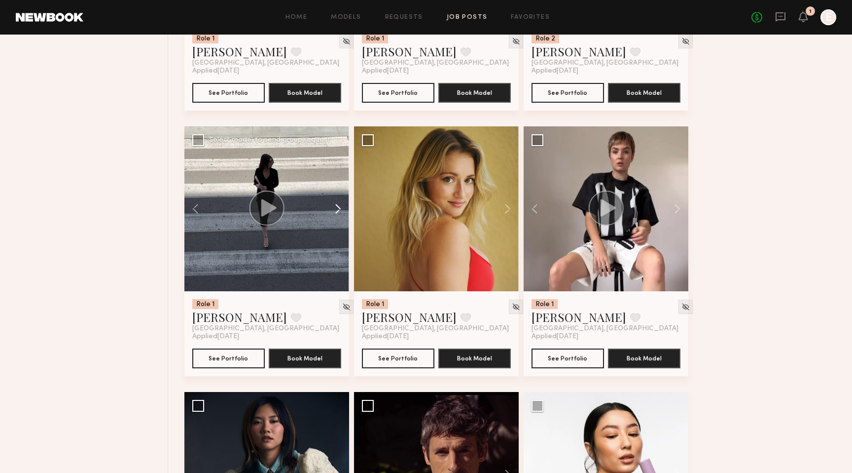
click at [338, 210] on button at bounding box center [334, 208] width 32 height 165
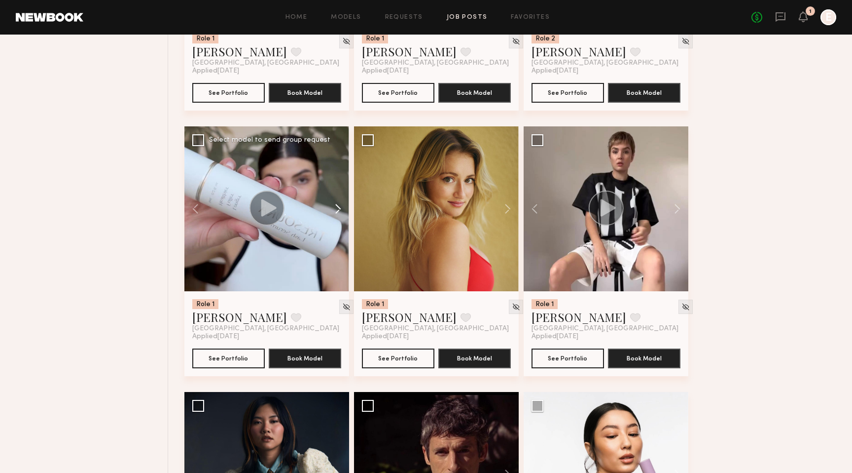
click at [338, 210] on button at bounding box center [334, 208] width 32 height 165
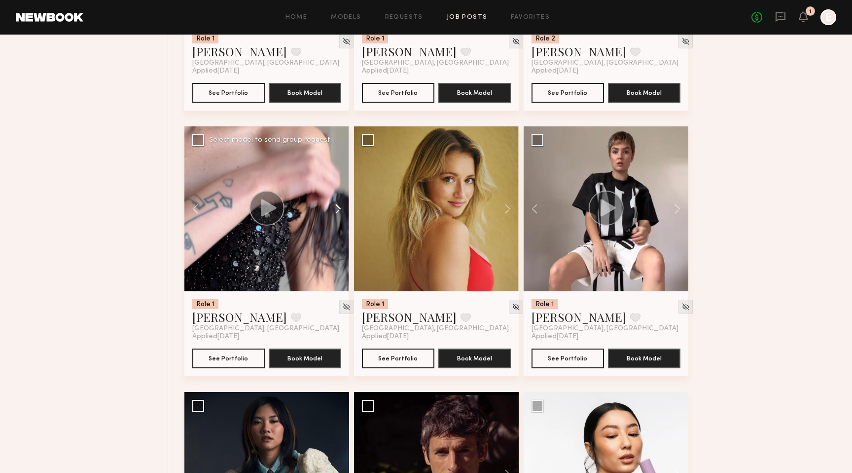
click at [338, 210] on button at bounding box center [334, 208] width 32 height 165
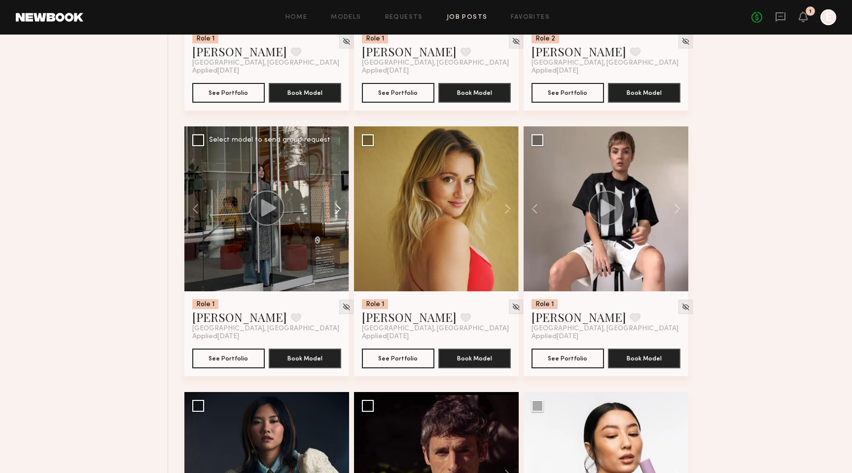
click at [338, 210] on button at bounding box center [334, 208] width 32 height 165
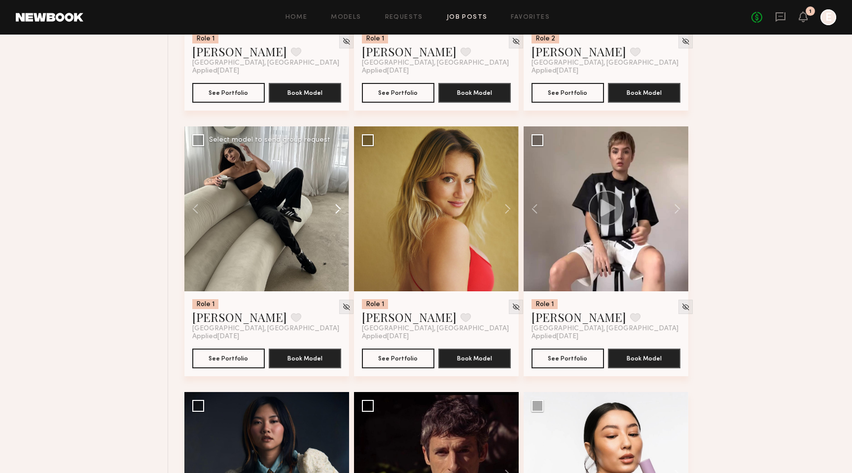
click at [338, 210] on button at bounding box center [334, 208] width 32 height 165
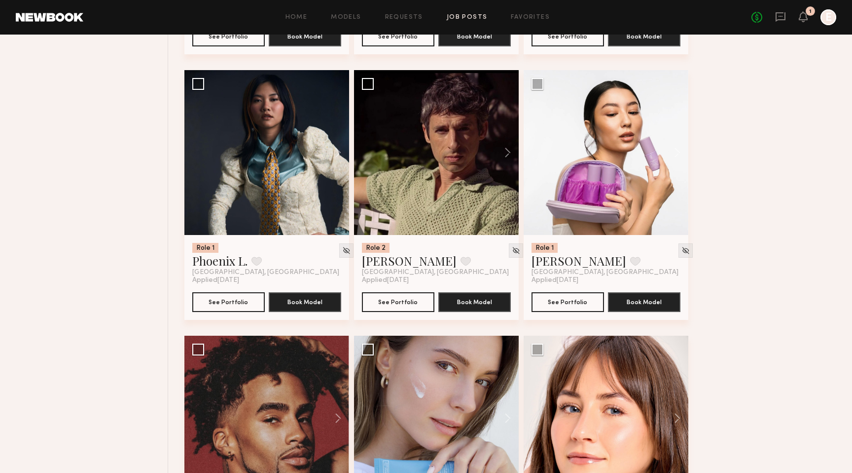
scroll to position [2765, 0]
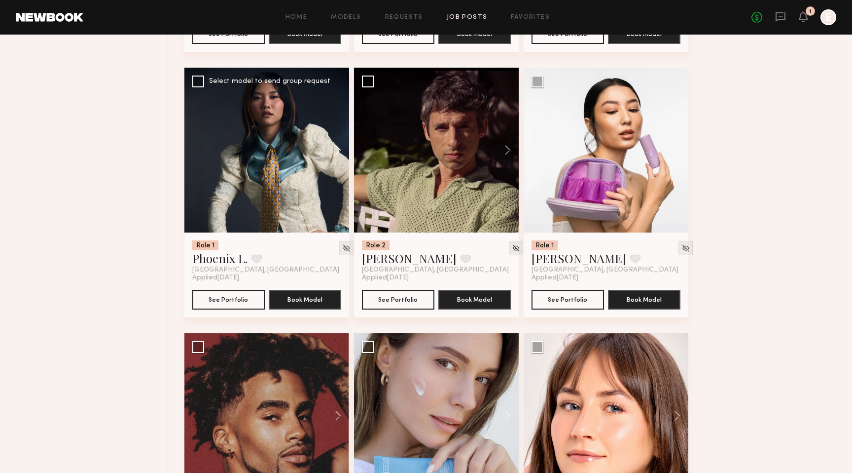
click at [337, 154] on button at bounding box center [334, 150] width 32 height 165
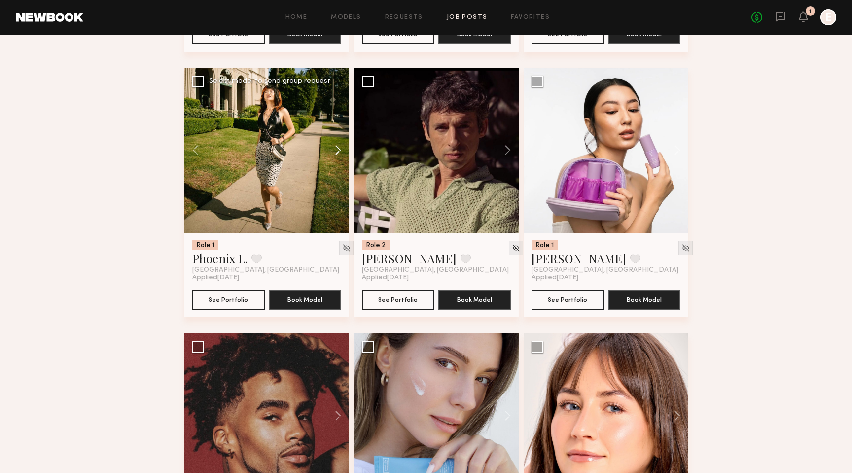
click at [338, 153] on button at bounding box center [334, 150] width 32 height 165
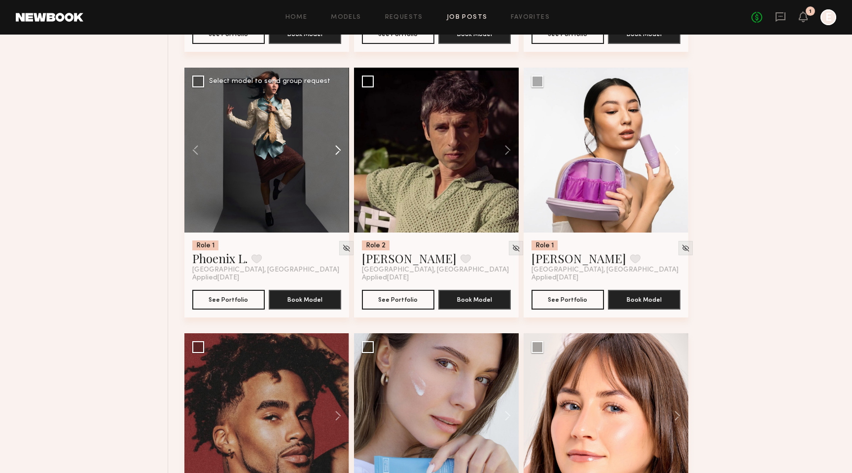
click at [338, 153] on button at bounding box center [334, 150] width 32 height 165
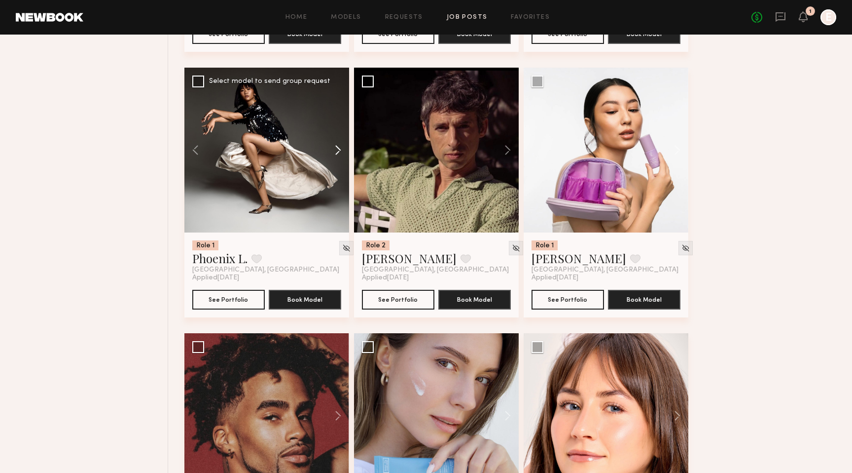
click at [338, 153] on button at bounding box center [334, 150] width 32 height 165
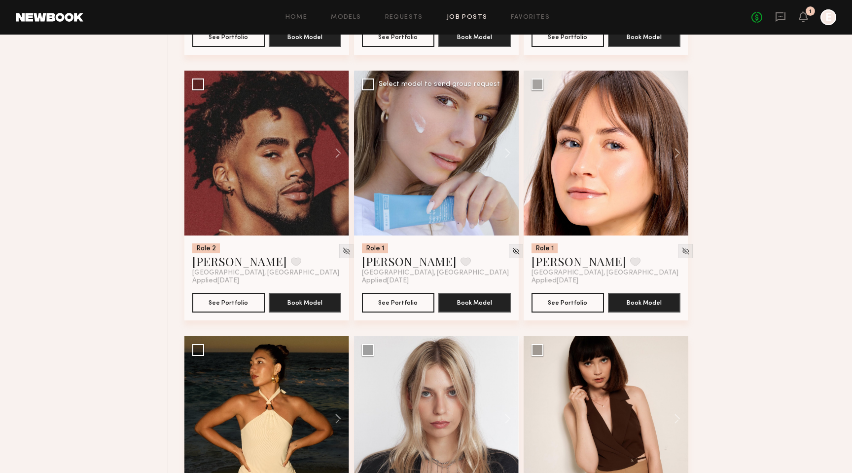
scroll to position [3028, 0]
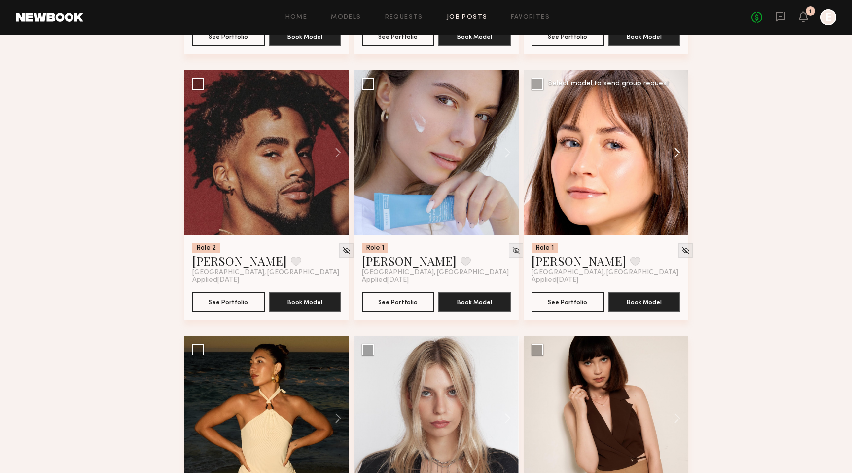
click at [678, 155] on button at bounding box center [673, 152] width 32 height 165
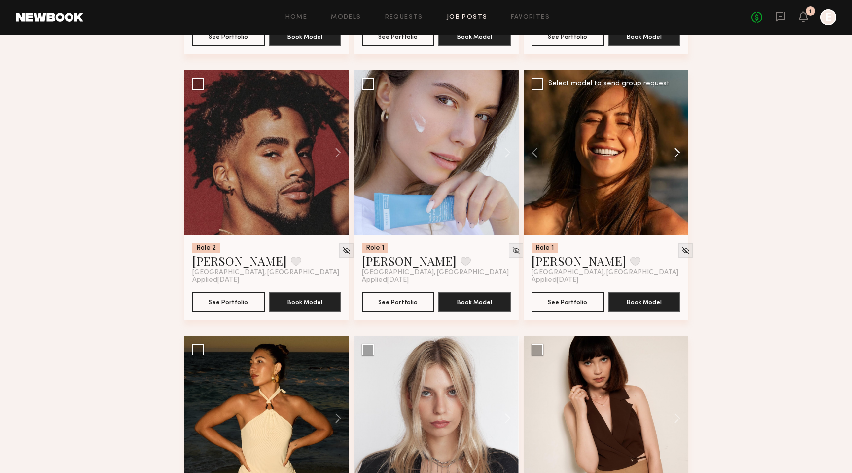
click at [678, 155] on button at bounding box center [673, 152] width 32 height 165
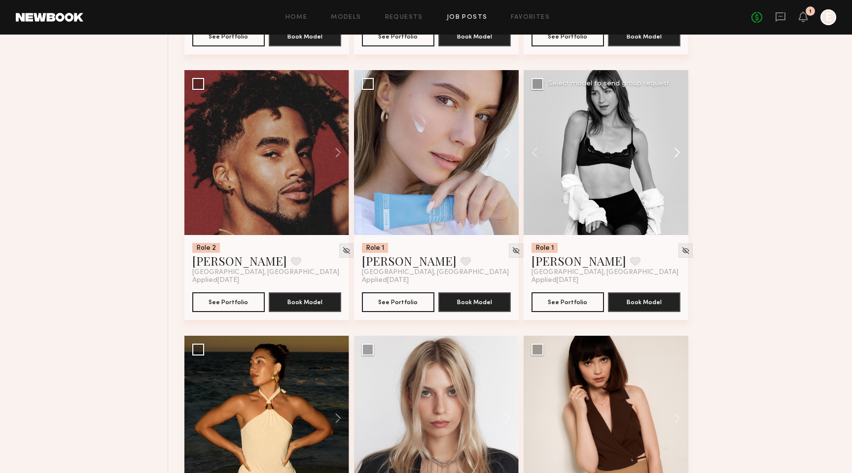
click at [678, 155] on button at bounding box center [673, 152] width 32 height 165
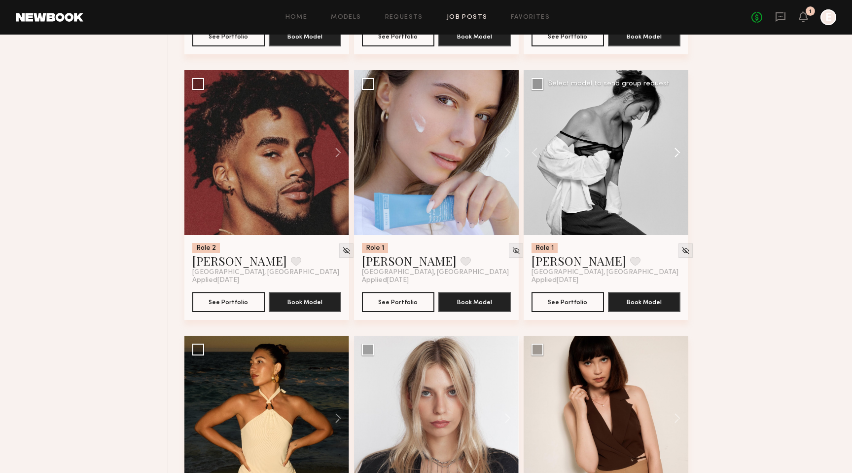
click at [678, 155] on button at bounding box center [673, 152] width 32 height 165
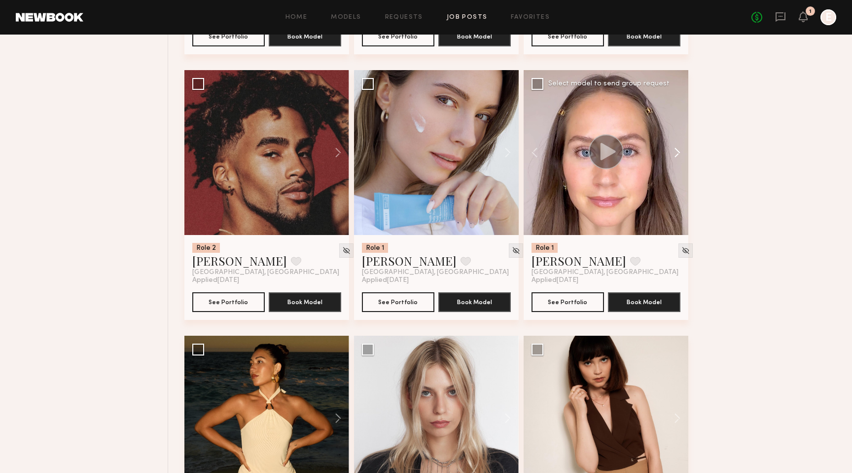
click at [678, 155] on button at bounding box center [673, 152] width 32 height 165
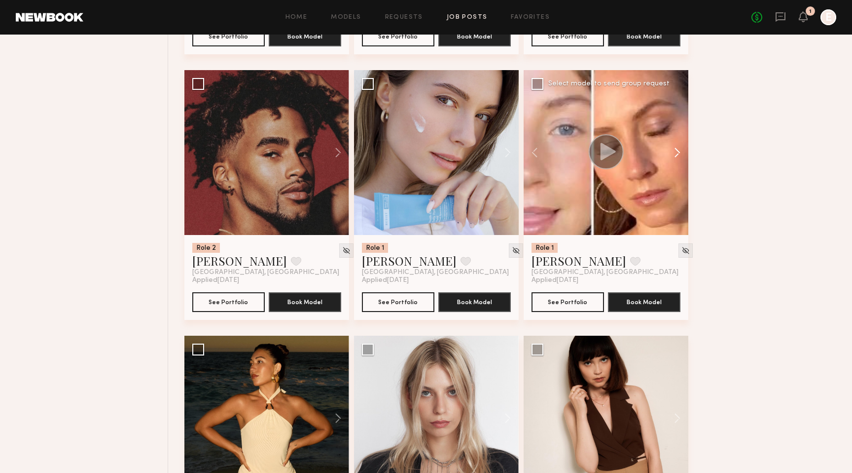
click at [680, 157] on button at bounding box center [673, 152] width 32 height 165
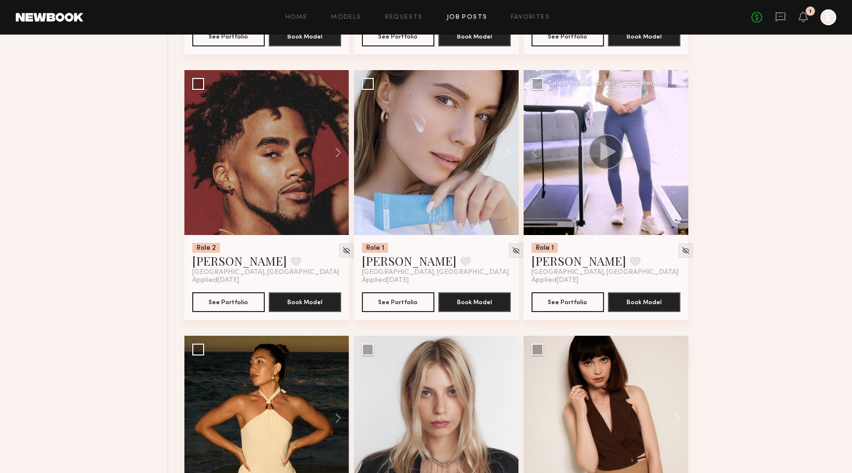
click at [680, 157] on button at bounding box center [673, 152] width 32 height 165
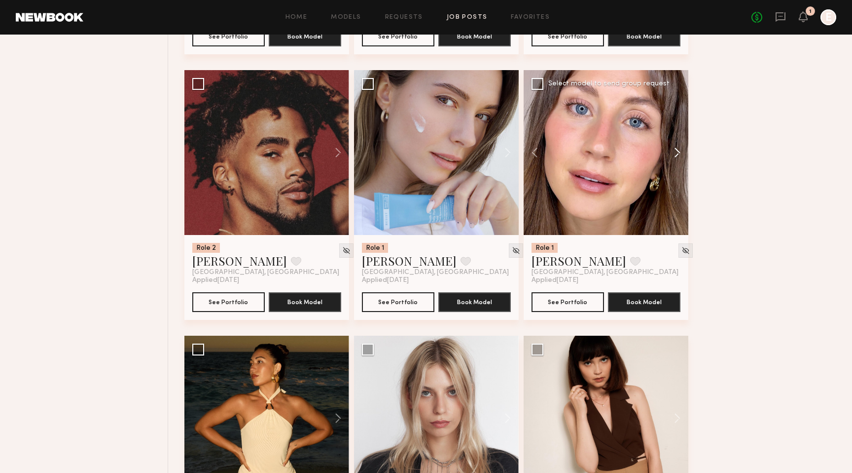
click at [680, 157] on button at bounding box center [673, 152] width 32 height 165
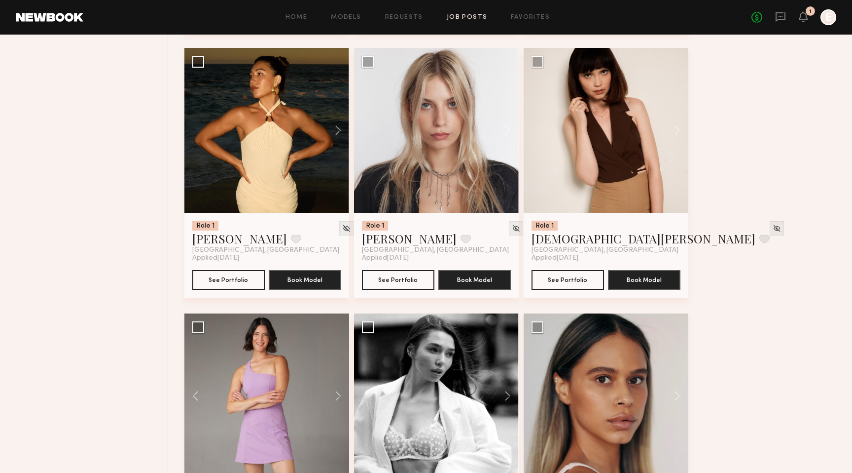
scroll to position [3329, 0]
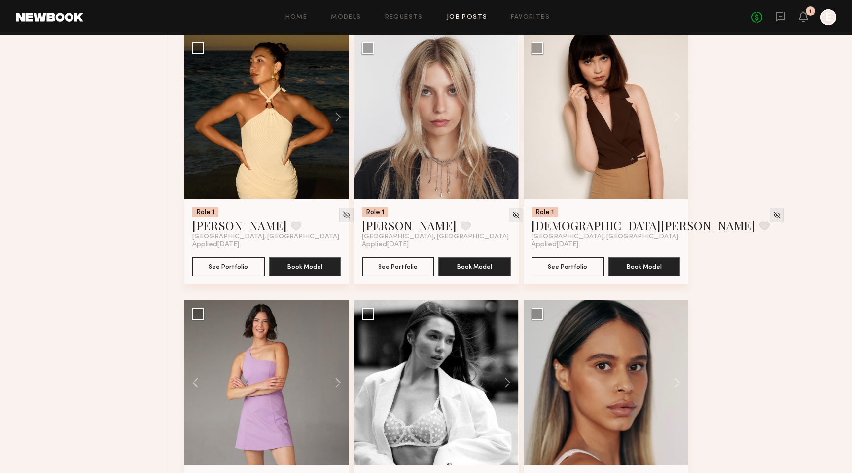
click at [806, 24] on div "No fees up to $5,000 1 E" at bounding box center [794, 17] width 85 height 16
click at [805, 19] on icon at bounding box center [804, 16] width 8 height 7
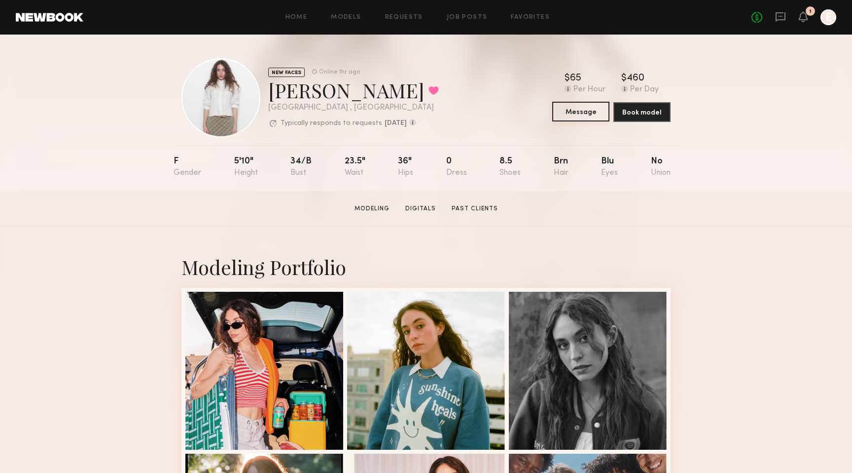
click at [569, 114] on button "Message" at bounding box center [581, 112] width 57 height 20
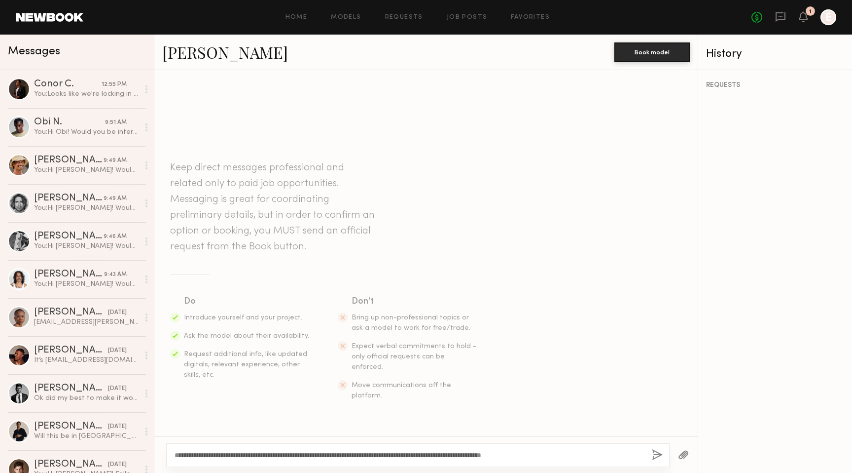
click at [356, 455] on textarea "**********" at bounding box center [410, 455] width 470 height 10
click at [564, 455] on textarea "**********" at bounding box center [410, 455] width 470 height 10
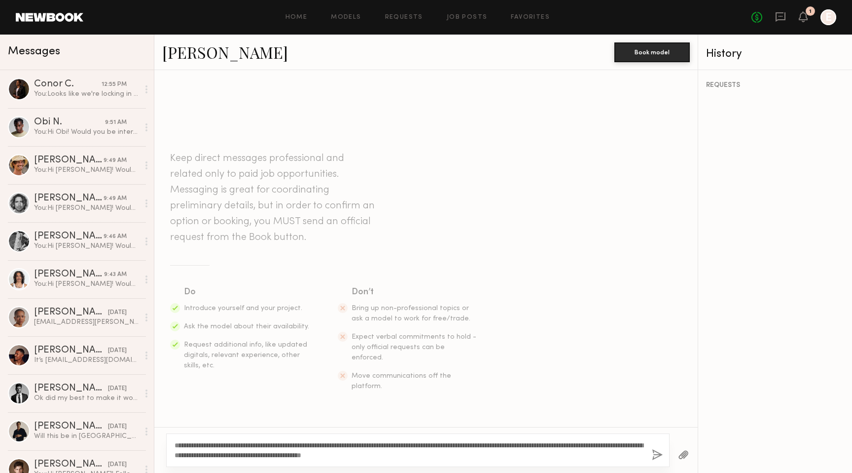
drag, startPoint x: 474, startPoint y: 456, endPoint x: 181, endPoint y: 436, distance: 293.3
click at [181, 436] on div "**********" at bounding box center [418, 450] width 504 height 34
type textarea "**********"
click at [490, 461] on div "**********" at bounding box center [418, 450] width 504 height 34
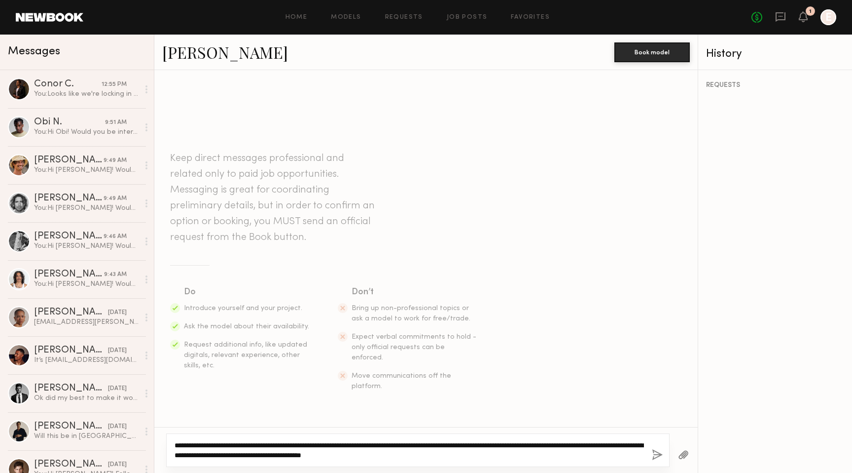
click at [529, 456] on textarea "**********" at bounding box center [410, 450] width 470 height 20
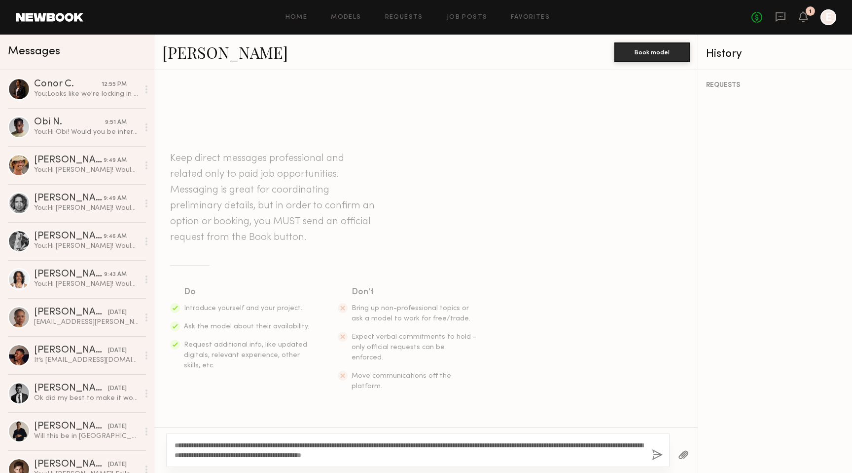
click at [657, 452] on button "button" at bounding box center [657, 455] width 11 height 12
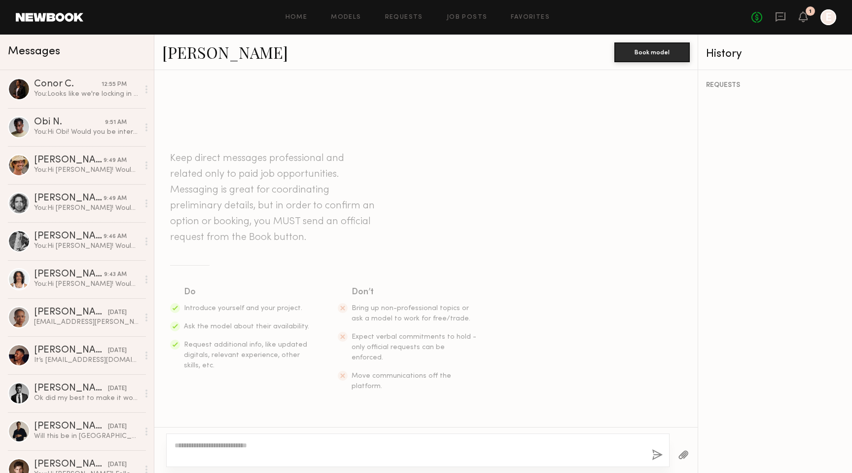
scroll to position [94, 0]
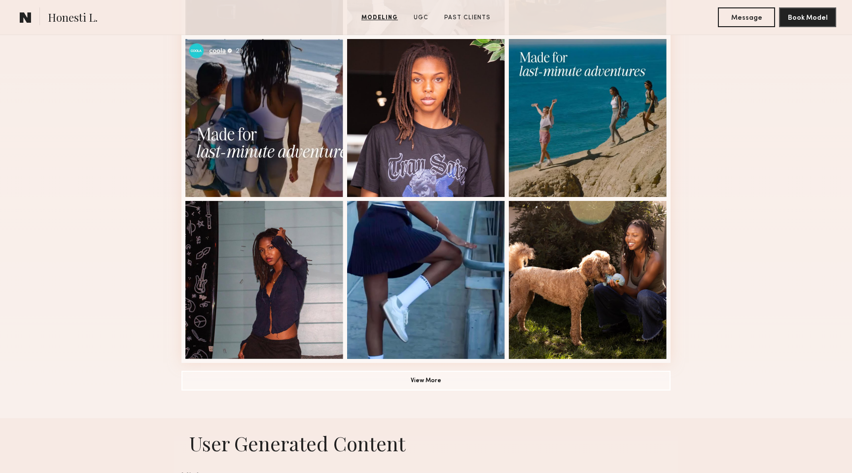
scroll to position [577, 0]
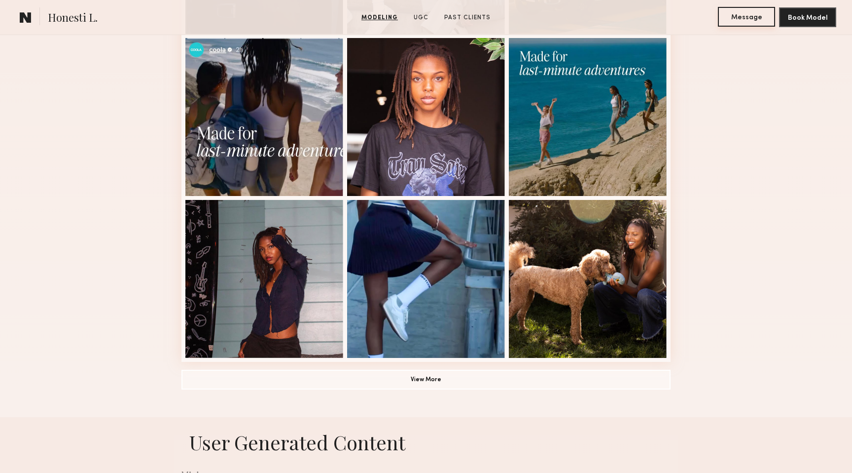
click at [734, 19] on button "Message" at bounding box center [746, 17] width 57 height 20
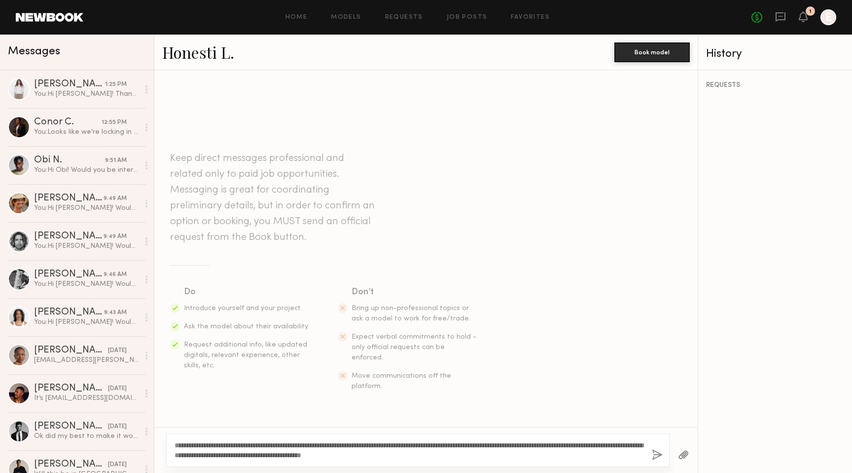
drag, startPoint x: 213, startPoint y: 444, endPoint x: 185, endPoint y: 444, distance: 28.6
click at [185, 444] on textarea "**********" at bounding box center [410, 450] width 470 height 20
click at [494, 454] on textarea "**********" at bounding box center [410, 450] width 470 height 20
type textarea "**********"
click at [657, 455] on button "button" at bounding box center [657, 455] width 11 height 12
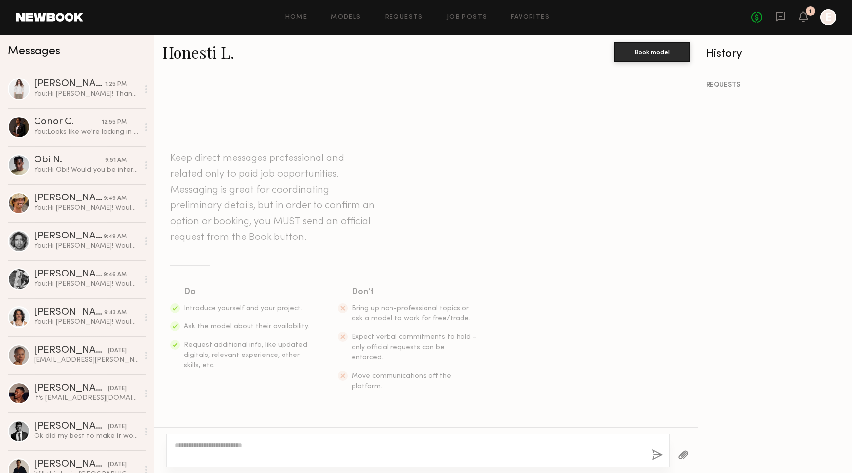
scroll to position [94, 0]
